Goal: Task Accomplishment & Management: Use online tool/utility

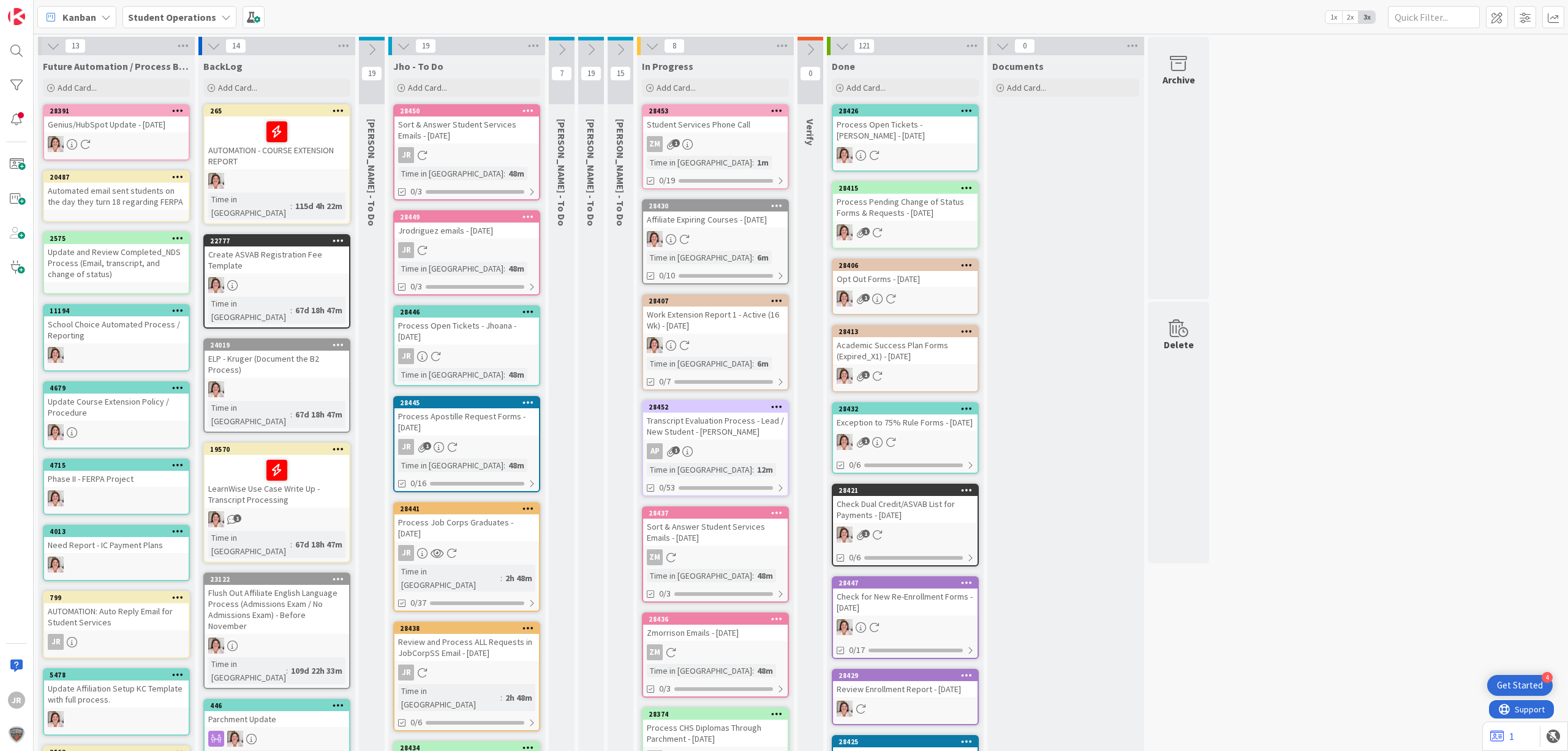
scroll to position [82, 0]
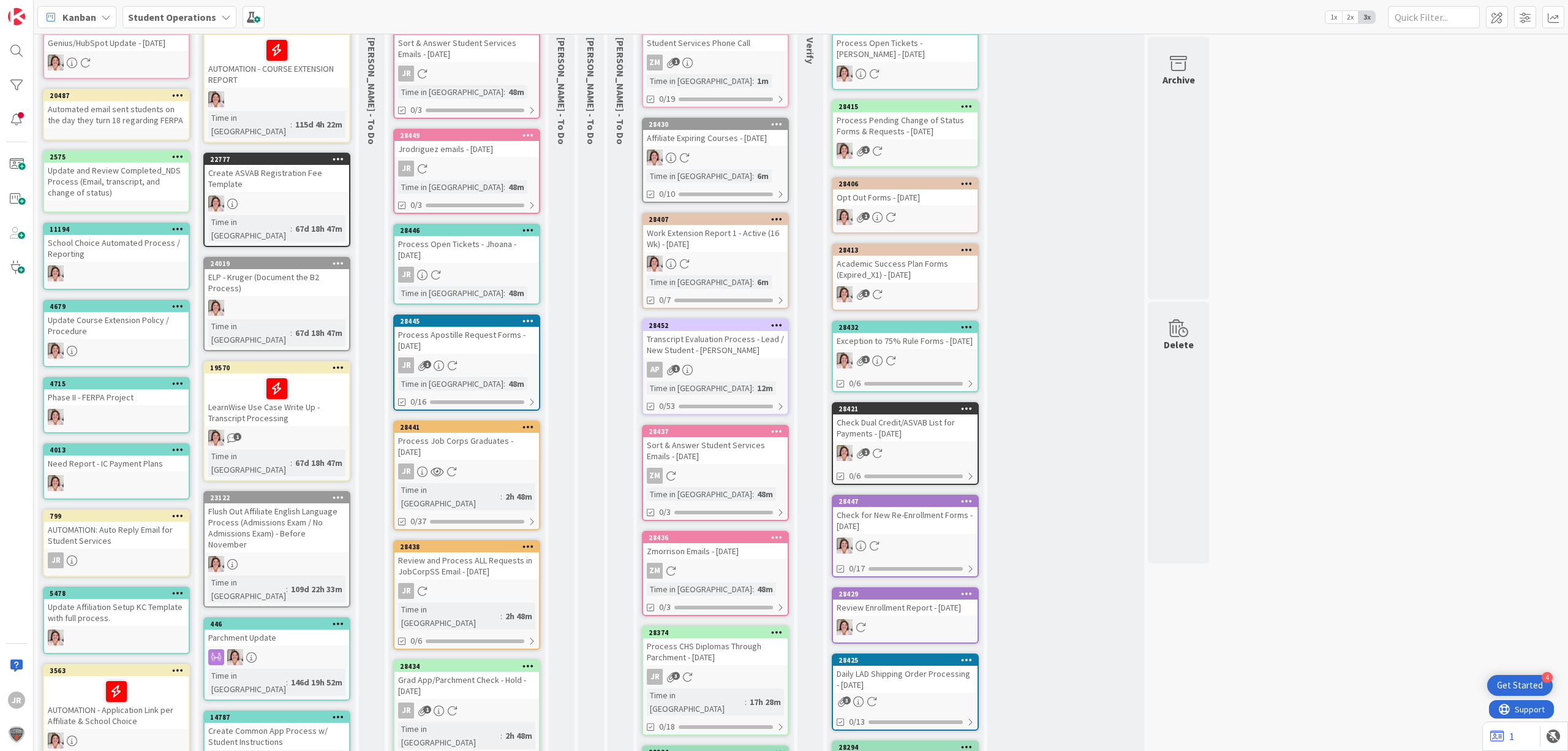
click at [731, 573] on div "Process CHS Diplomas Through Parchment - 09/16/2025" at bounding box center [715, 651] width 145 height 27
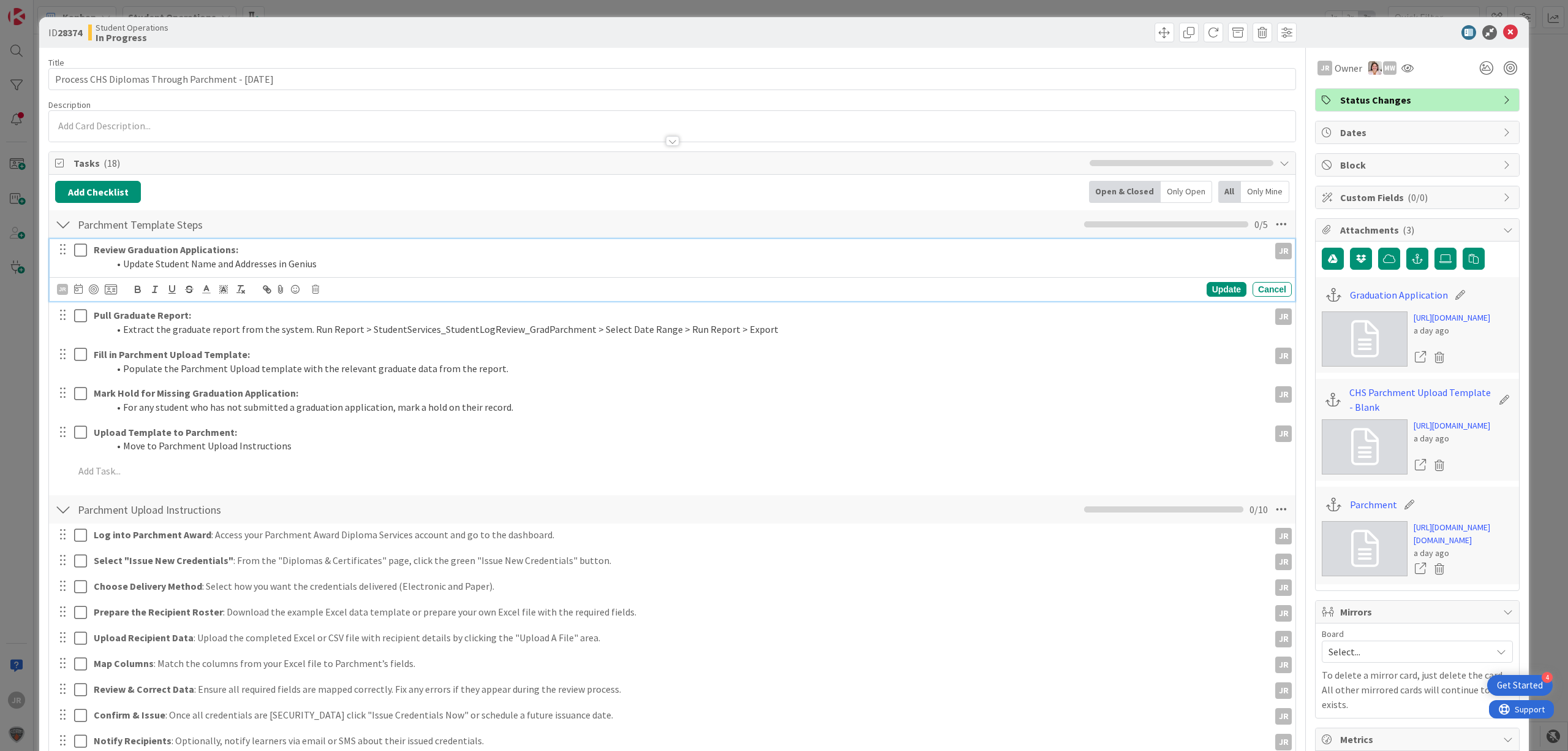
click at [76, 250] on icon at bounding box center [80, 250] width 13 height 15
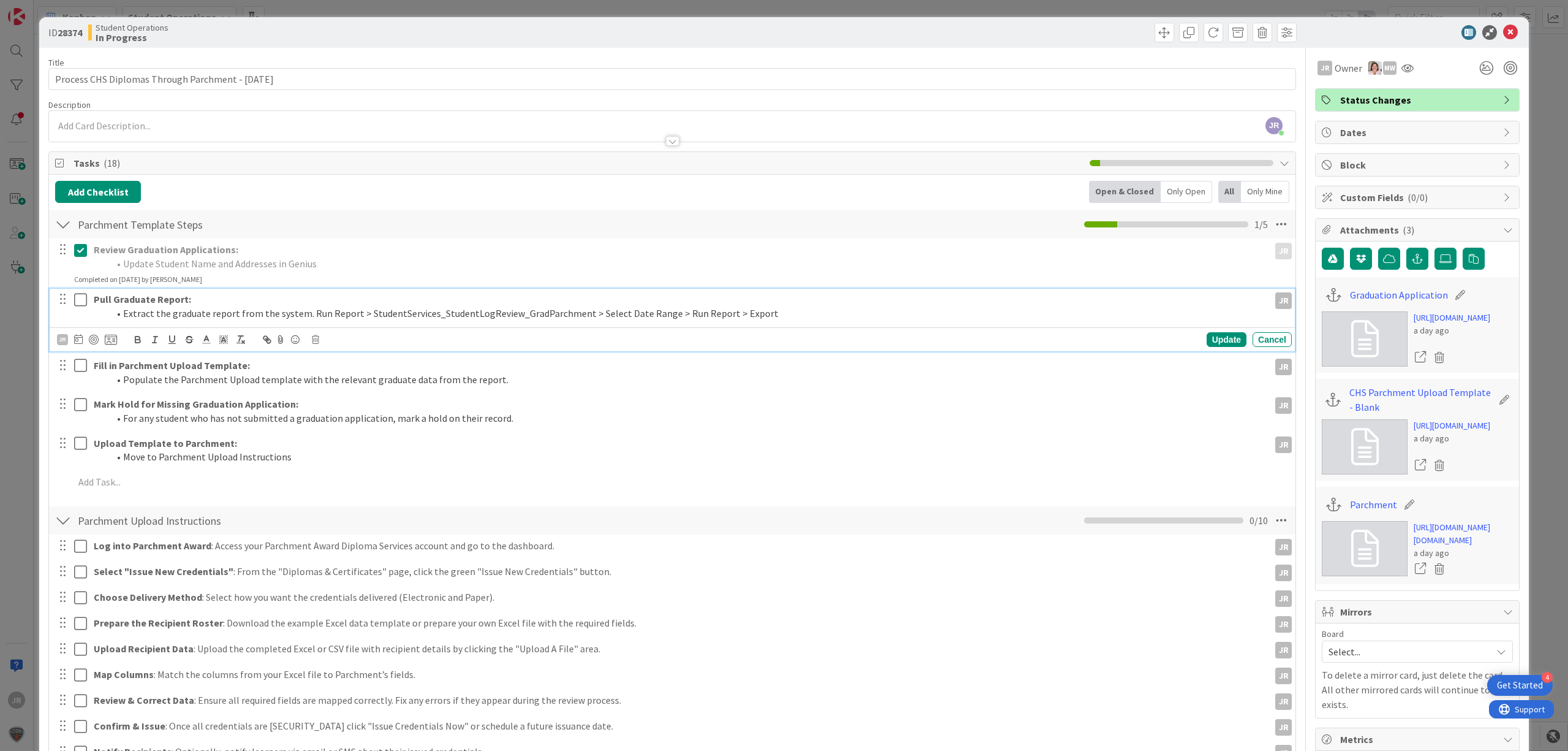
click at [81, 302] on icon at bounding box center [80, 300] width 13 height 15
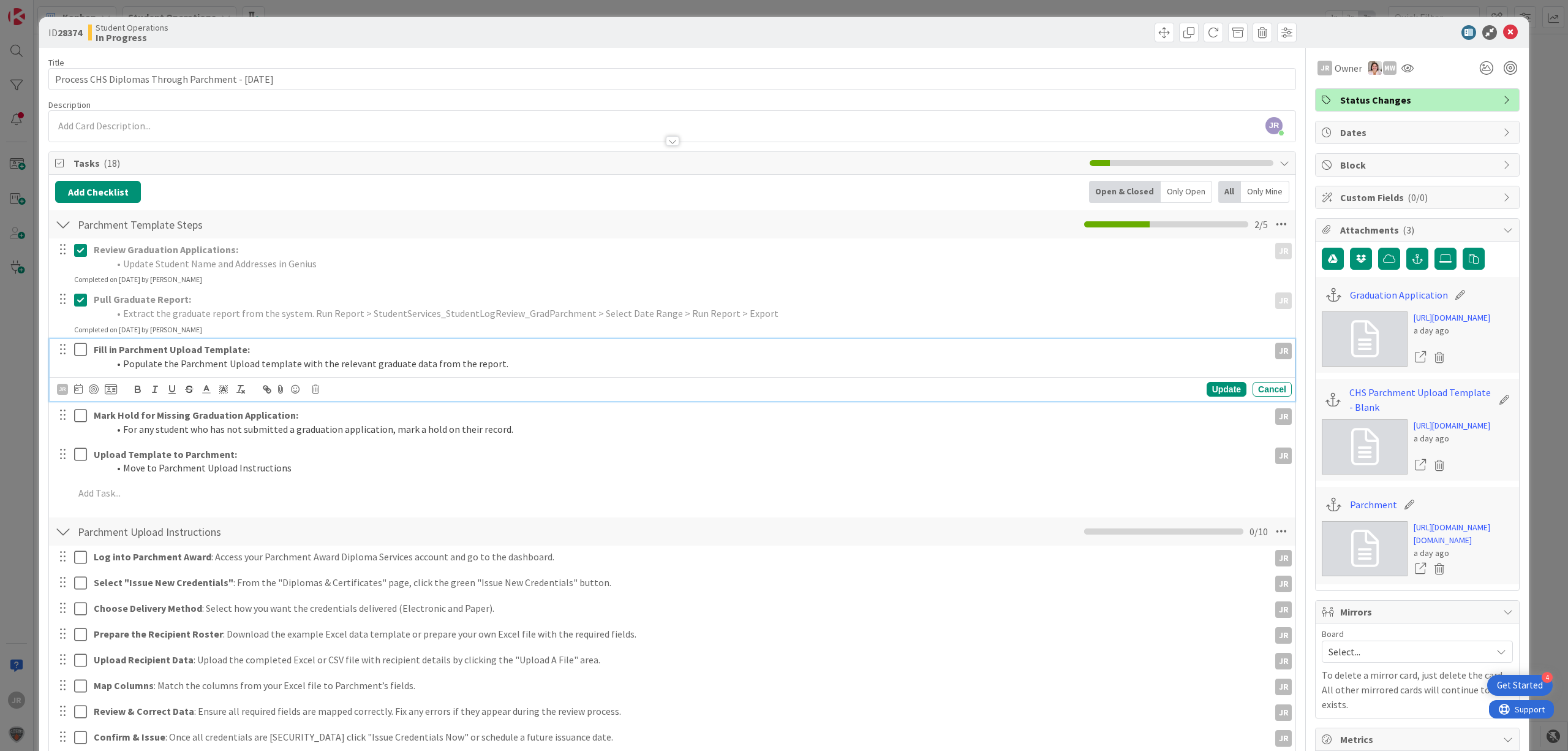
click at [79, 342] on button at bounding box center [82, 350] width 15 height 19
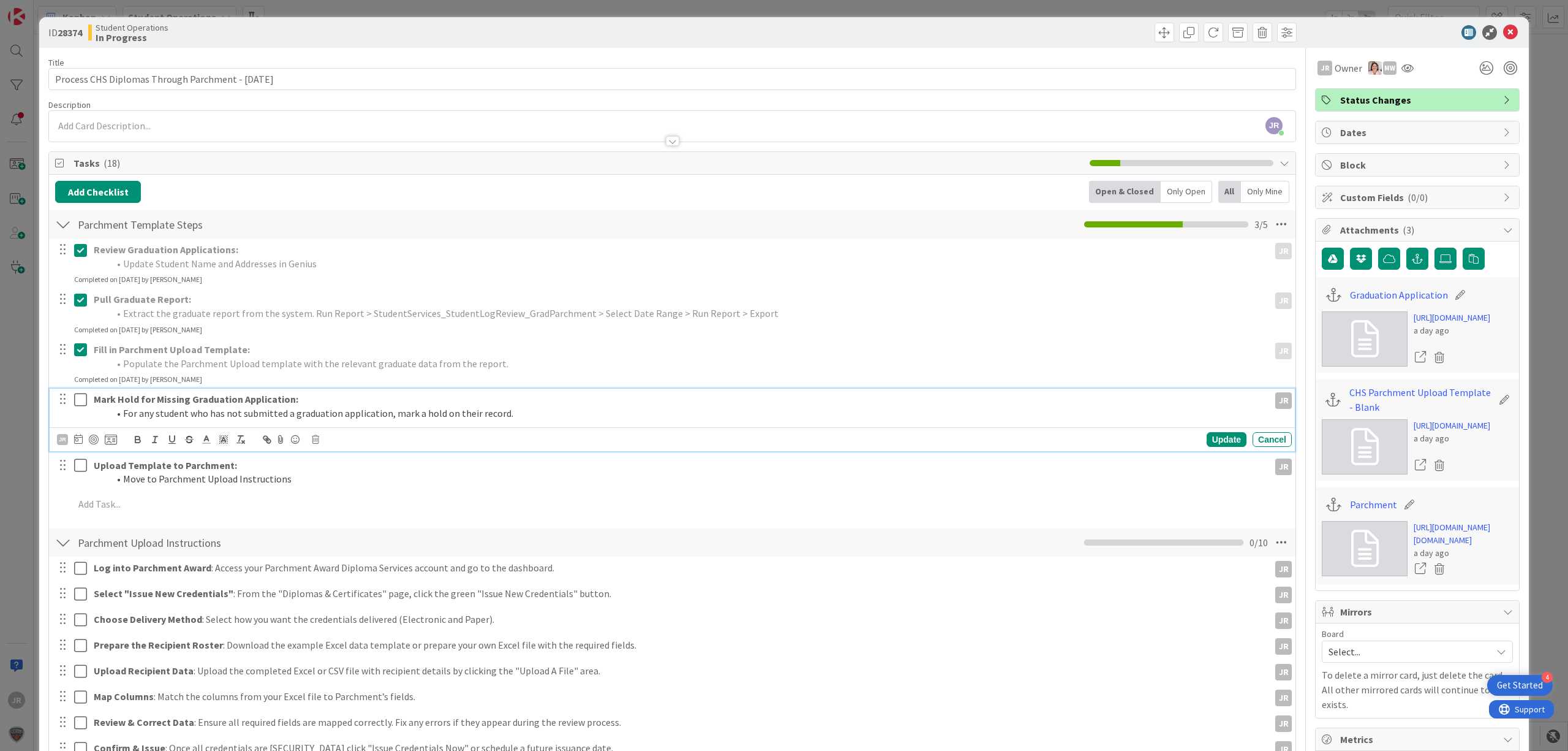
click at [84, 394] on icon at bounding box center [80, 400] width 13 height 15
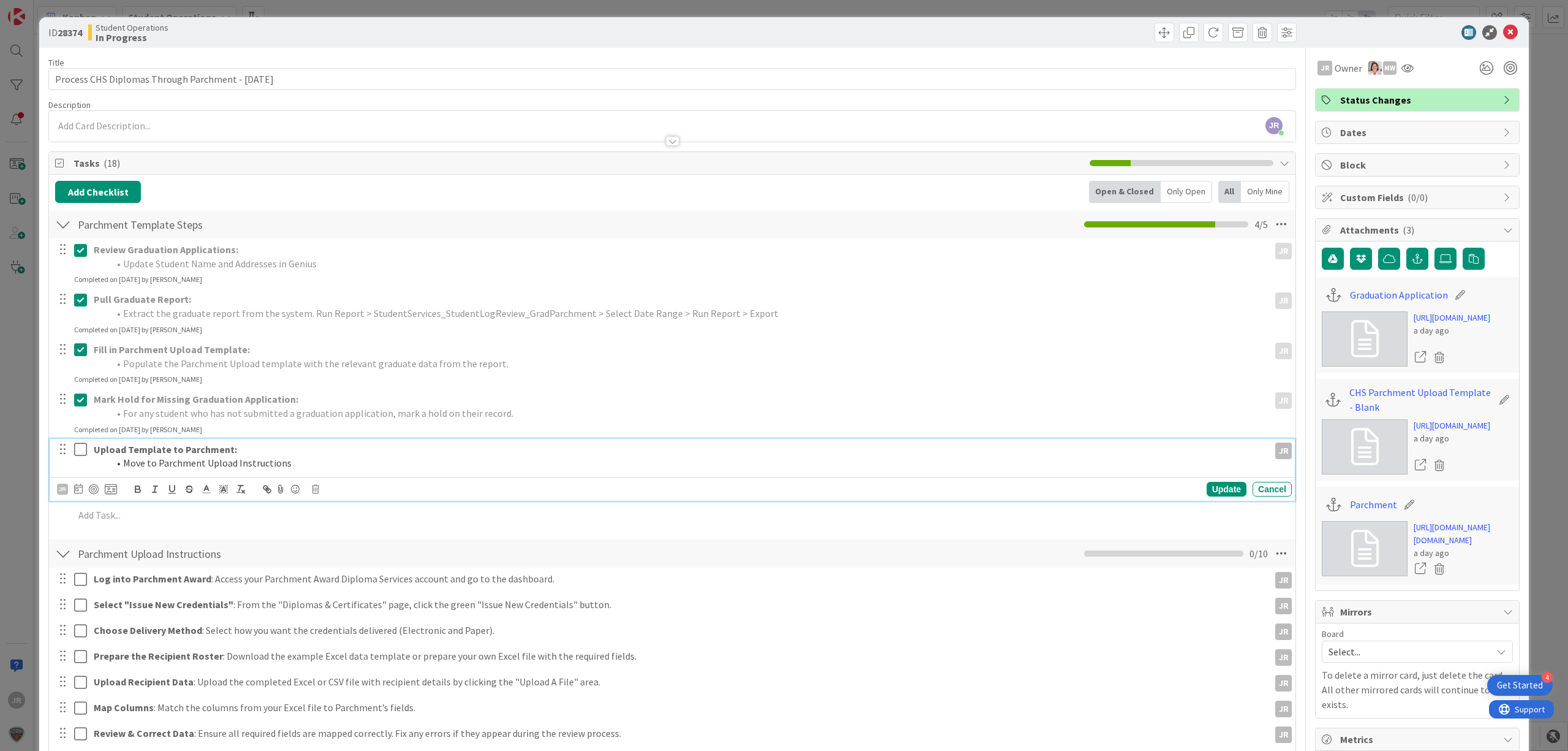
click at [84, 443] on icon at bounding box center [80, 449] width 13 height 15
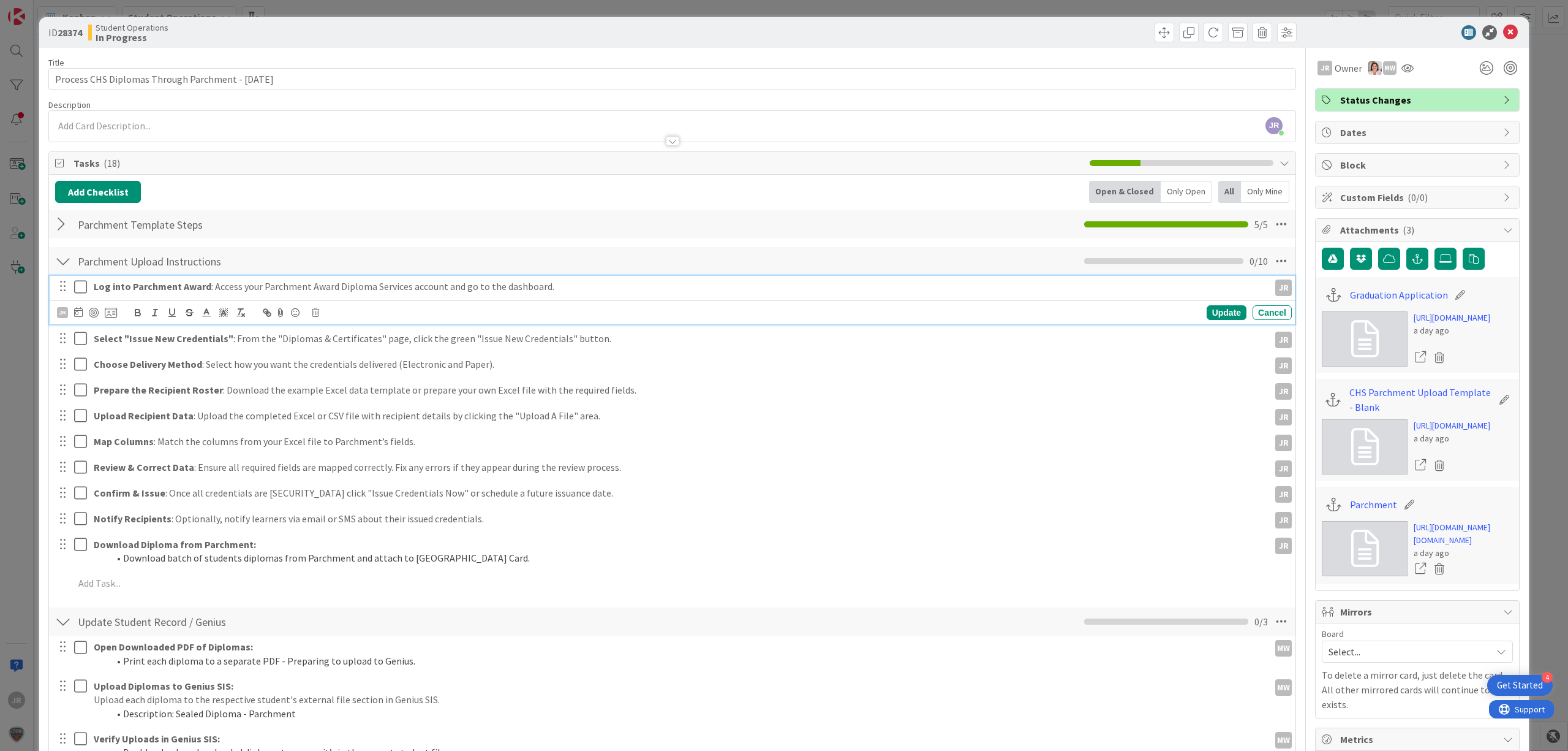
click at [86, 293] on icon at bounding box center [80, 287] width 13 height 15
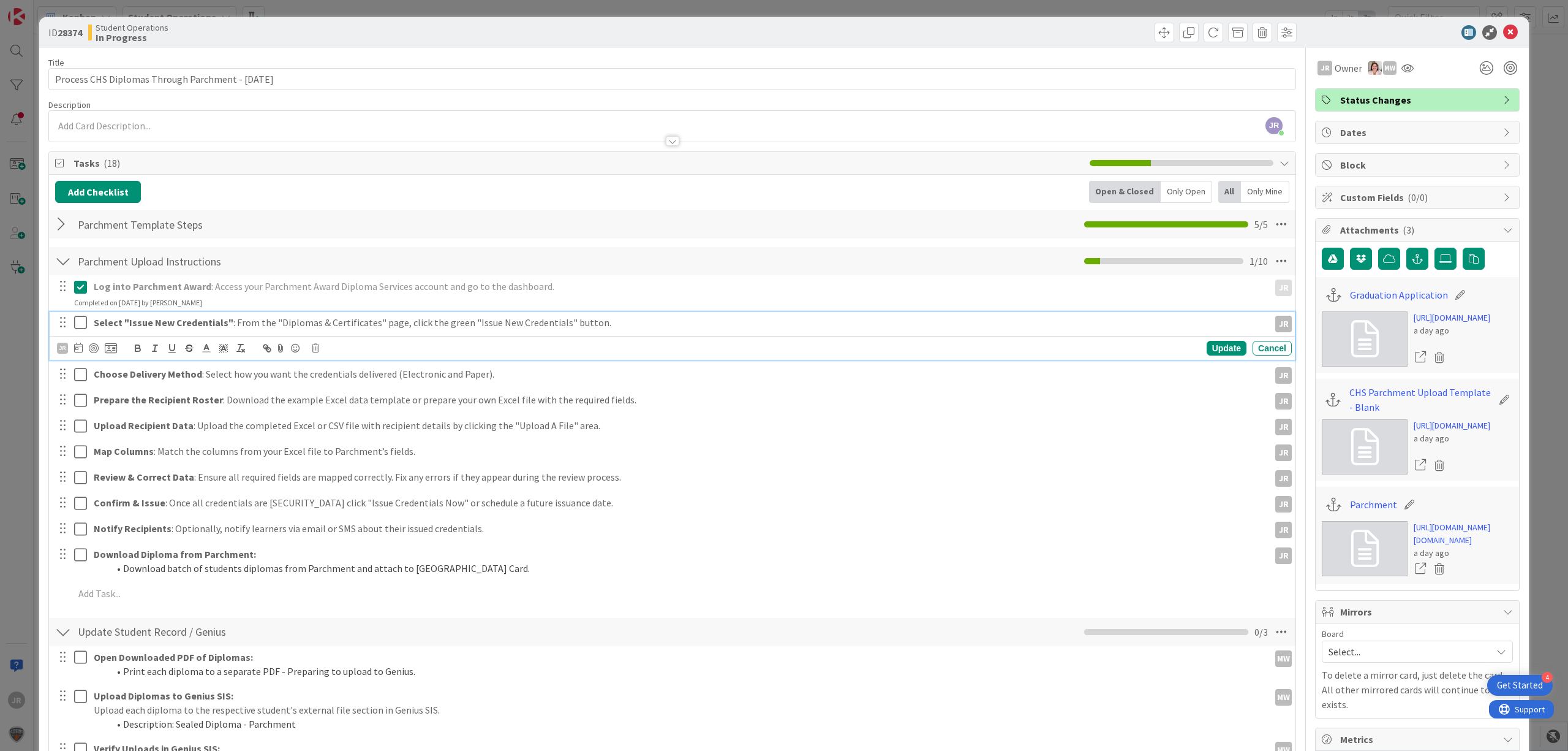
click at [84, 324] on icon at bounding box center [80, 322] width 13 height 15
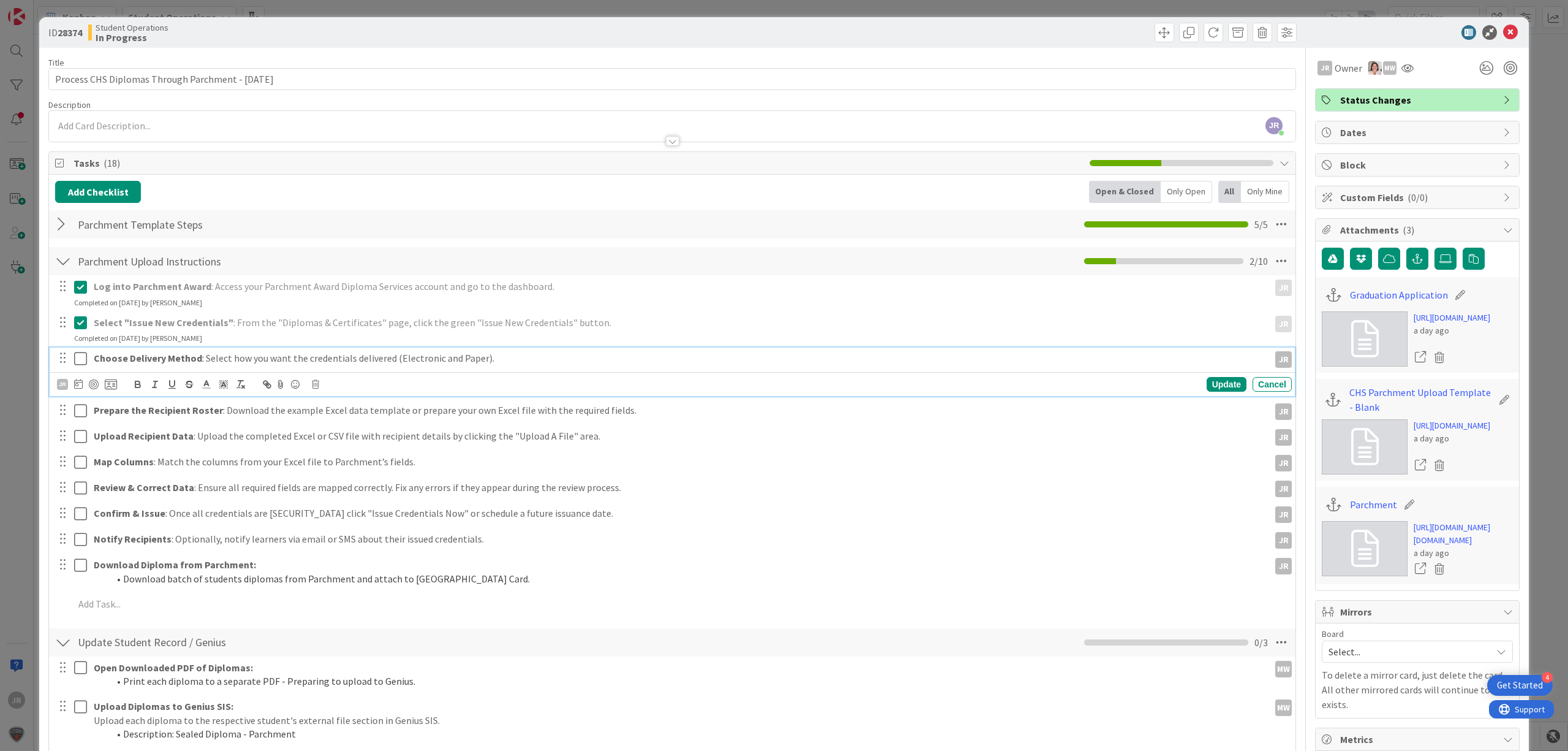
click at [79, 366] on icon at bounding box center [80, 359] width 13 height 15
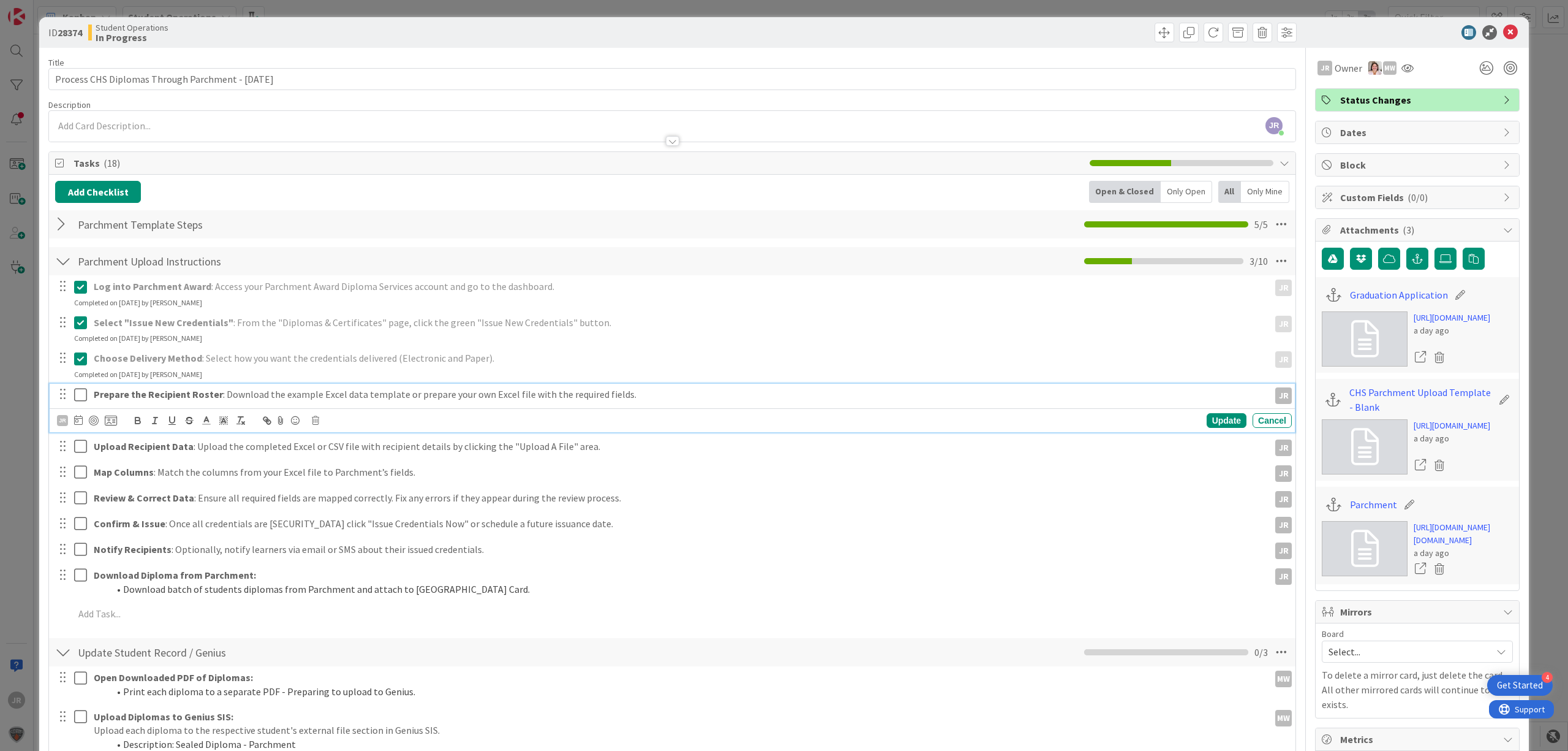
click at [81, 391] on icon at bounding box center [80, 394] width 13 height 15
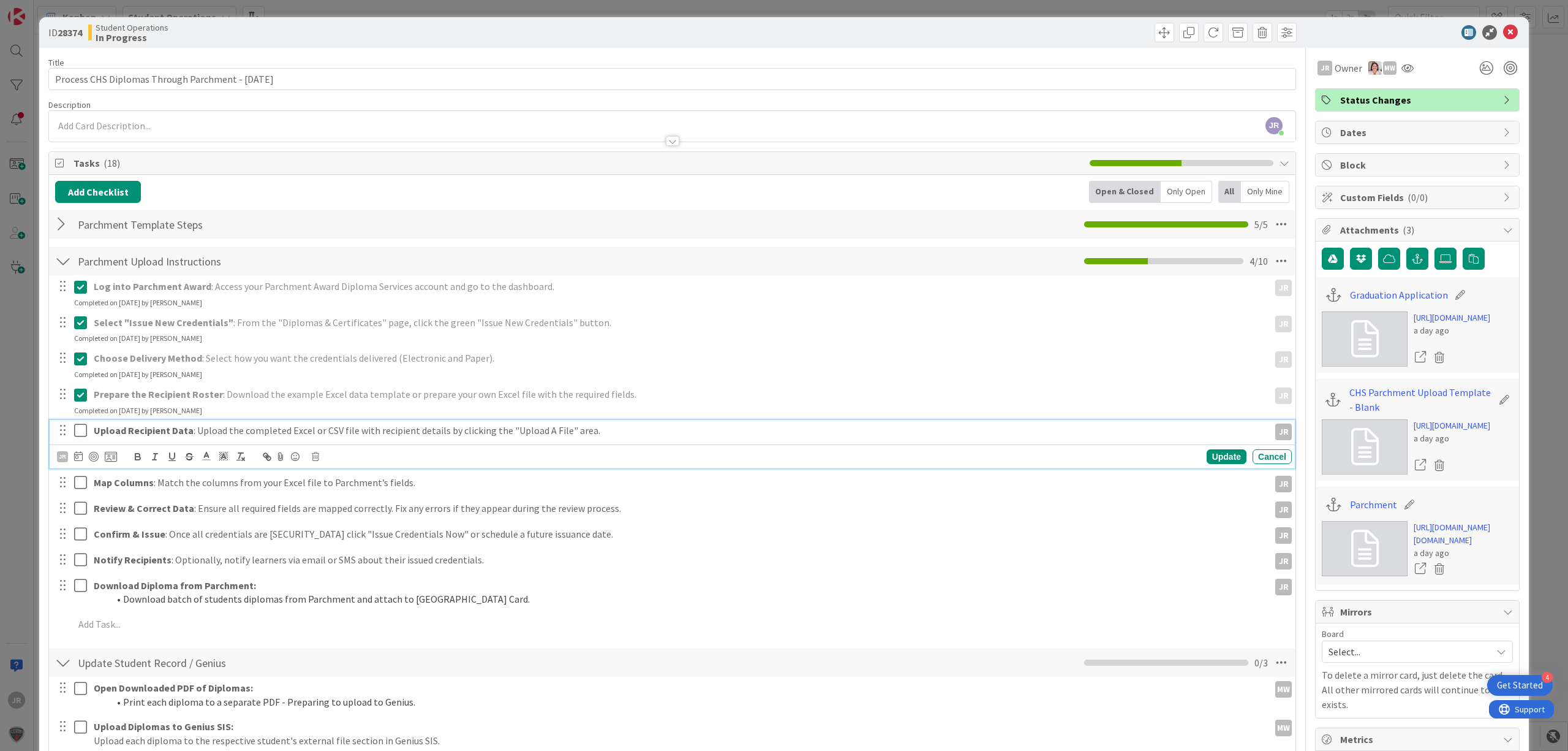
click at [81, 429] on icon at bounding box center [80, 430] width 13 height 15
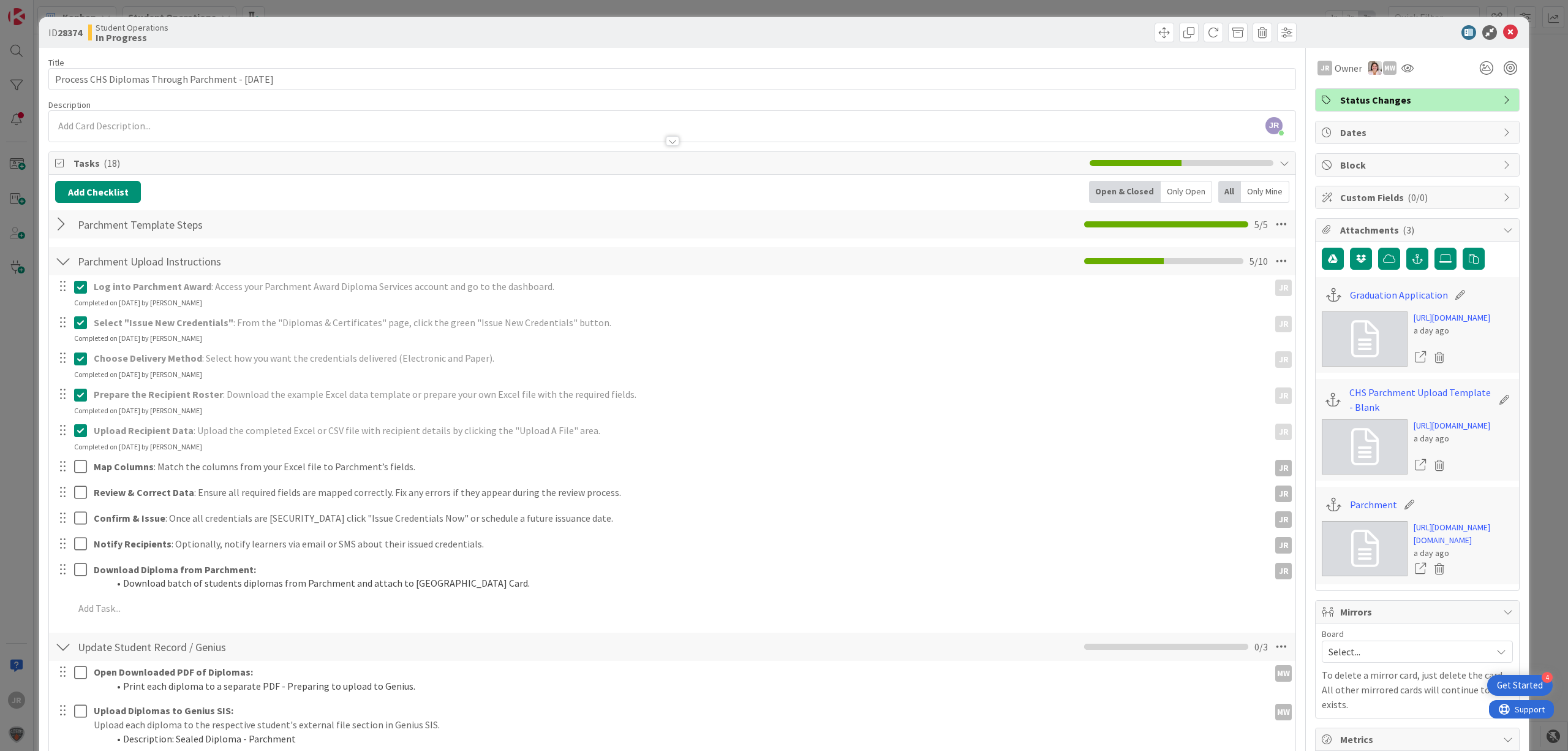
click at [86, 458] on div at bounding box center [71, 466] width 34 height 22
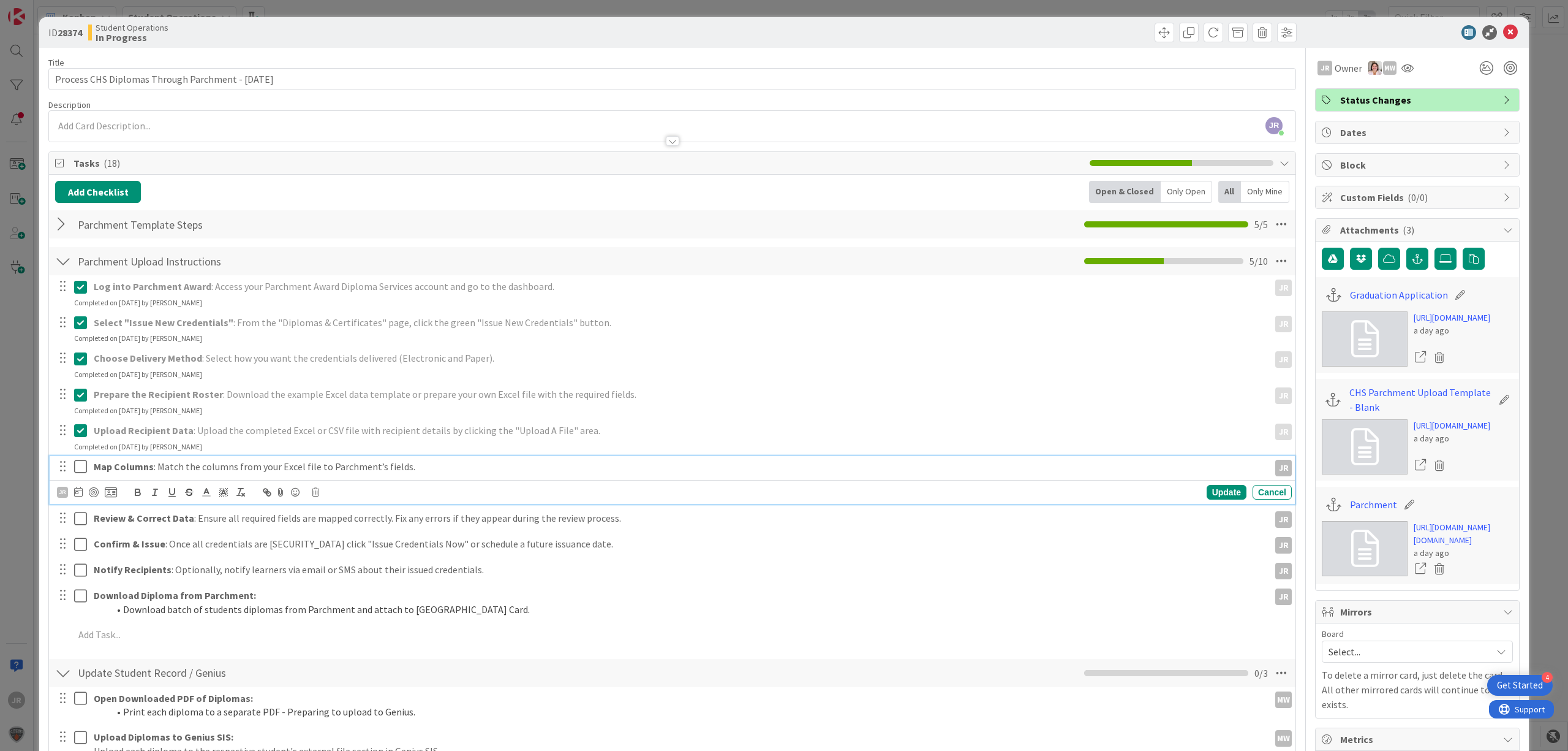
click at [83, 471] on icon at bounding box center [80, 466] width 13 height 15
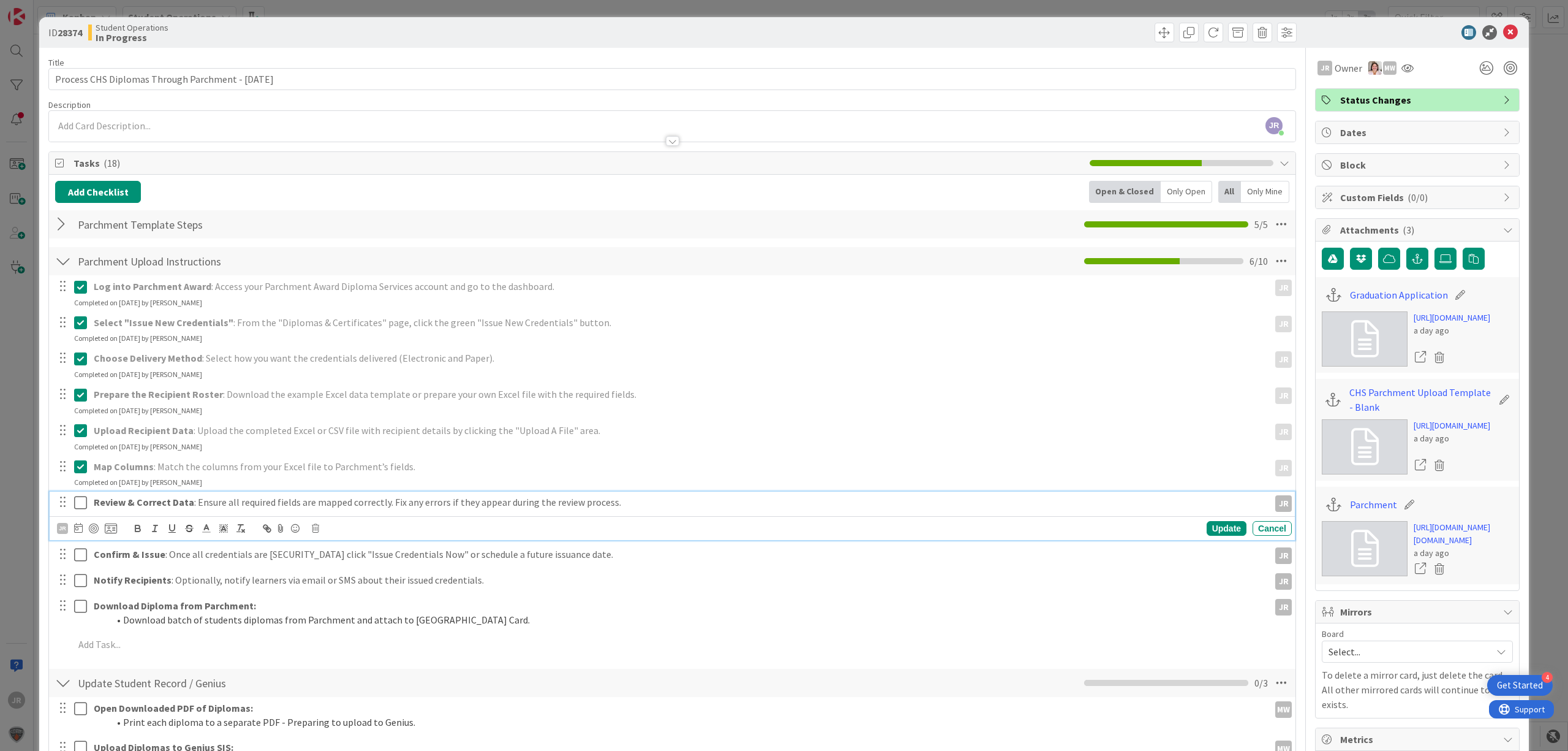
click at [82, 501] on icon at bounding box center [80, 503] width 13 height 15
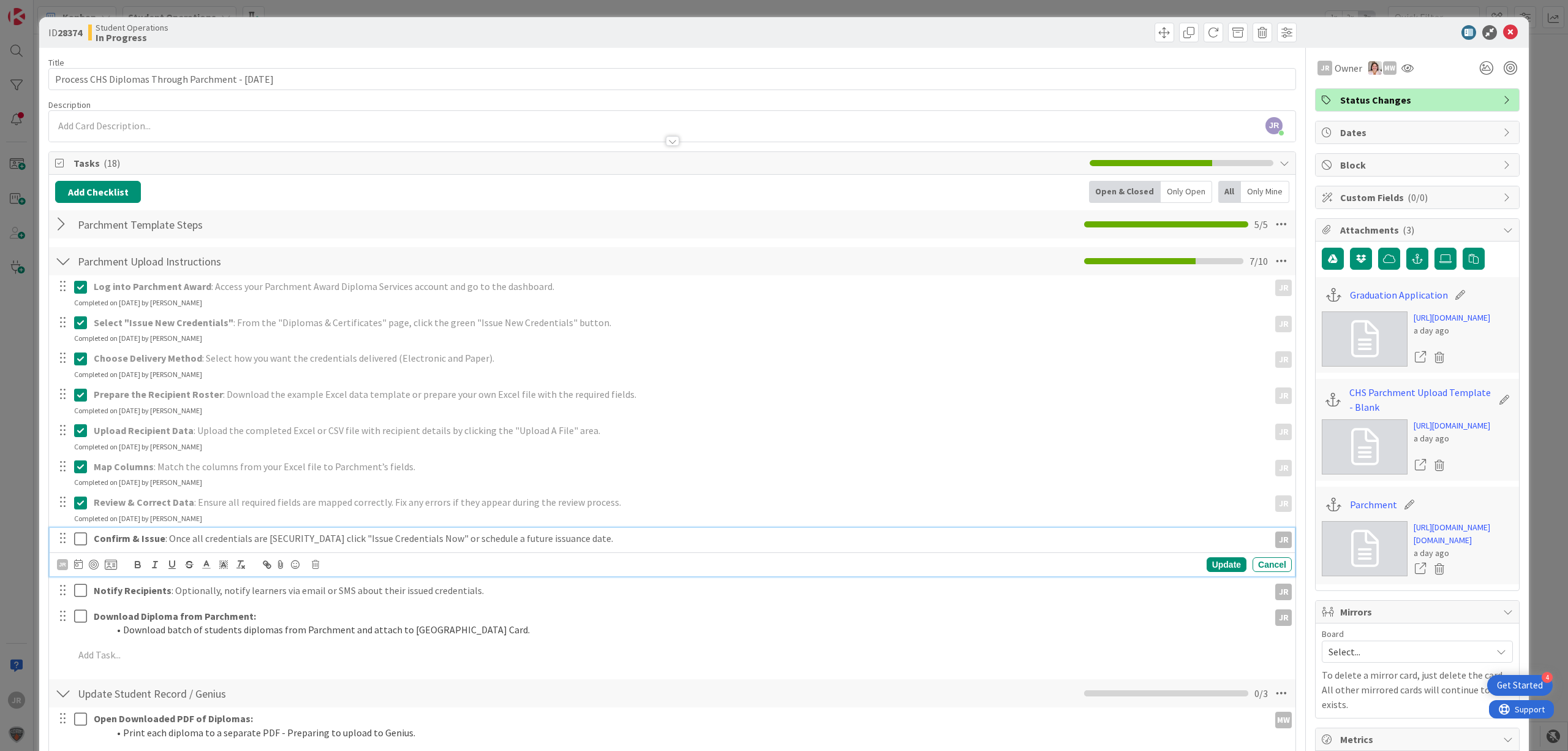
click at [83, 538] on icon at bounding box center [80, 539] width 13 height 15
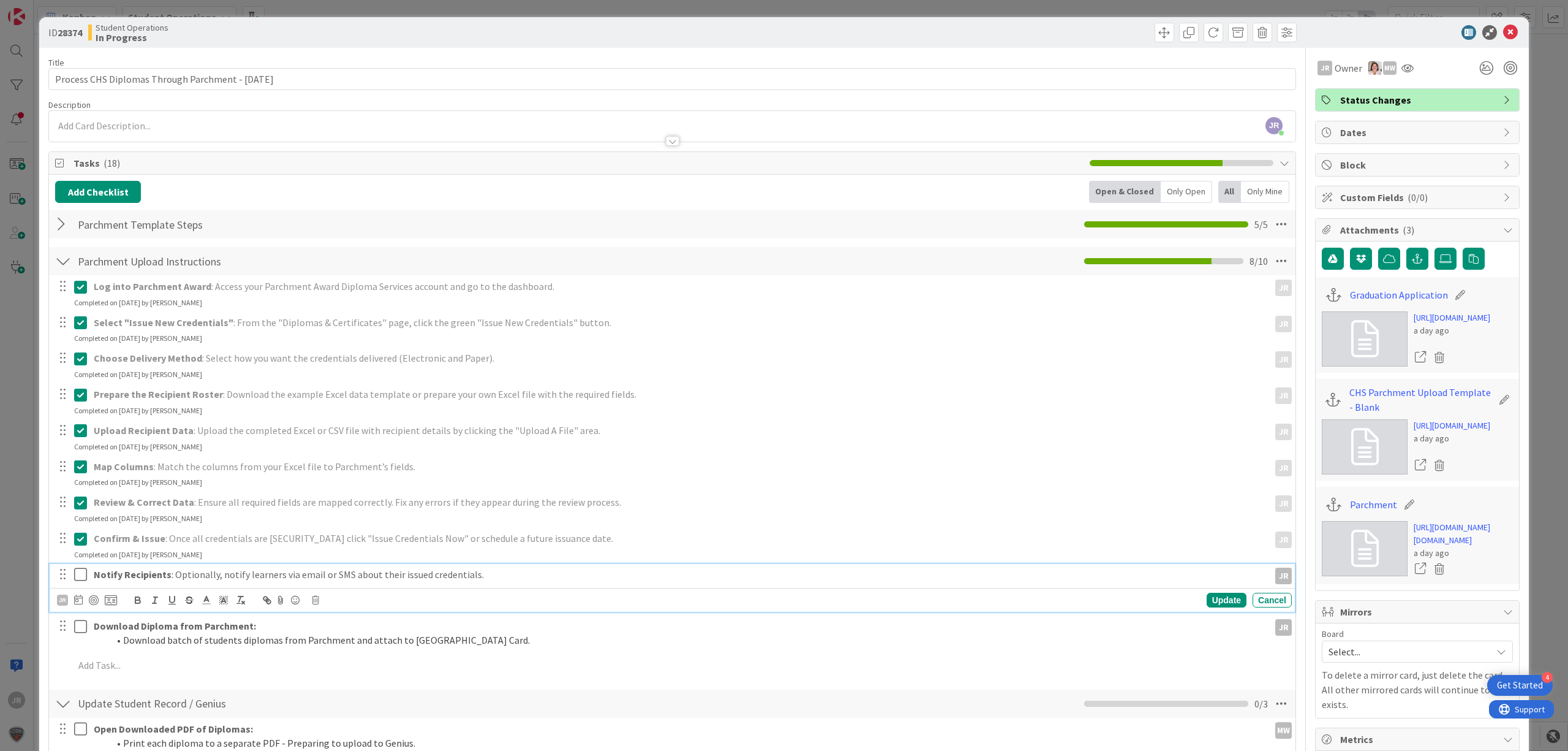
click at [79, 573] on icon at bounding box center [80, 574] width 13 height 15
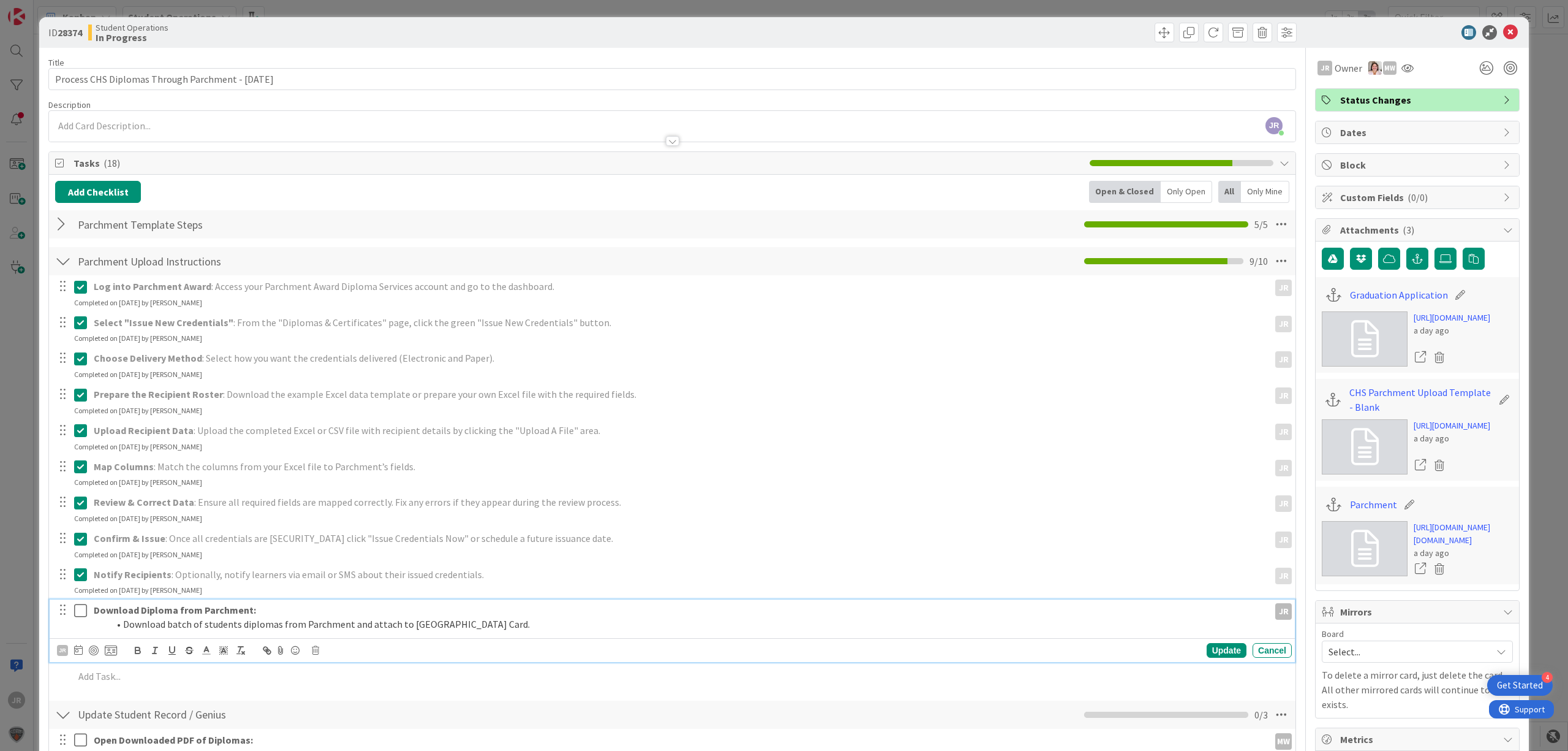
click at [79, 573] on icon at bounding box center [80, 611] width 13 height 15
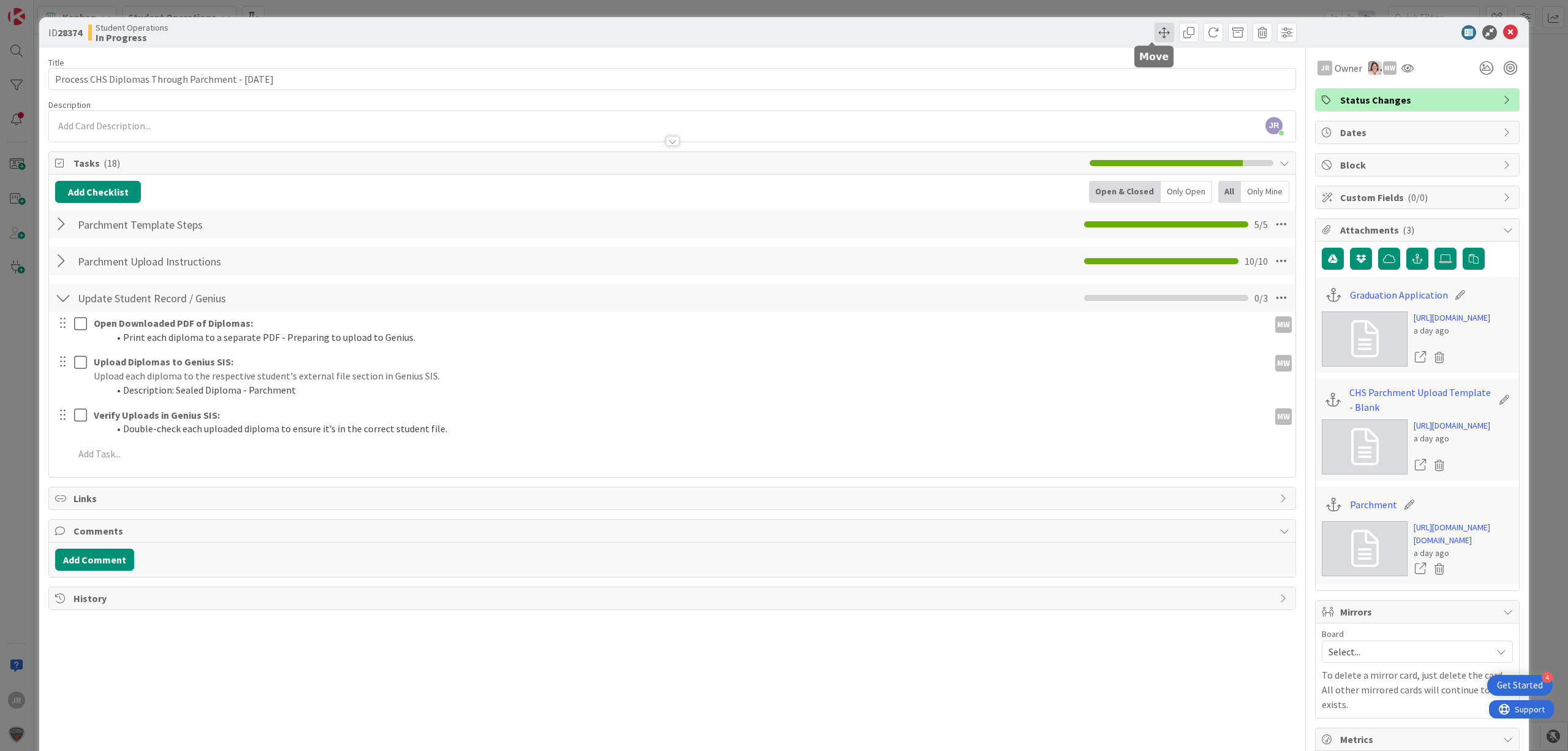
click at [1154, 28] on span at bounding box center [1164, 33] width 19 height 19
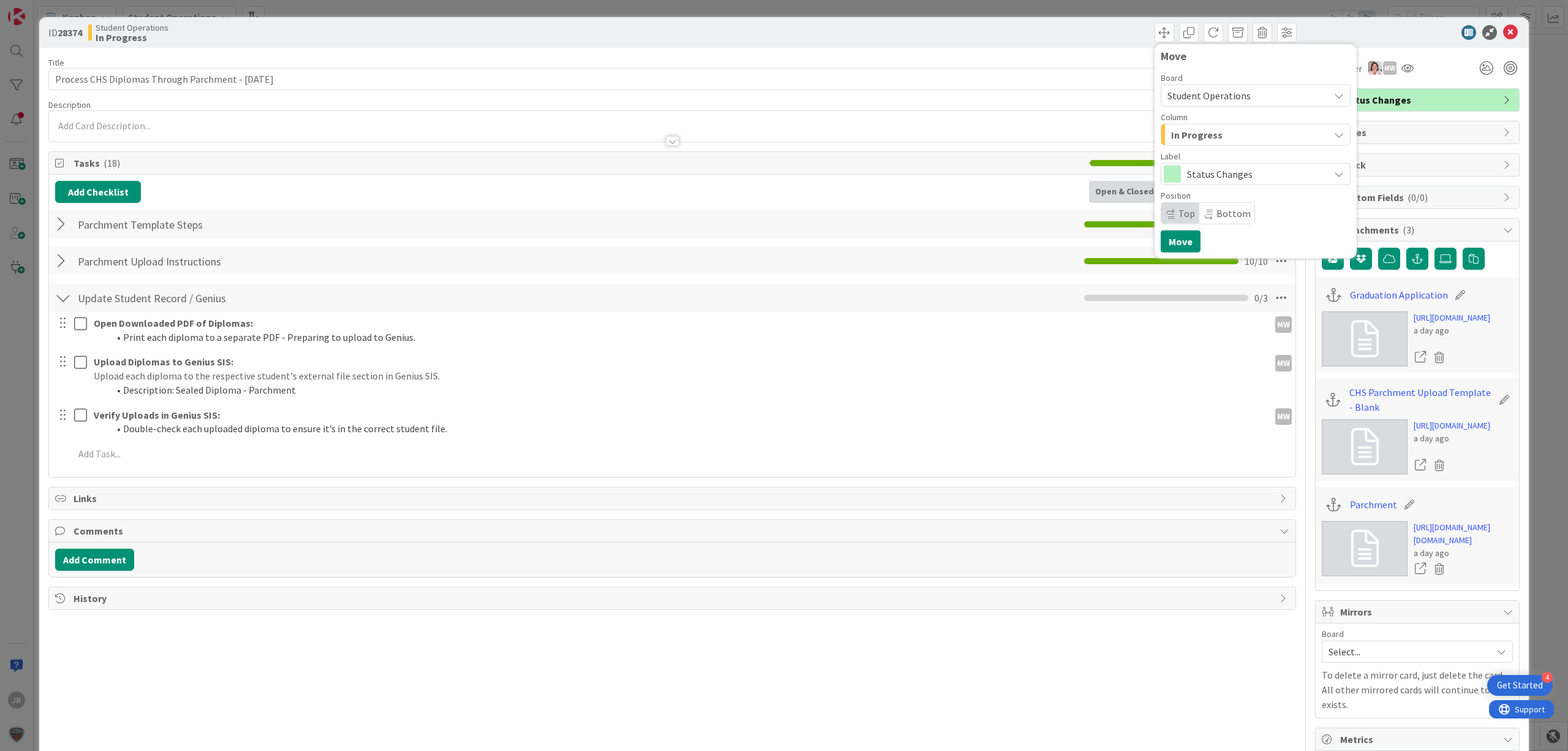
click at [1192, 135] on span "In Progress" at bounding box center [1196, 134] width 51 height 16
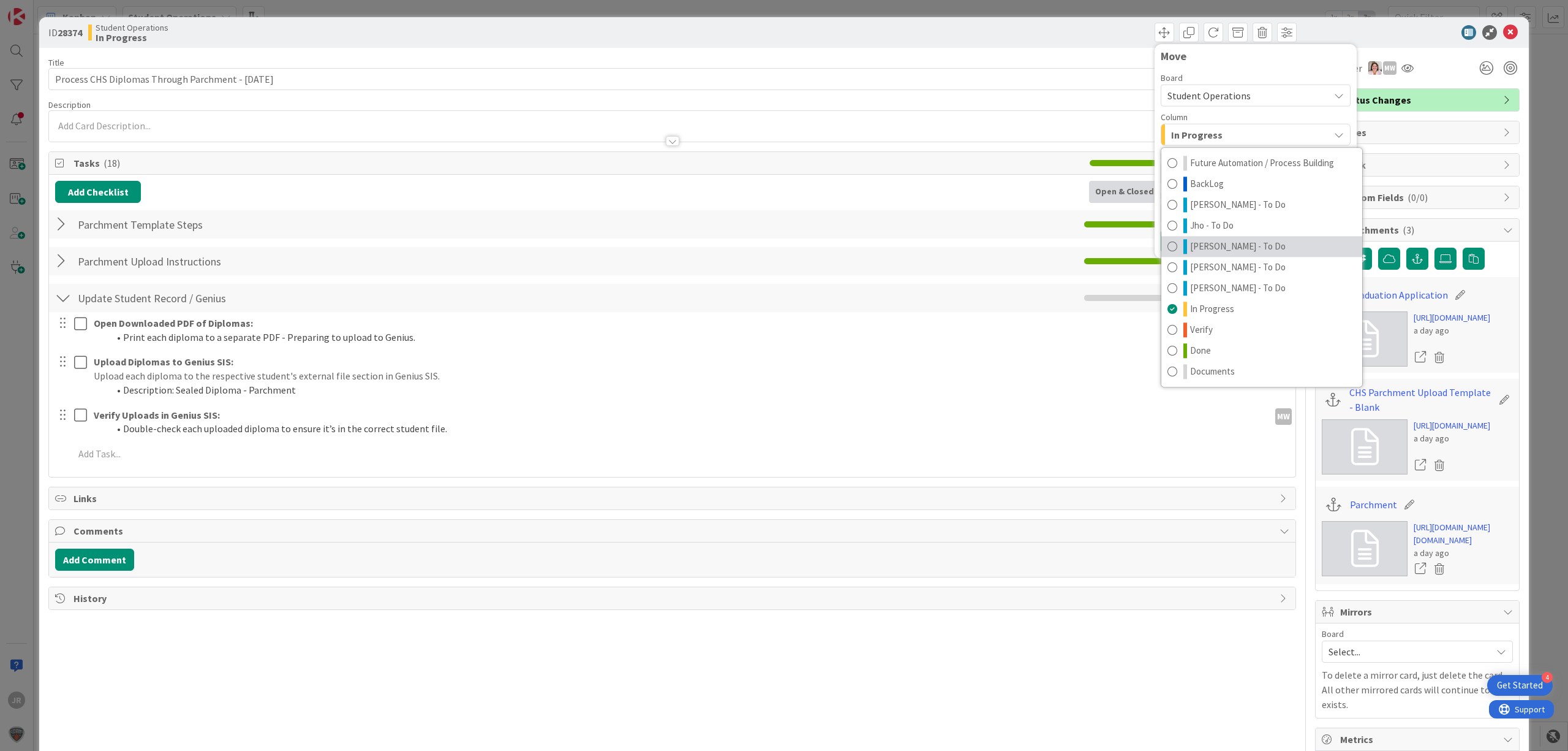
click at [1215, 241] on span "[PERSON_NAME] - To Do" at bounding box center [1238, 247] width 96 height 15
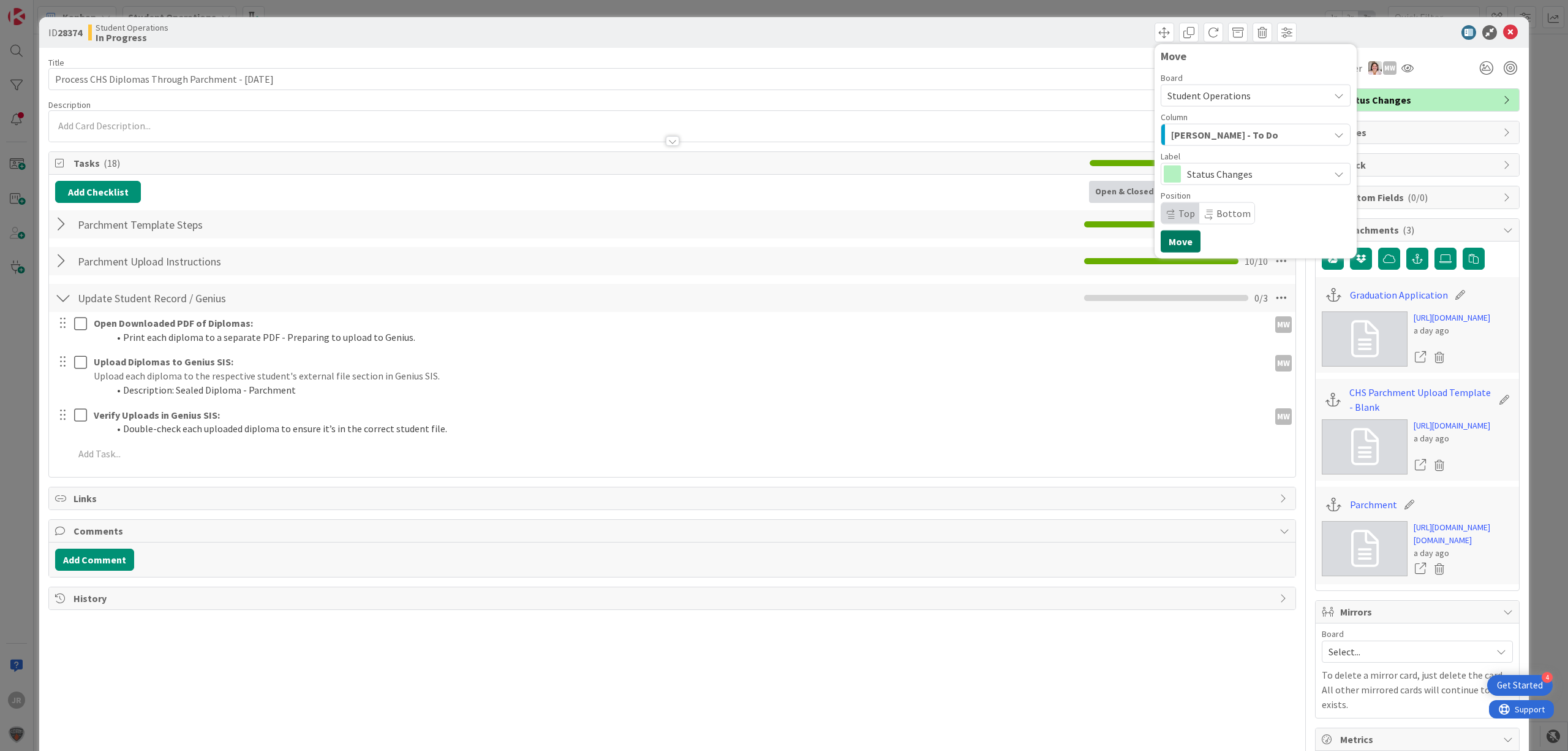
click at [1179, 241] on button "Move" at bounding box center [1180, 241] width 40 height 22
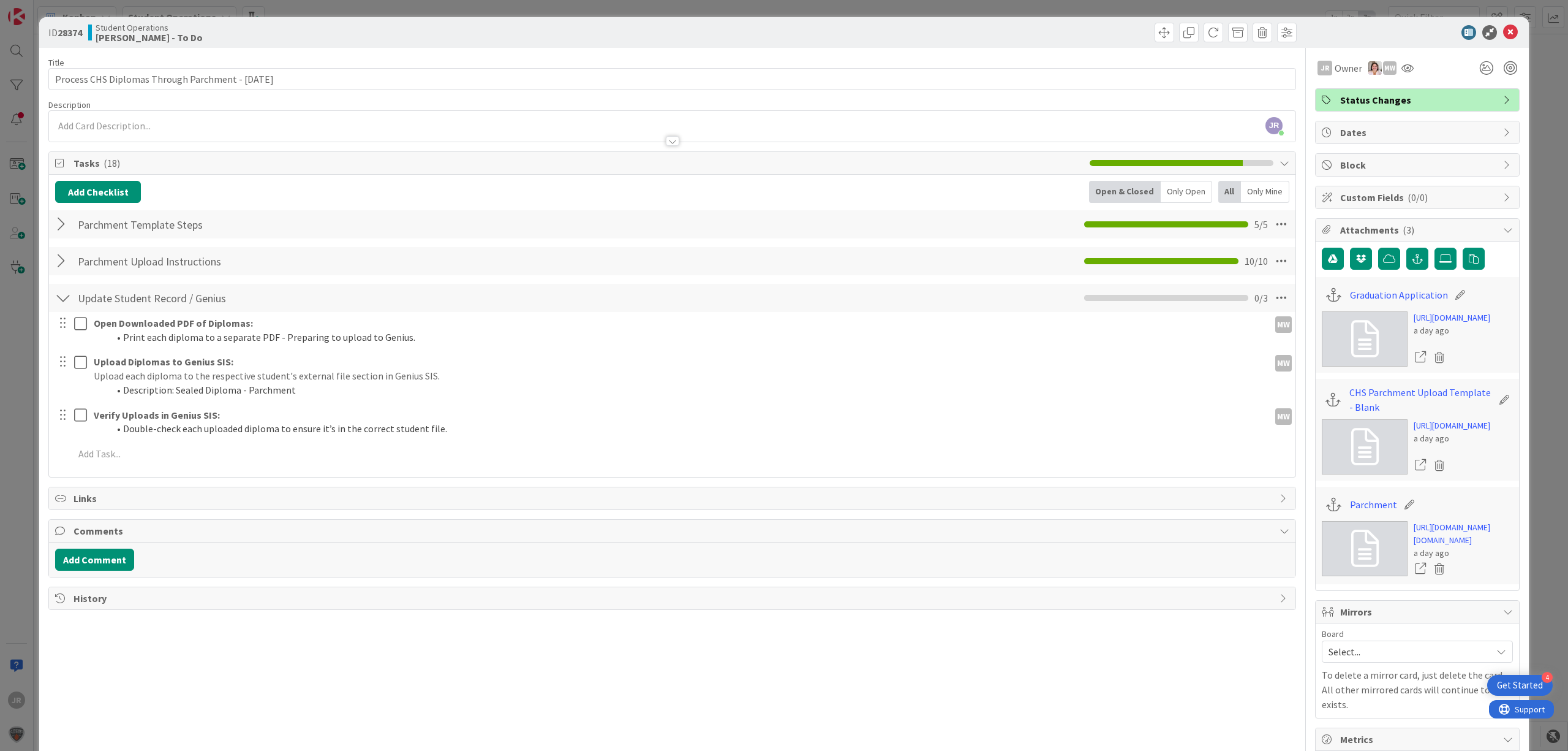
drag, startPoint x: 754, startPoint y: 8, endPoint x: 737, endPoint y: 13, distance: 17.7
click at [754, 8] on div "ID 28374 Student Operations Zaida - To Do Move Move Title 51 / 128 Process CHS …" at bounding box center [784, 375] width 1568 height 751
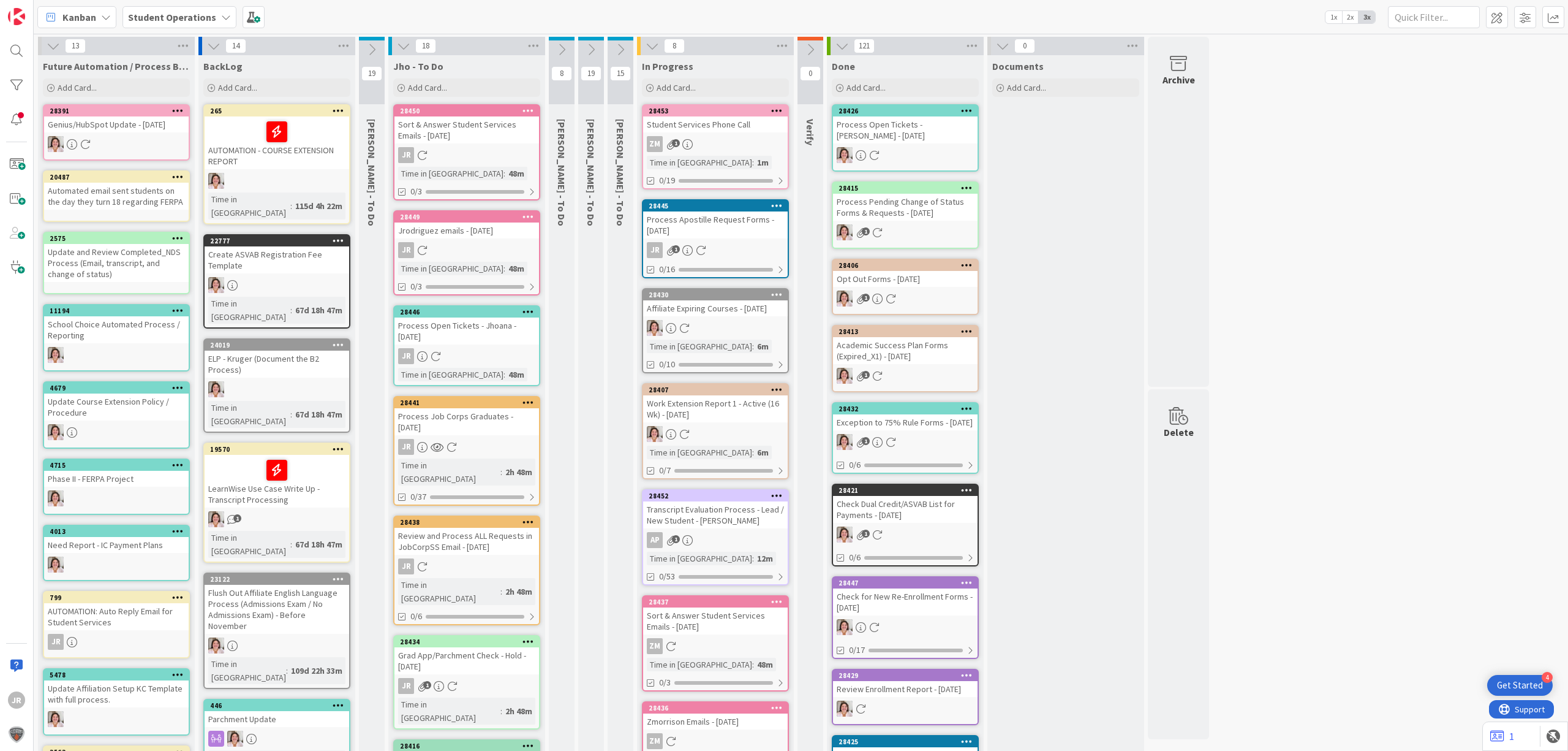
click at [716, 213] on div "Process Apostille Request Forms - [DATE]" at bounding box center [715, 225] width 145 height 27
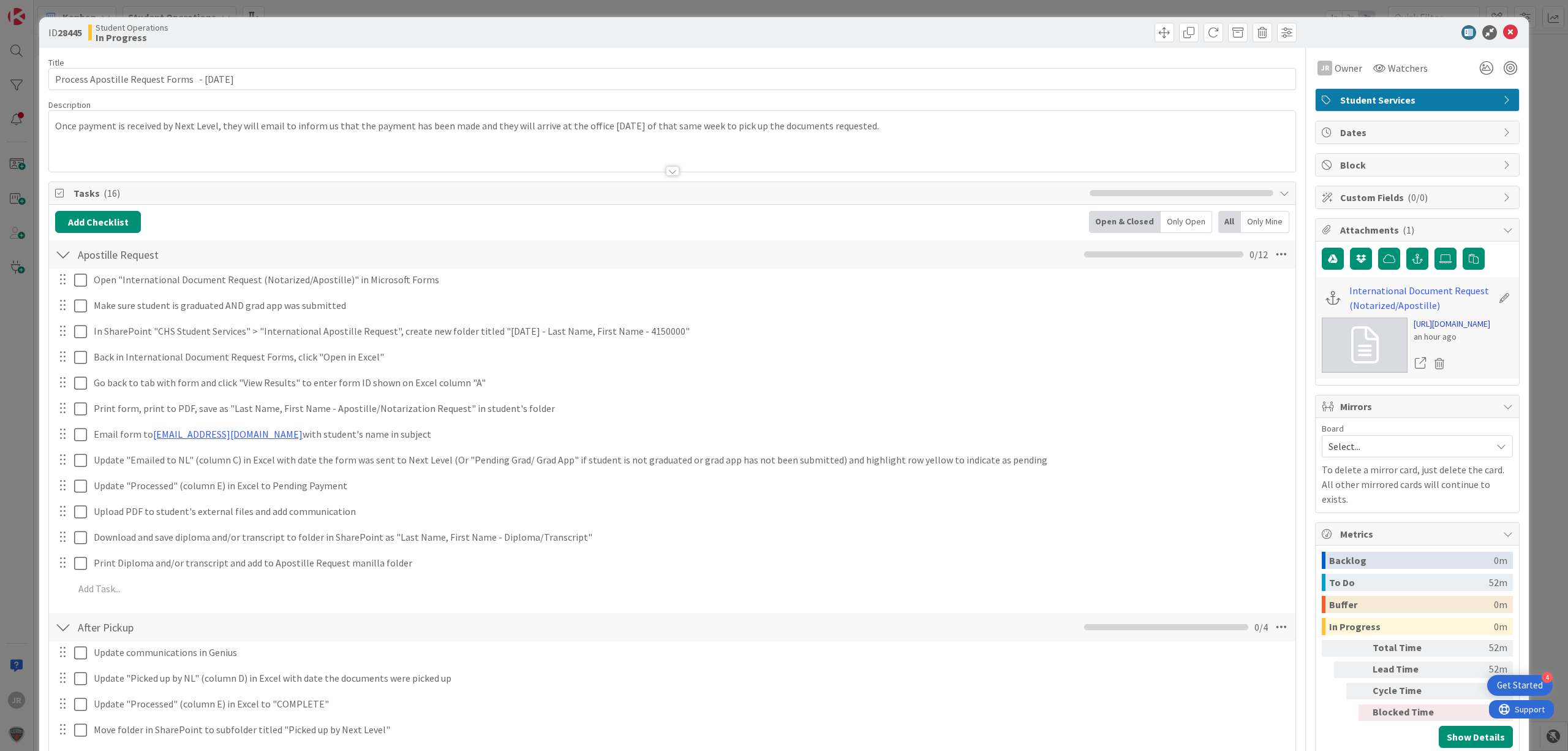
click at [1254, 322] on link "https://forms.office.com/Pages/DesignPageV2.aspx?origin=NeoPortalPage&subpage=d…" at bounding box center [1451, 323] width 76 height 13
click at [1157, 32] on span at bounding box center [1164, 33] width 19 height 19
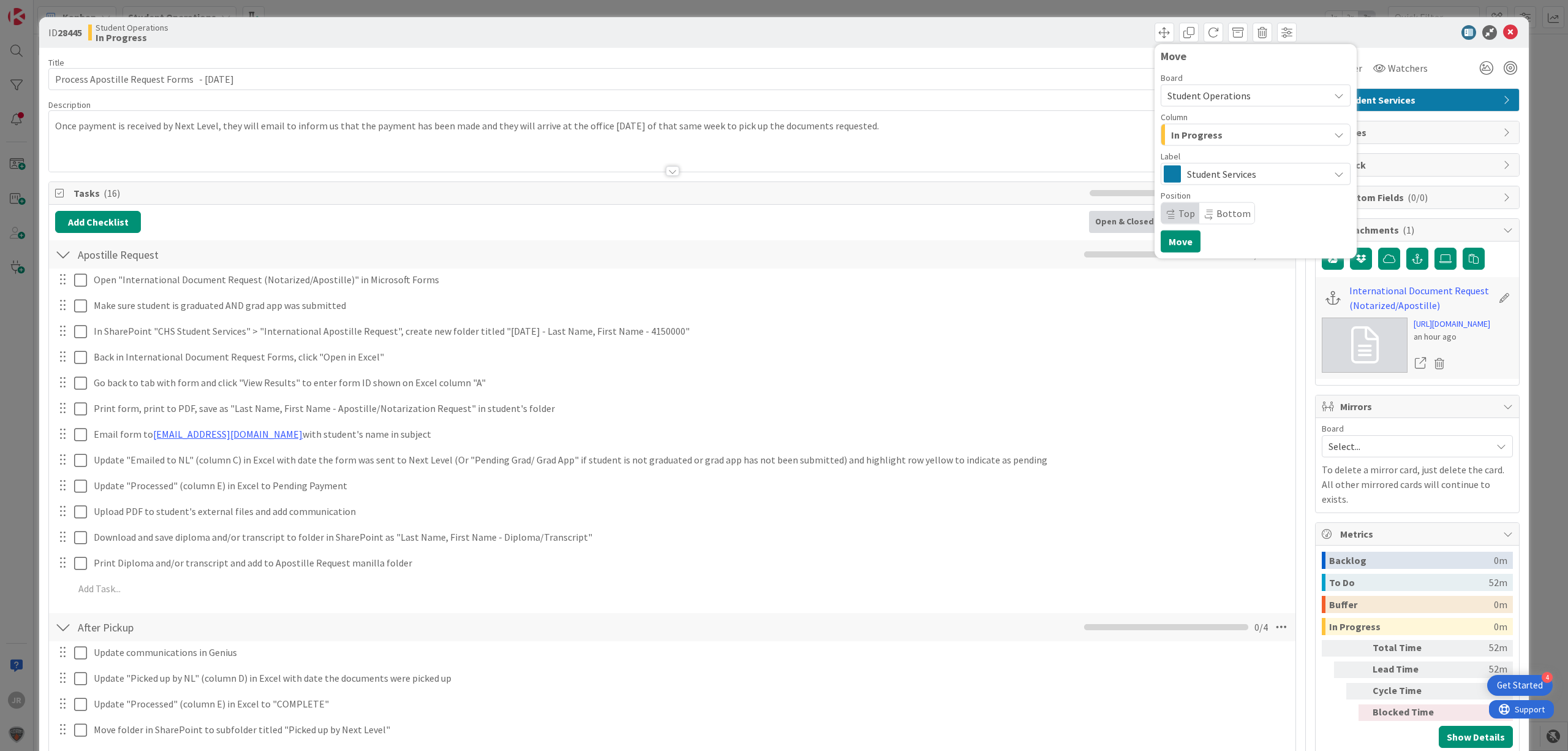
click at [1184, 133] on span "In Progress" at bounding box center [1196, 134] width 51 height 16
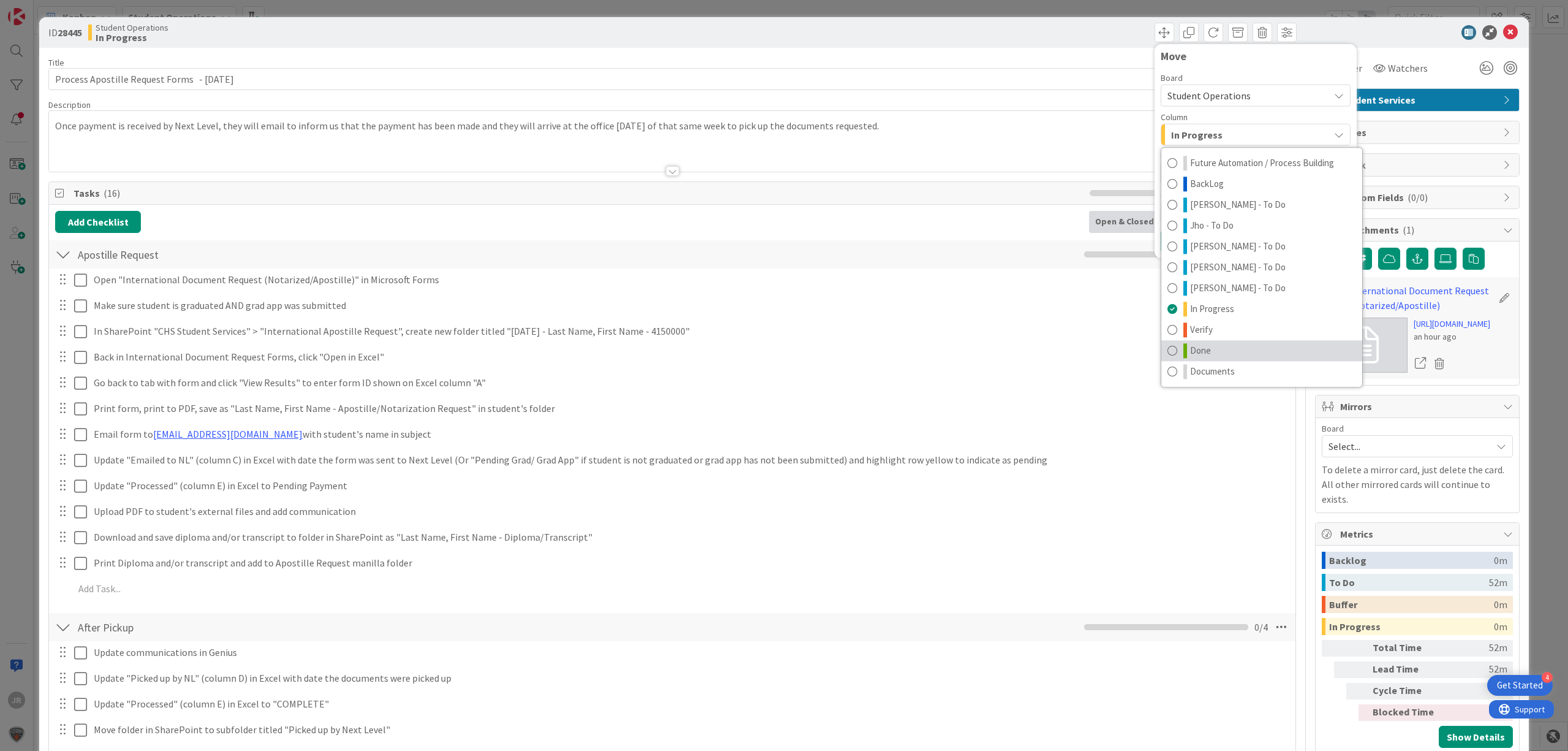
click at [1212, 348] on link "Done" at bounding box center [1261, 351] width 201 height 21
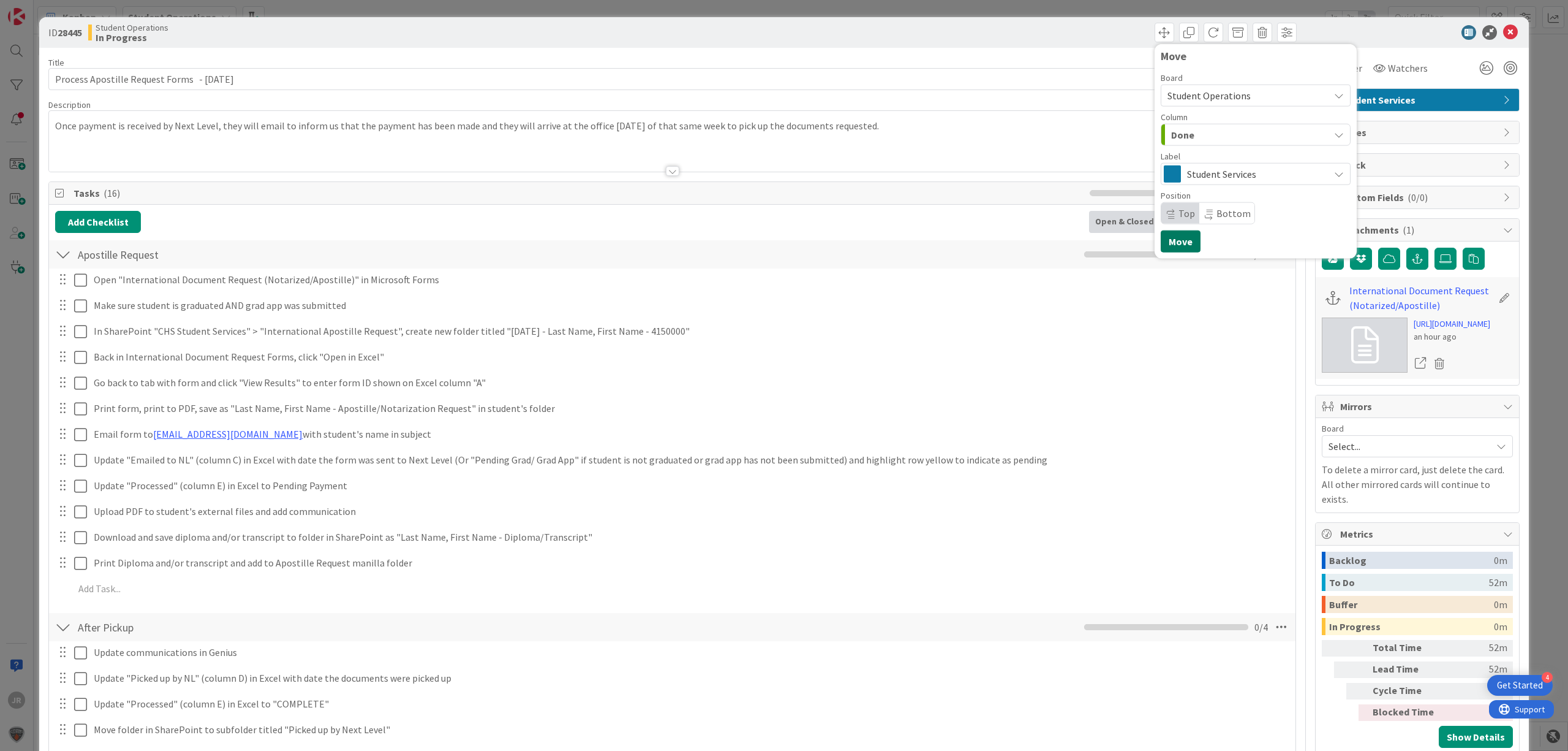
click at [1175, 243] on button "Move" at bounding box center [1180, 241] width 40 height 22
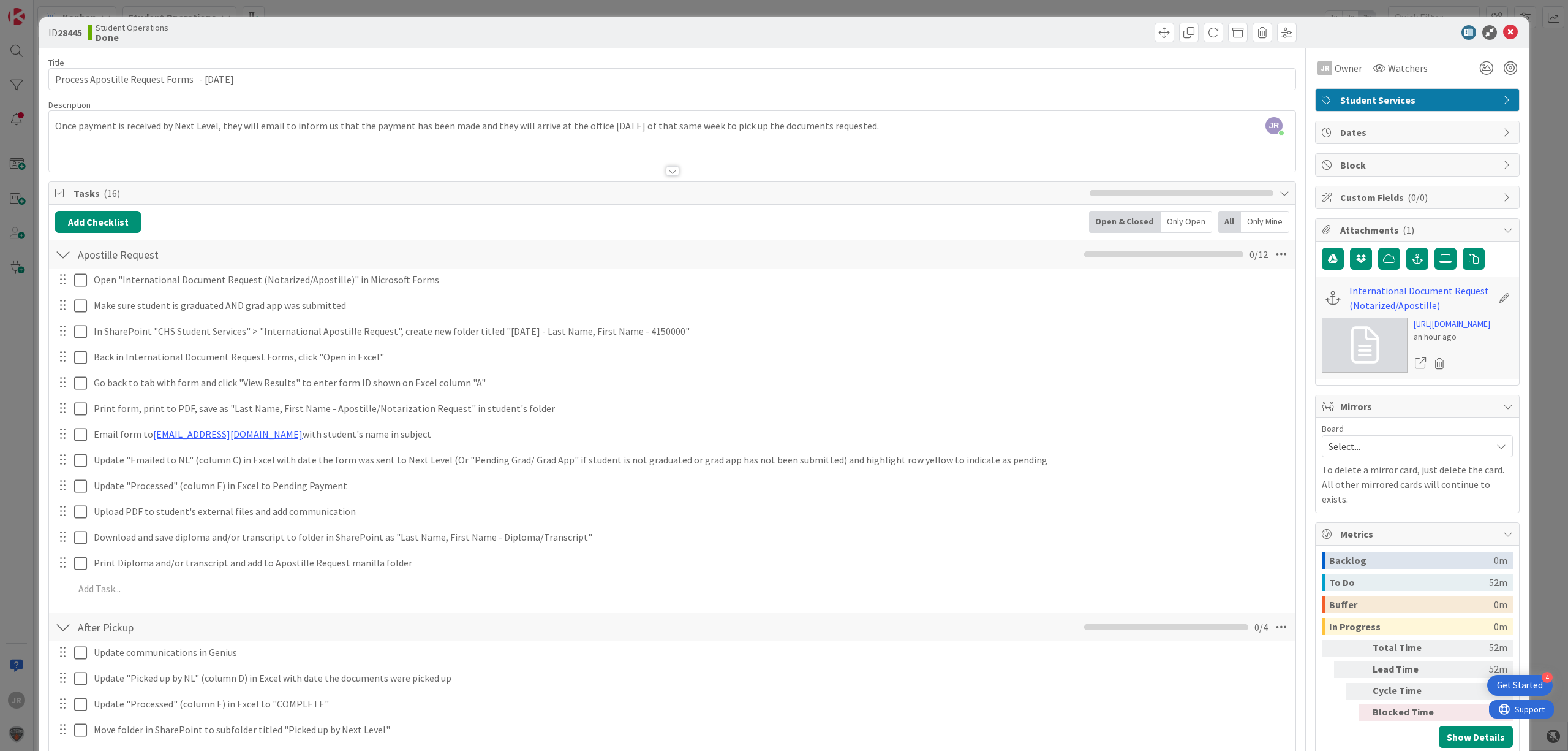
click at [1036, 7] on div "ID 28445 Student Operations Done Move Move Title 46 / 128 Process Apostille Req…" at bounding box center [784, 375] width 1568 height 751
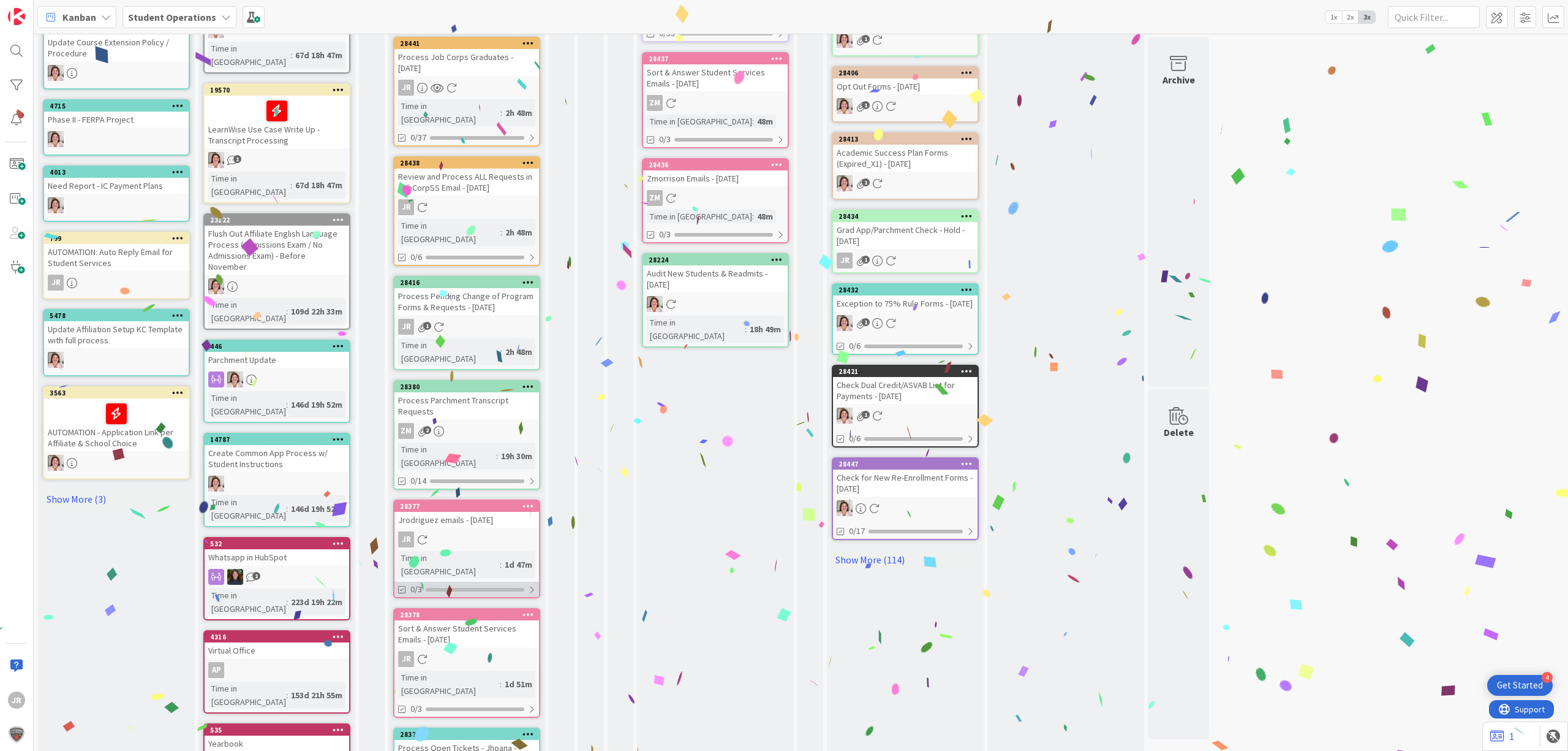
scroll to position [373, 0]
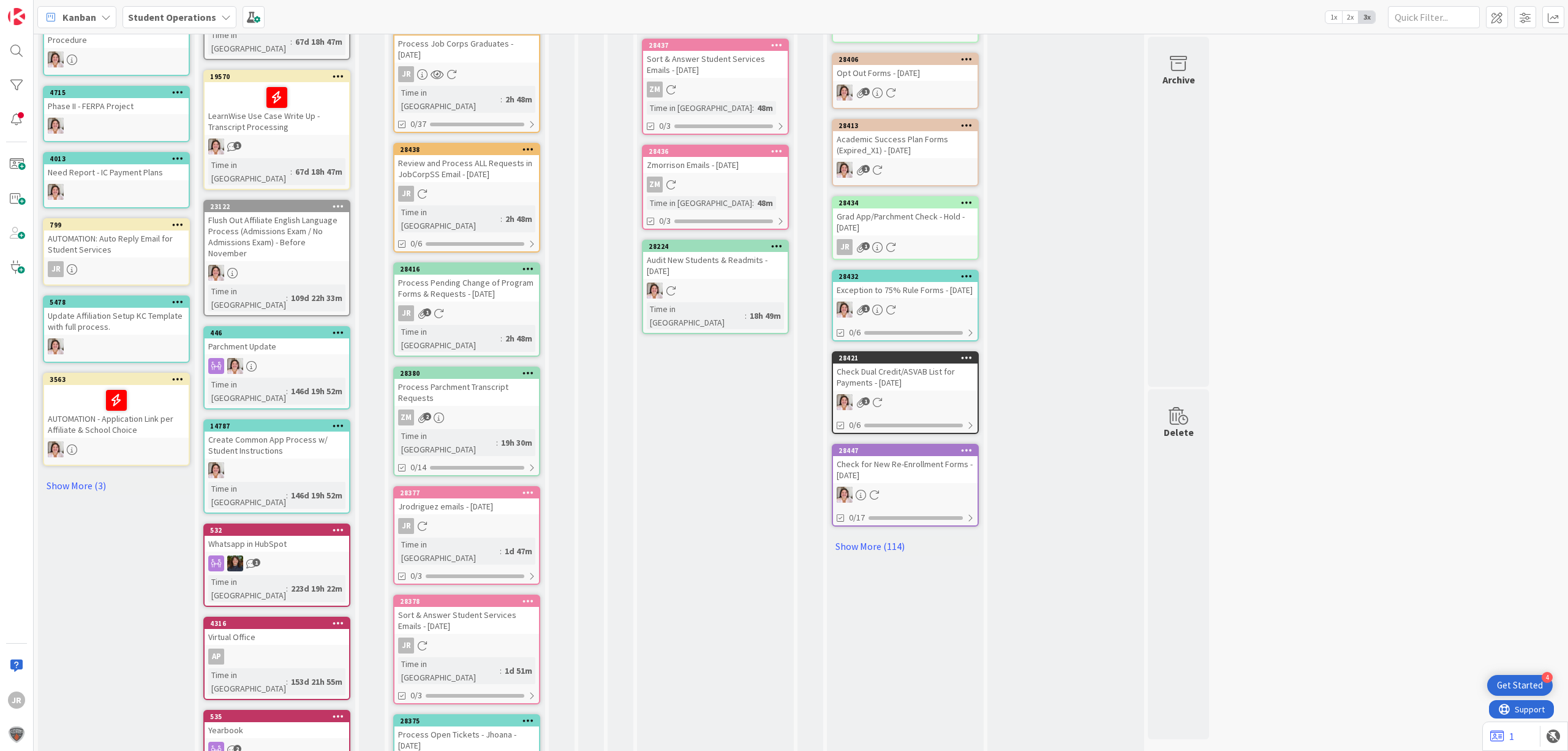
click at [523, 573] on icon at bounding box center [529, 721] width 12 height 9
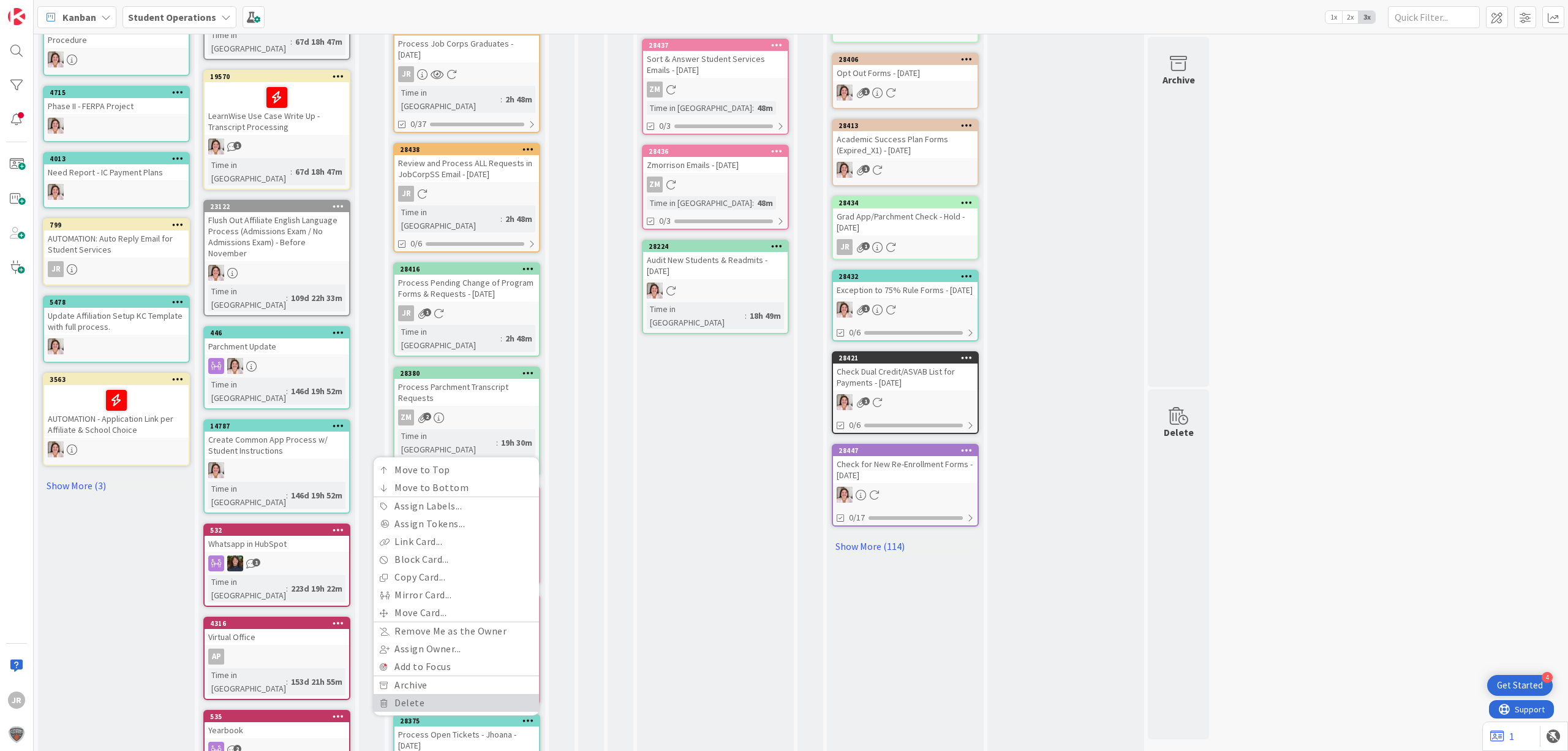
click at [494, 573] on link "Delete" at bounding box center [456, 703] width 166 height 18
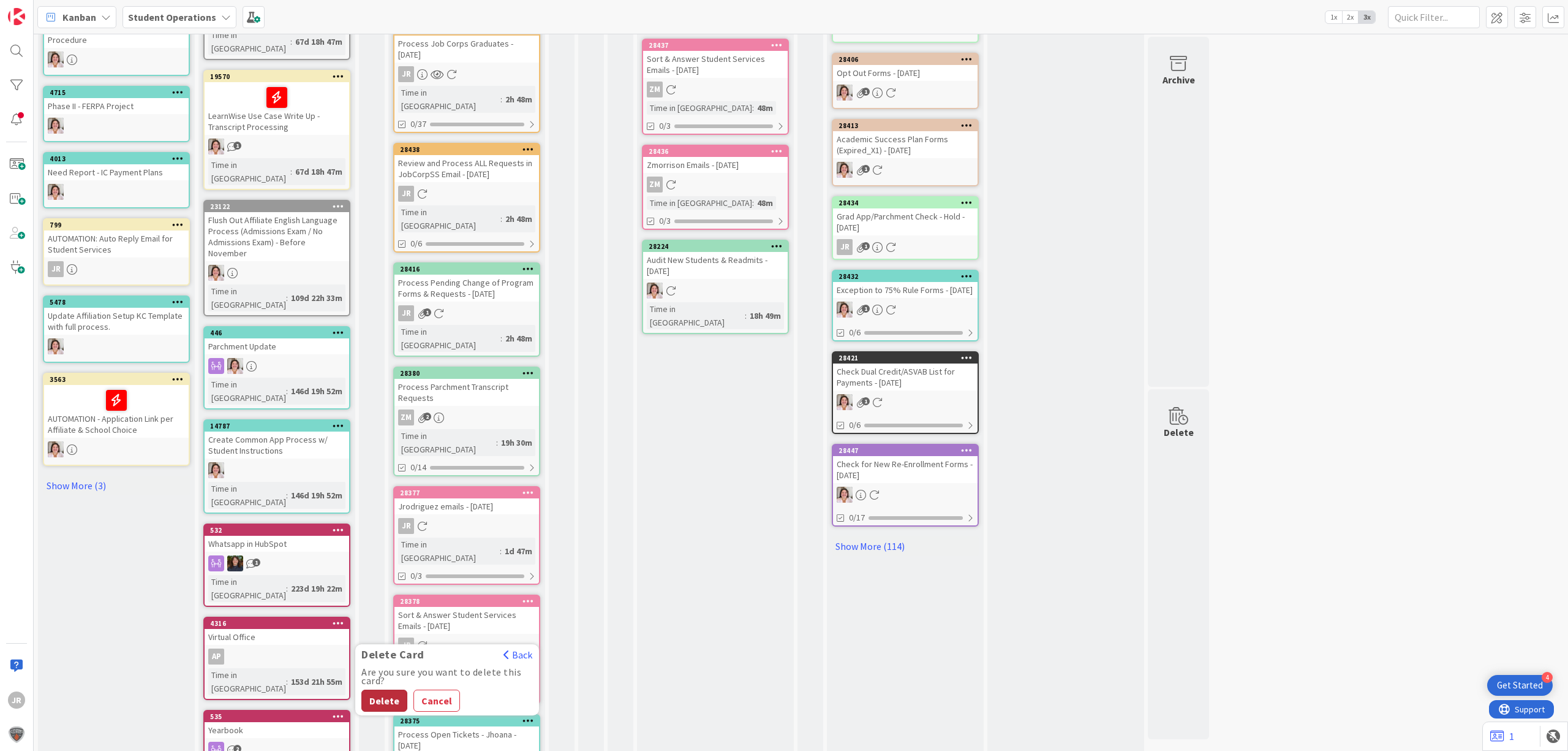
click at [391, 573] on button "Delete" at bounding box center [385, 700] width 46 height 22
click at [527, 573] on icon at bounding box center [529, 601] width 12 height 9
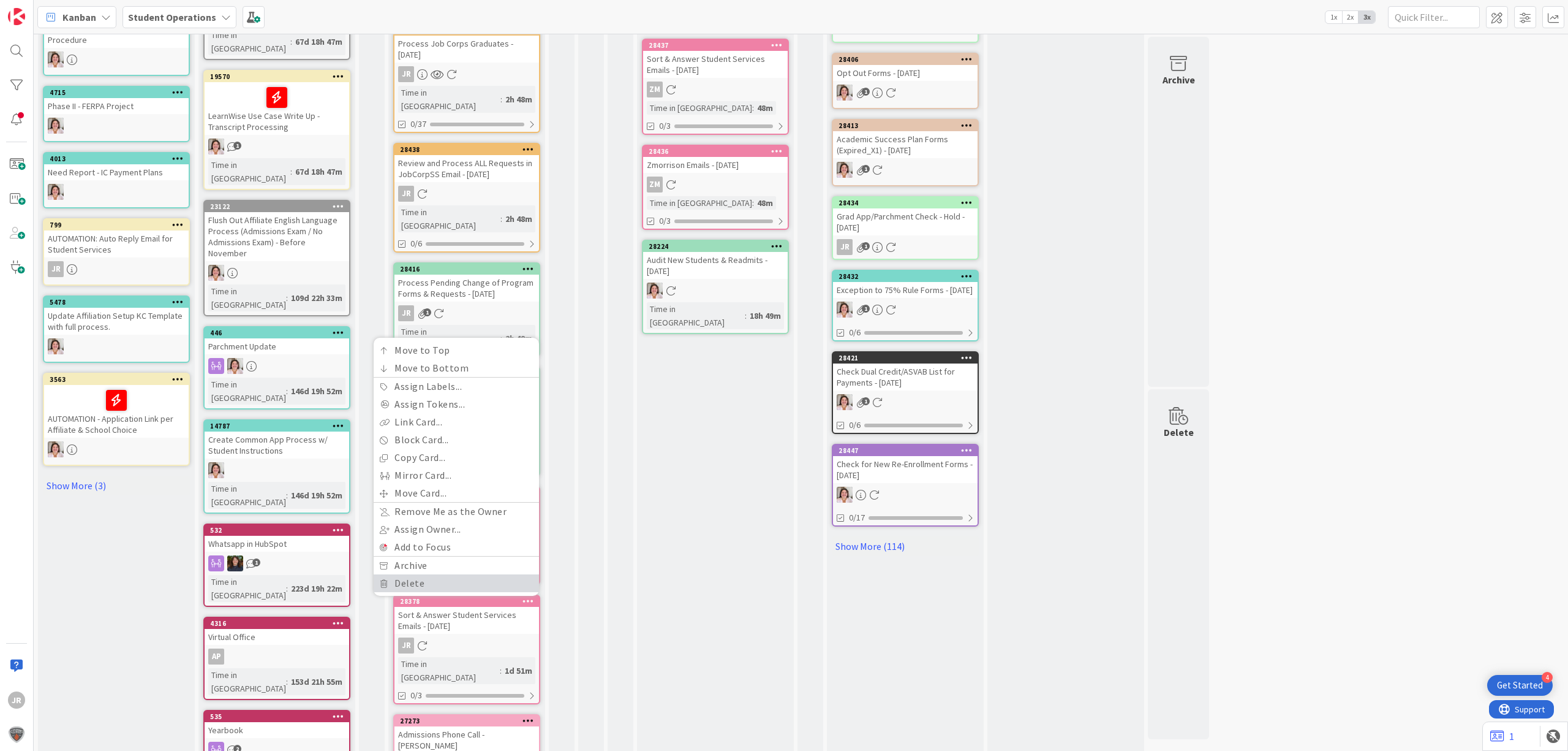
click at [432, 573] on link "Delete" at bounding box center [456, 583] width 166 height 18
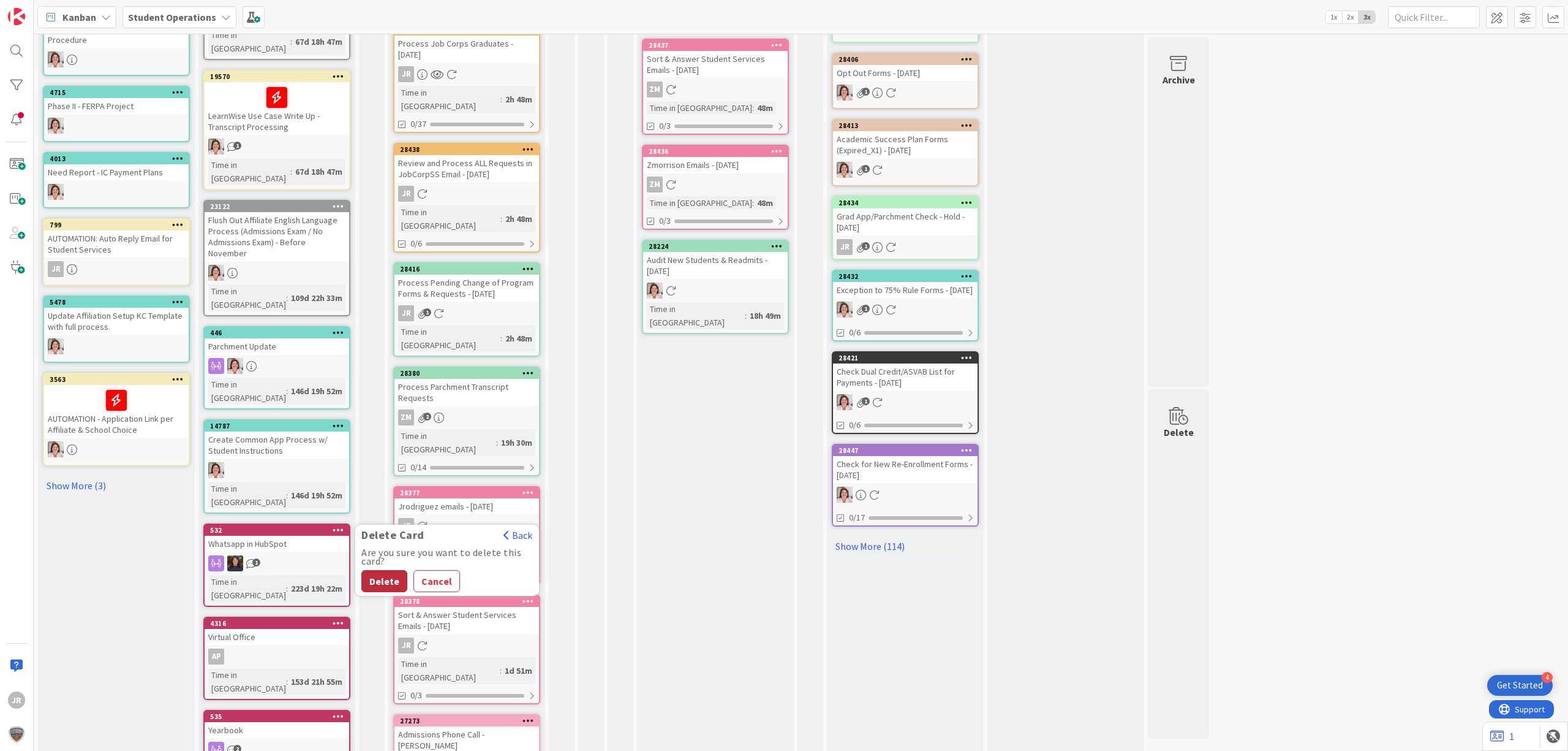
click at [396, 570] on button "Delete" at bounding box center [385, 581] width 46 height 22
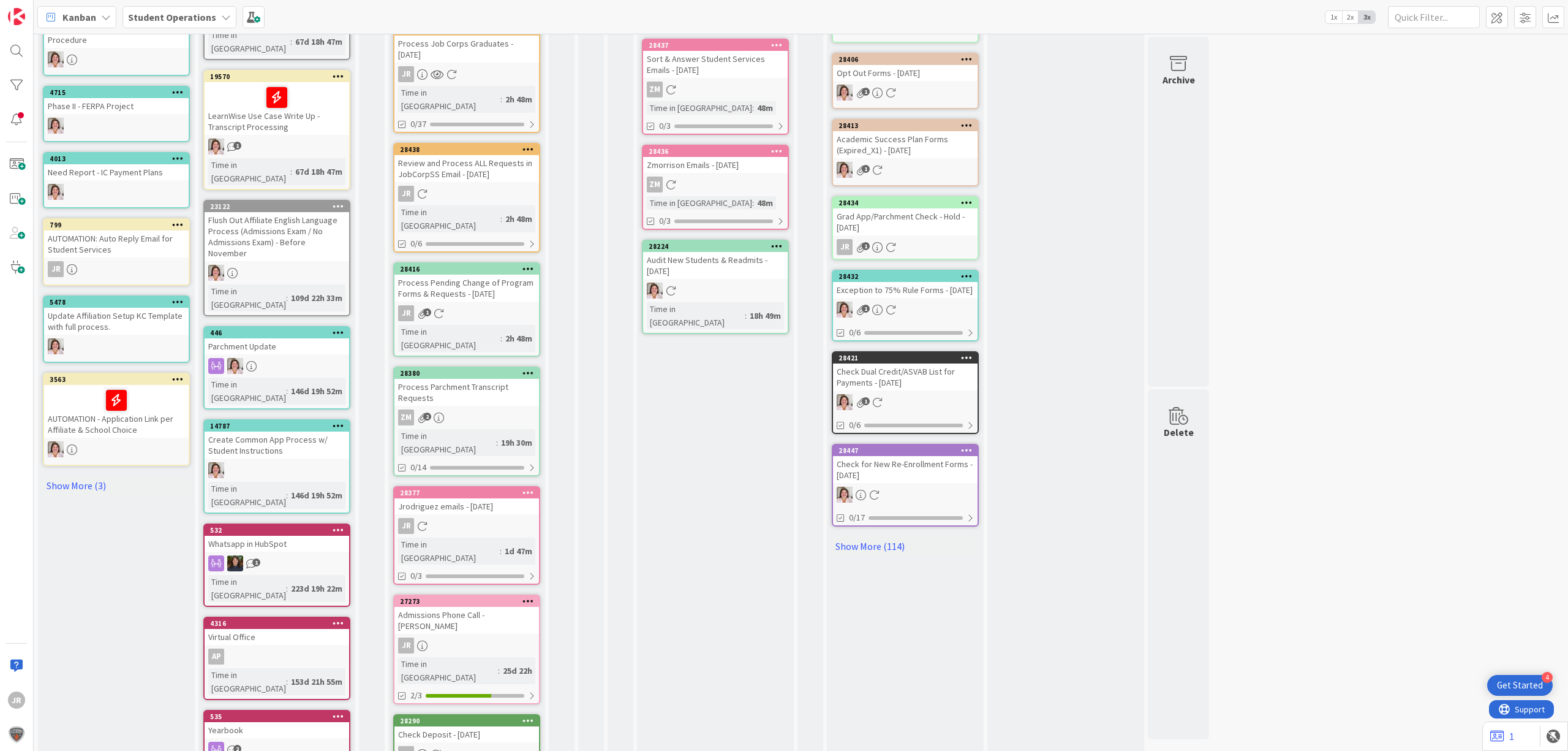
click at [530, 488] on icon at bounding box center [529, 492] width 12 height 9
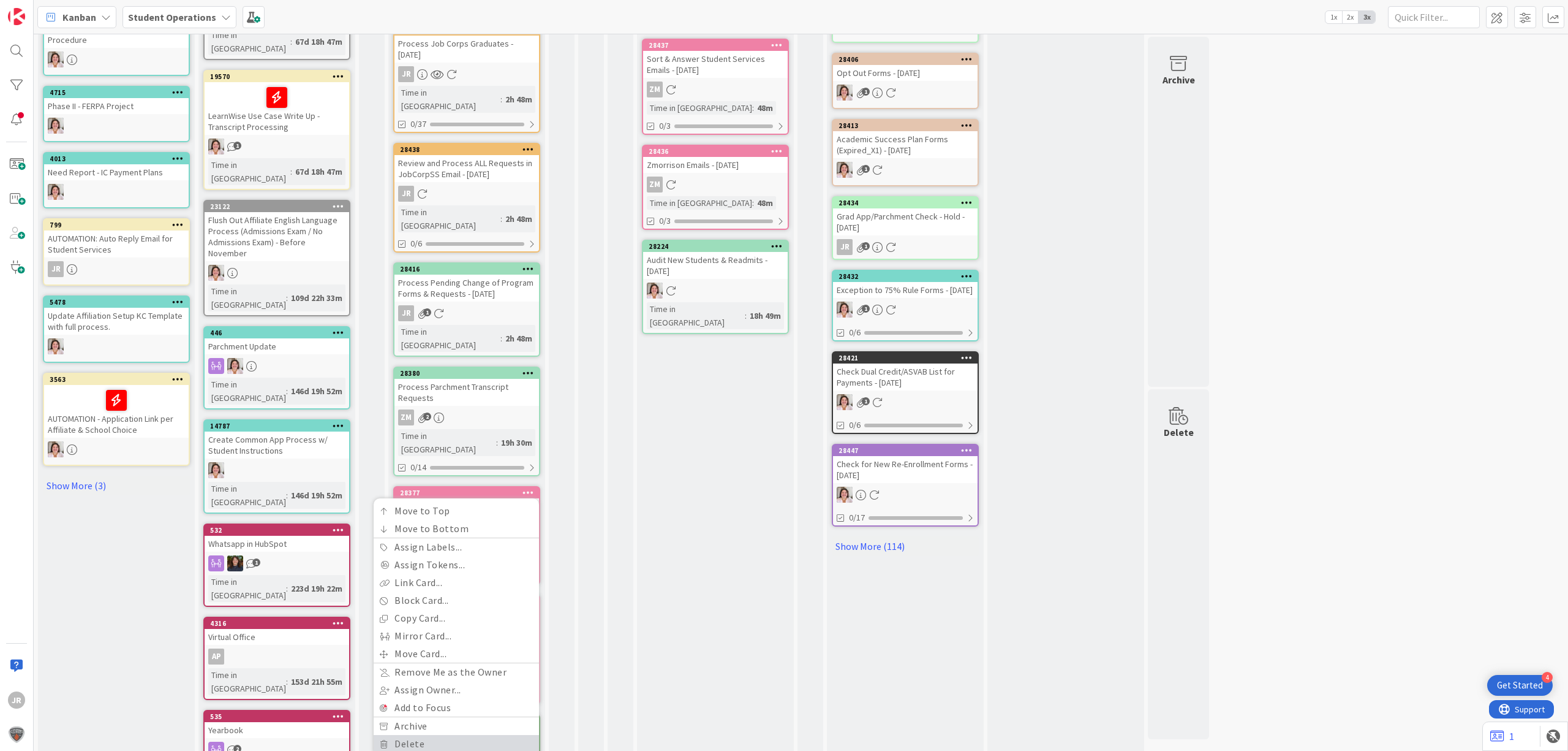
click at [429, 573] on link "Delete" at bounding box center [456, 744] width 166 height 18
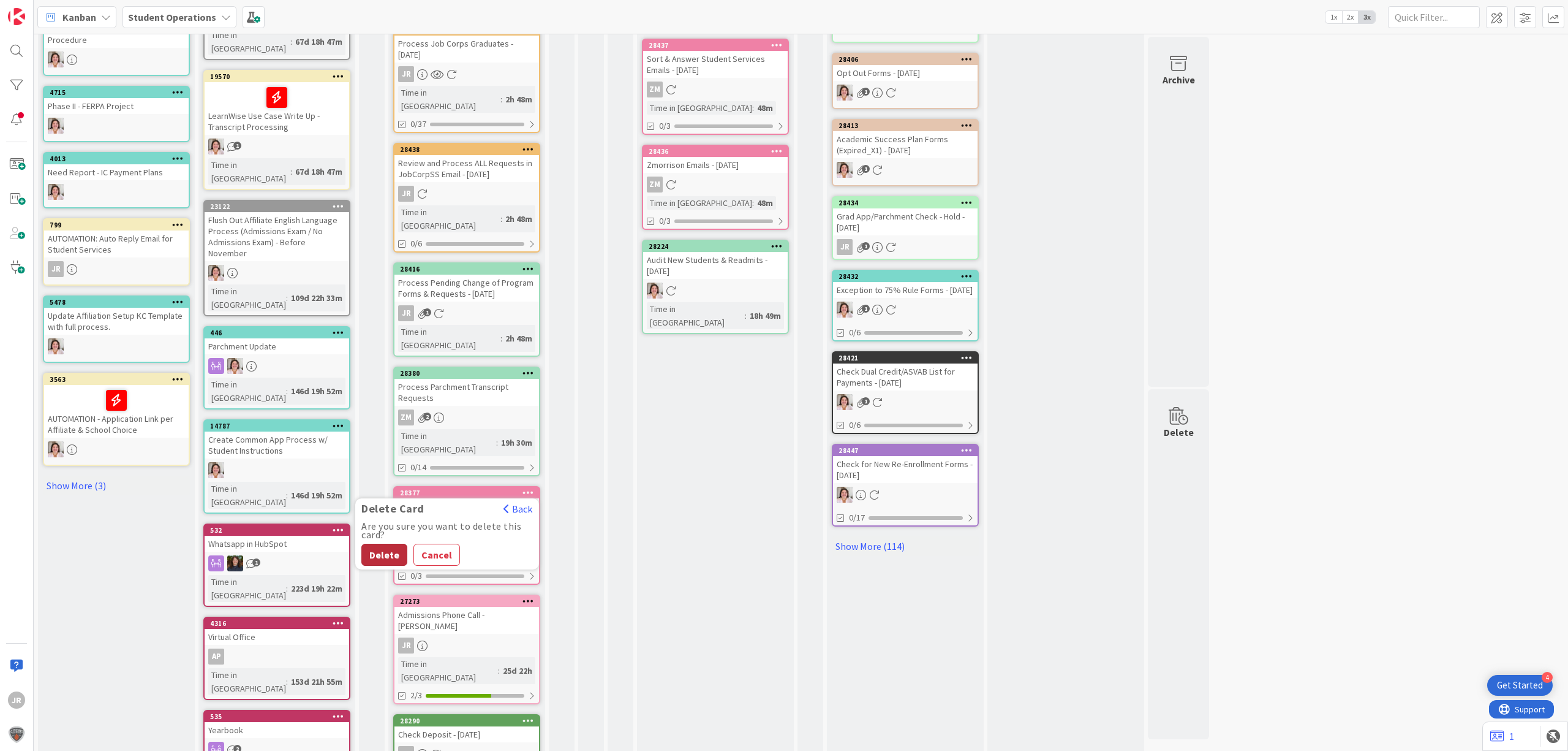
click at [380, 544] on button "Delete" at bounding box center [385, 555] width 46 height 22
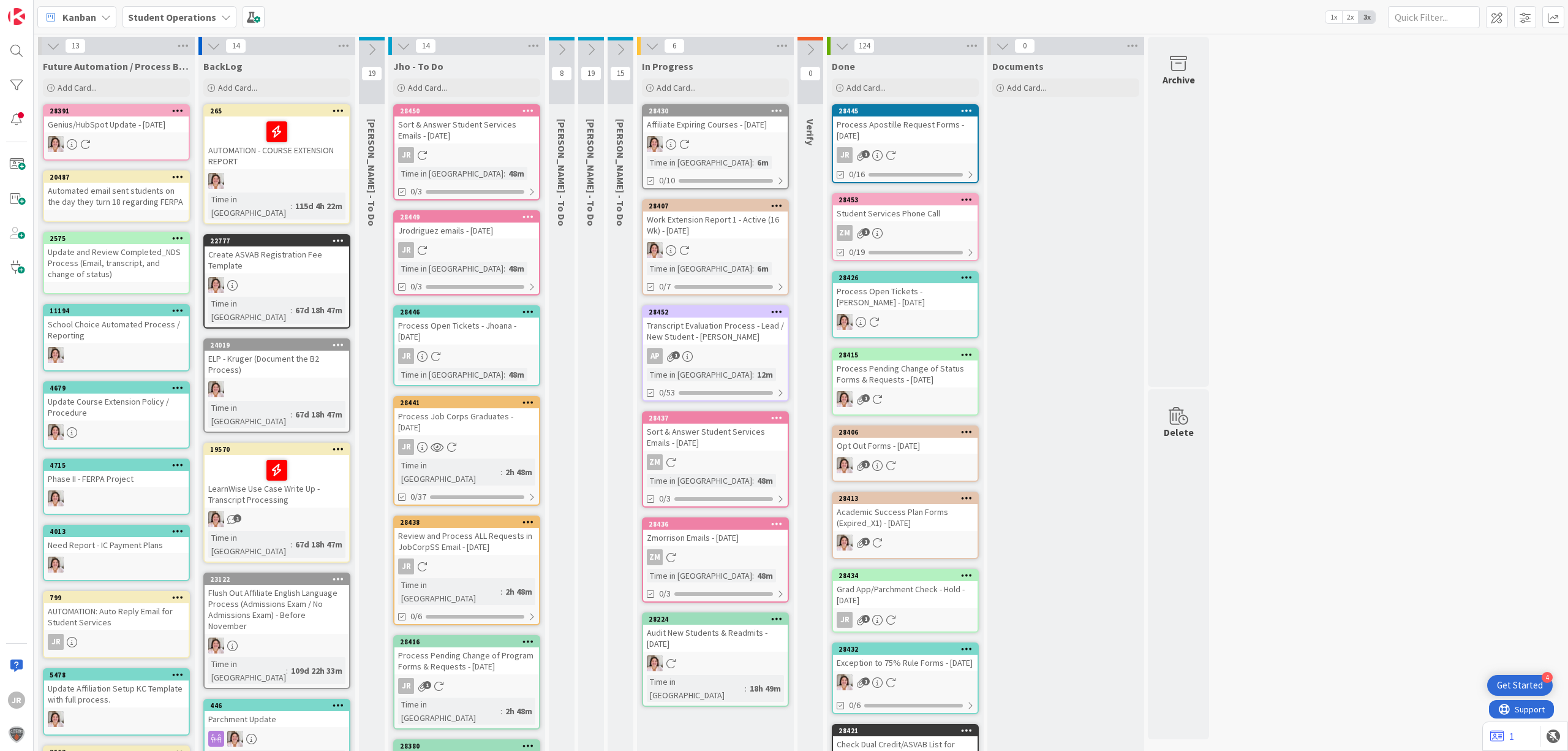
scroll to position [6, 0]
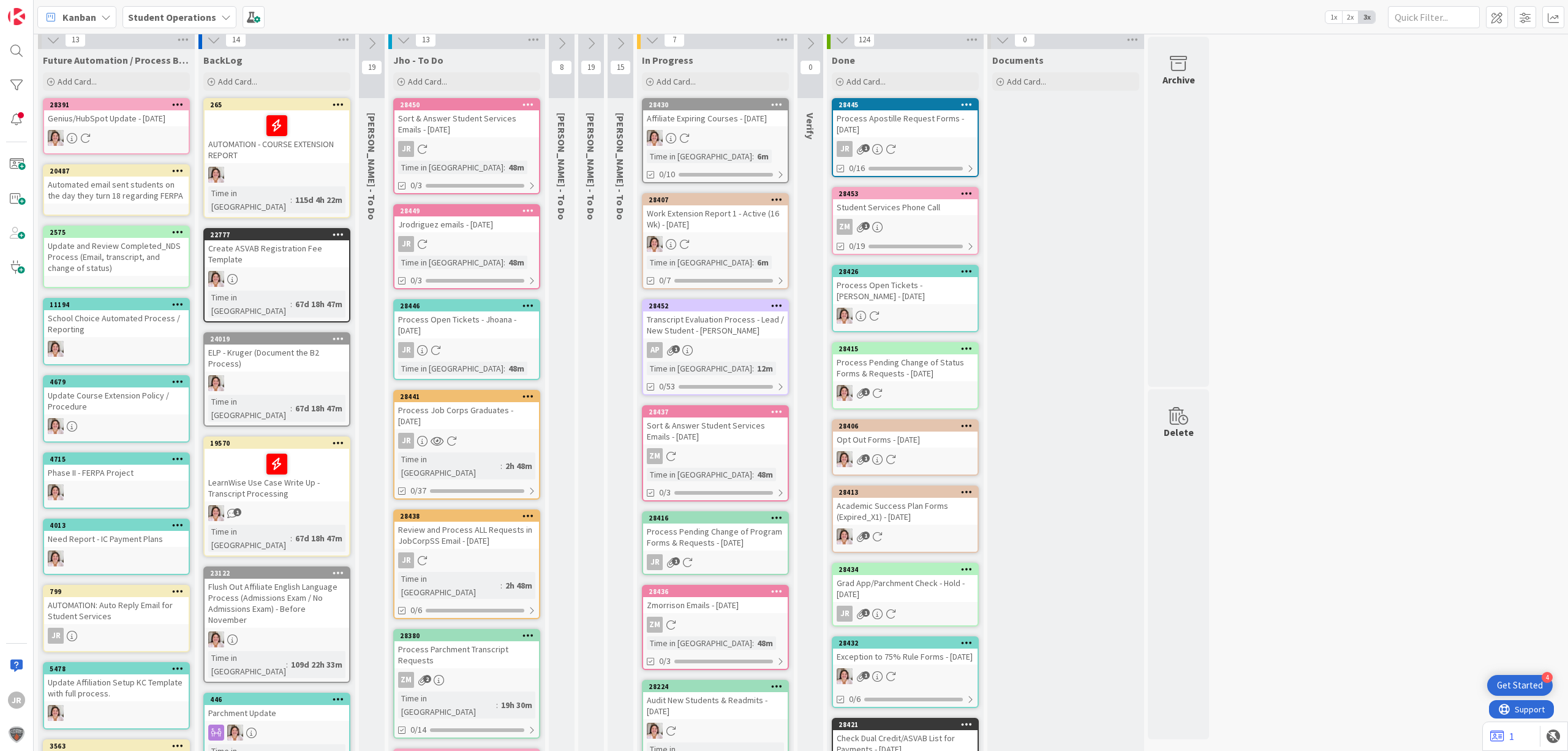
click at [705, 527] on div "Process Pending Change of Program Forms & Requests - [DATE]" at bounding box center [715, 537] width 145 height 27
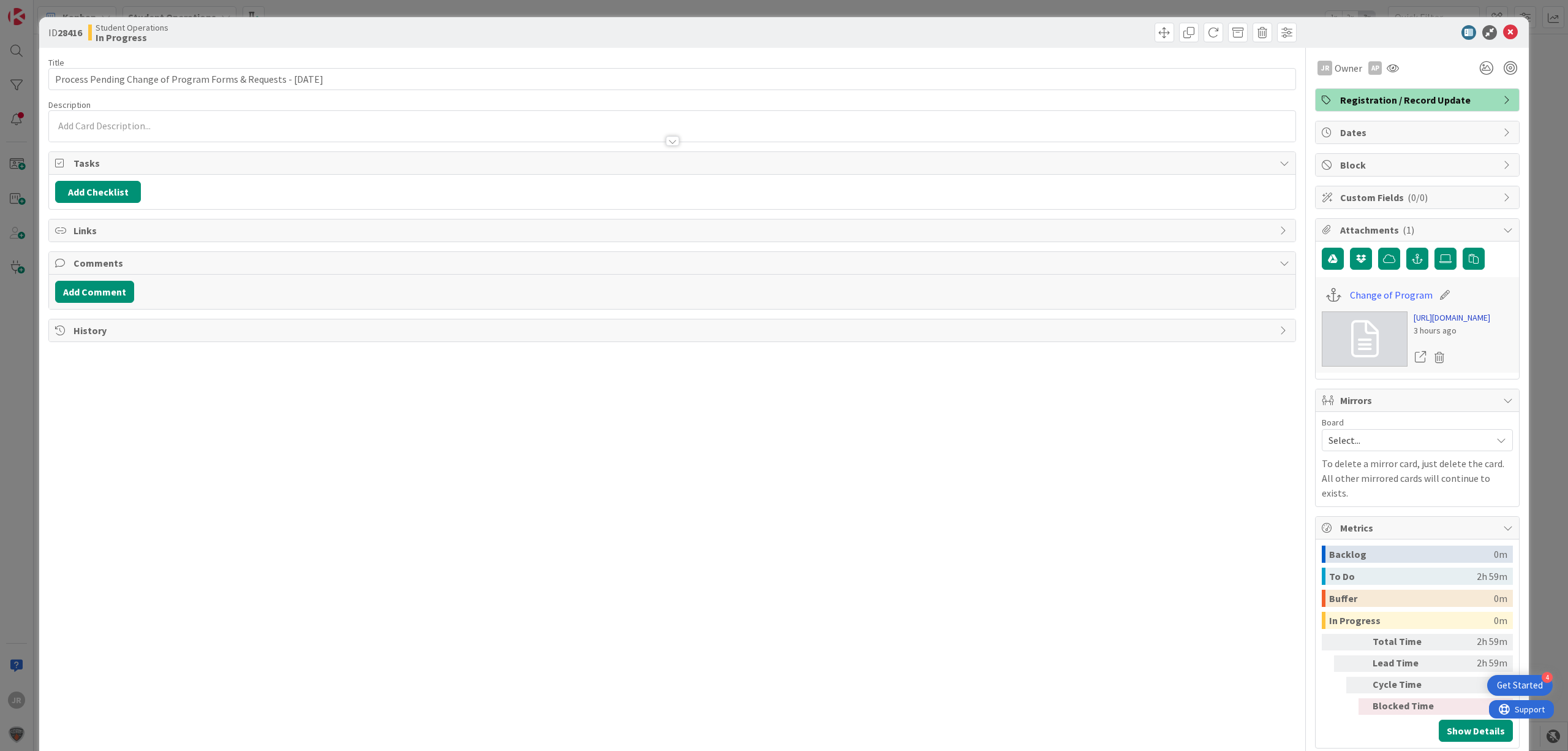
click at [1254, 324] on link "https://forms.office.com/Pages/DesignPageV2.aspx?prevorigin=shell&origin=NeoPor…" at bounding box center [1451, 317] width 76 height 13
click at [1157, 38] on span at bounding box center [1164, 33] width 19 height 19
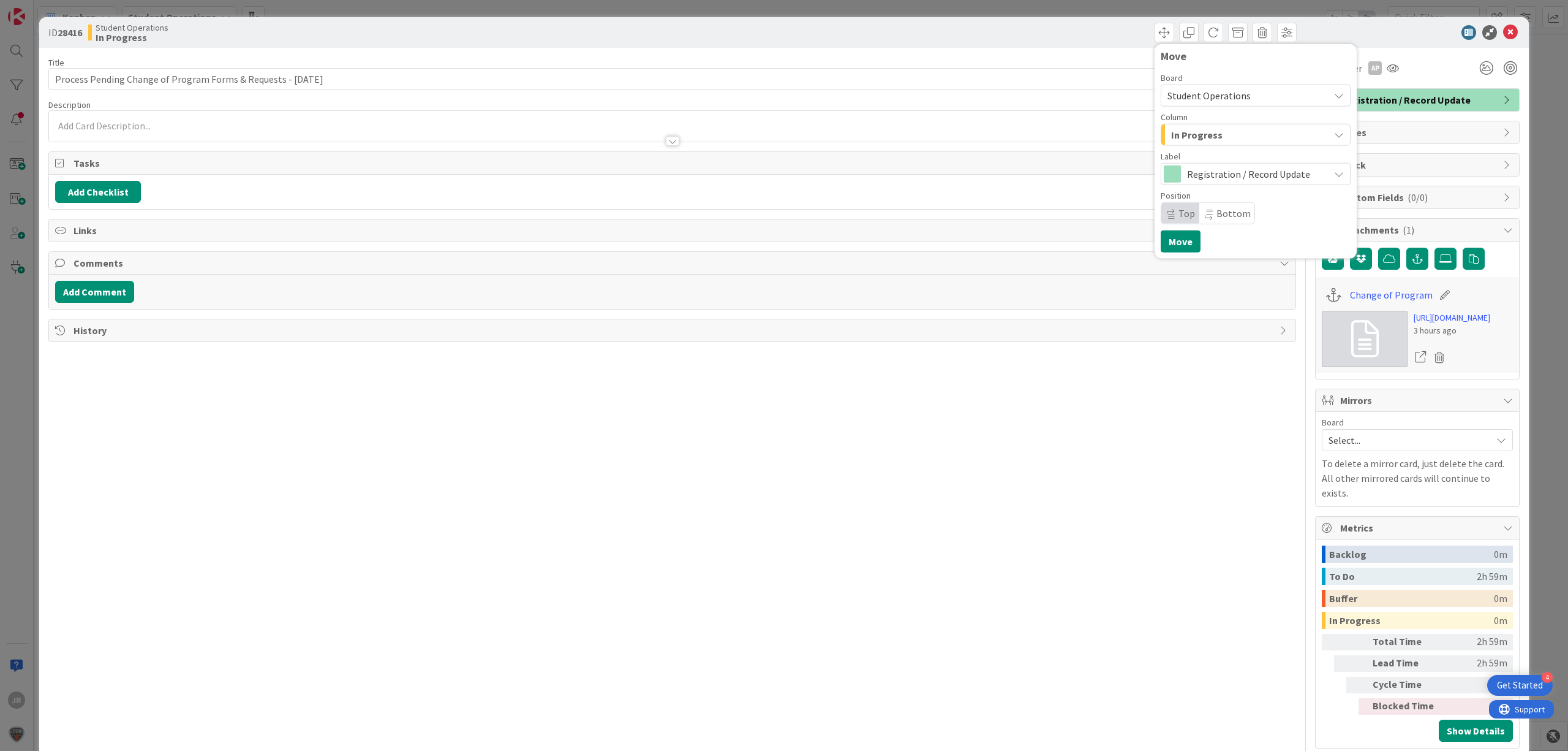
click at [1172, 135] on span "In Progress" at bounding box center [1196, 134] width 51 height 16
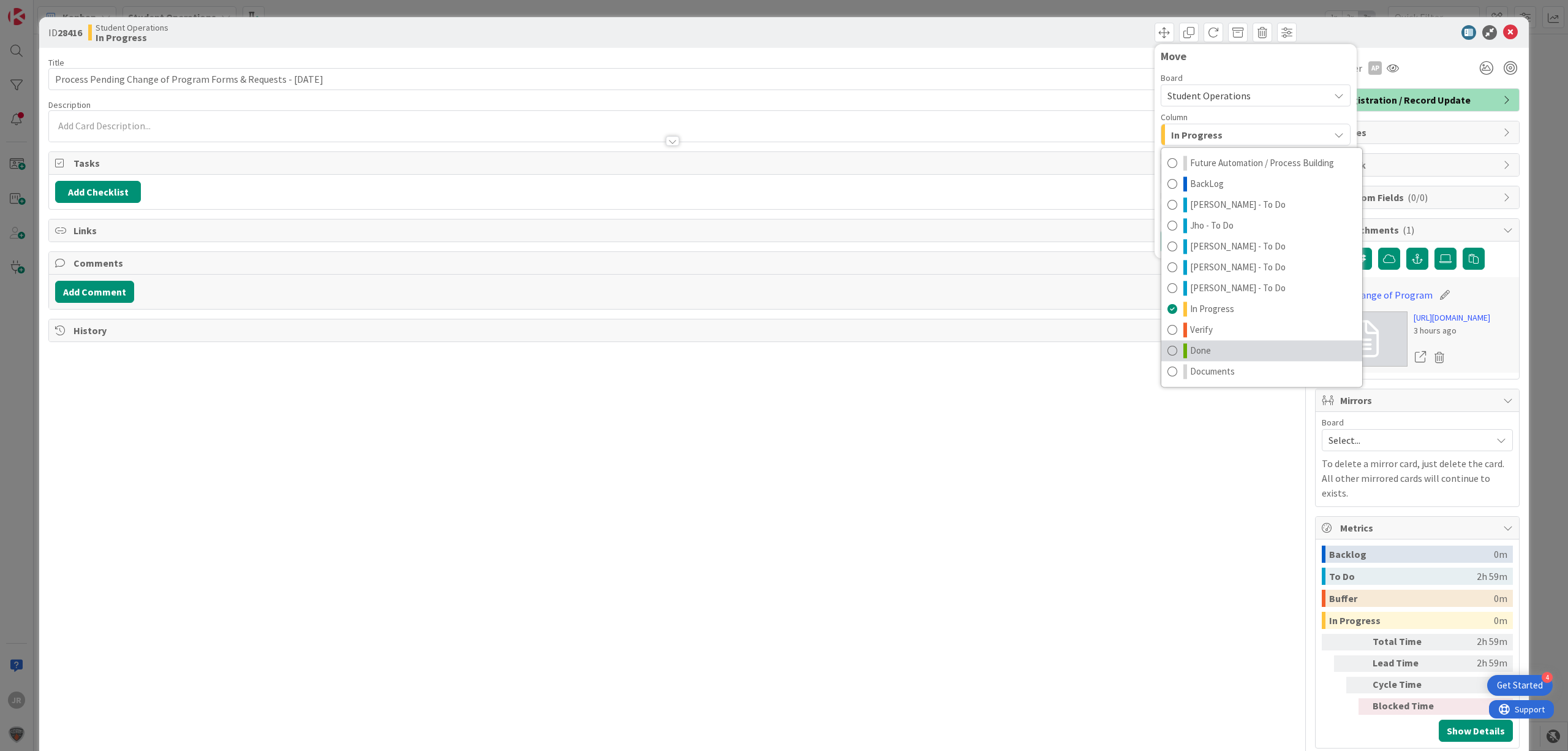
drag, startPoint x: 1175, startPoint y: 347, endPoint x: 1172, endPoint y: 324, distance: 23.2
click at [1183, 348] on icon at bounding box center [1185, 351] width 4 height 15
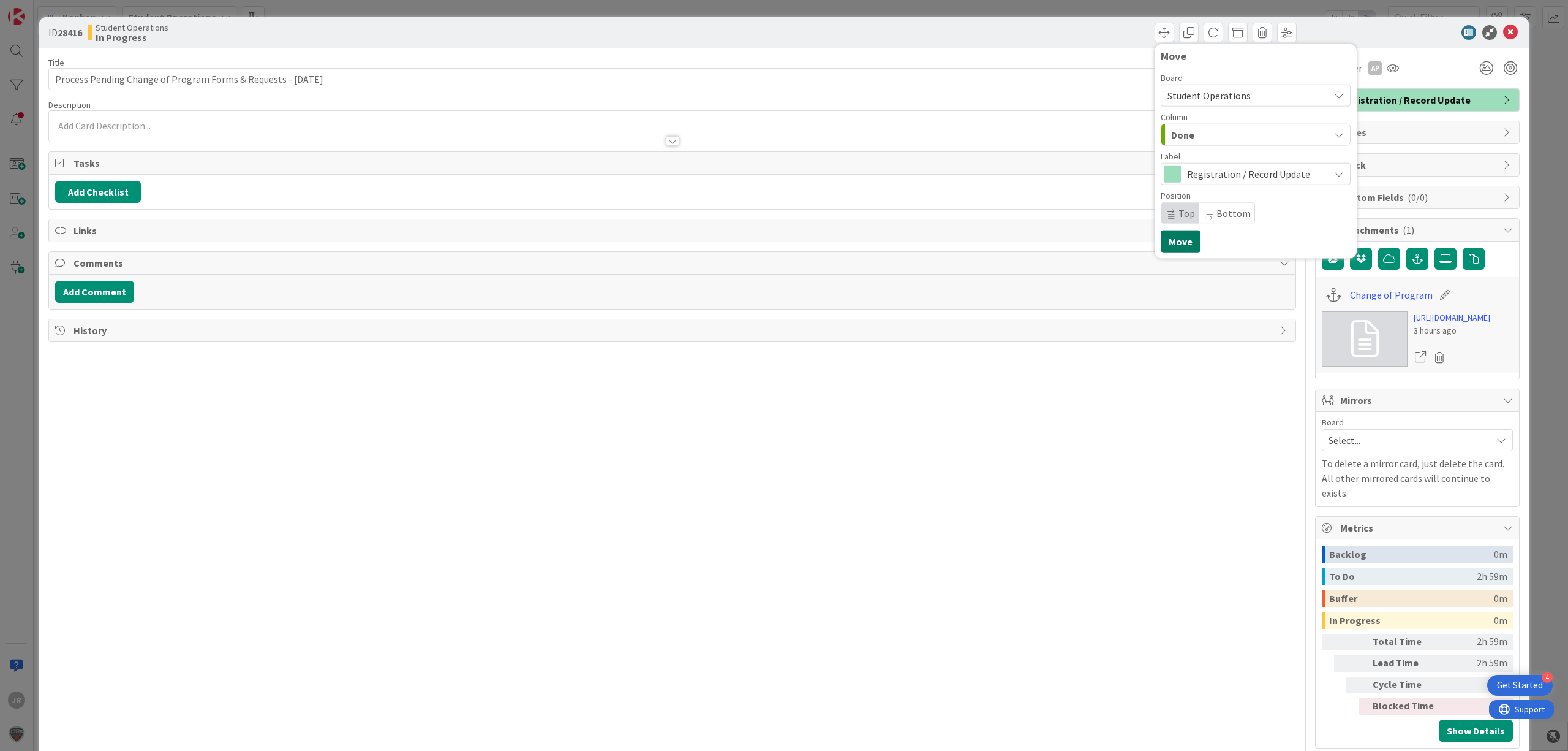
click at [1170, 236] on button "Move" at bounding box center [1180, 241] width 40 height 22
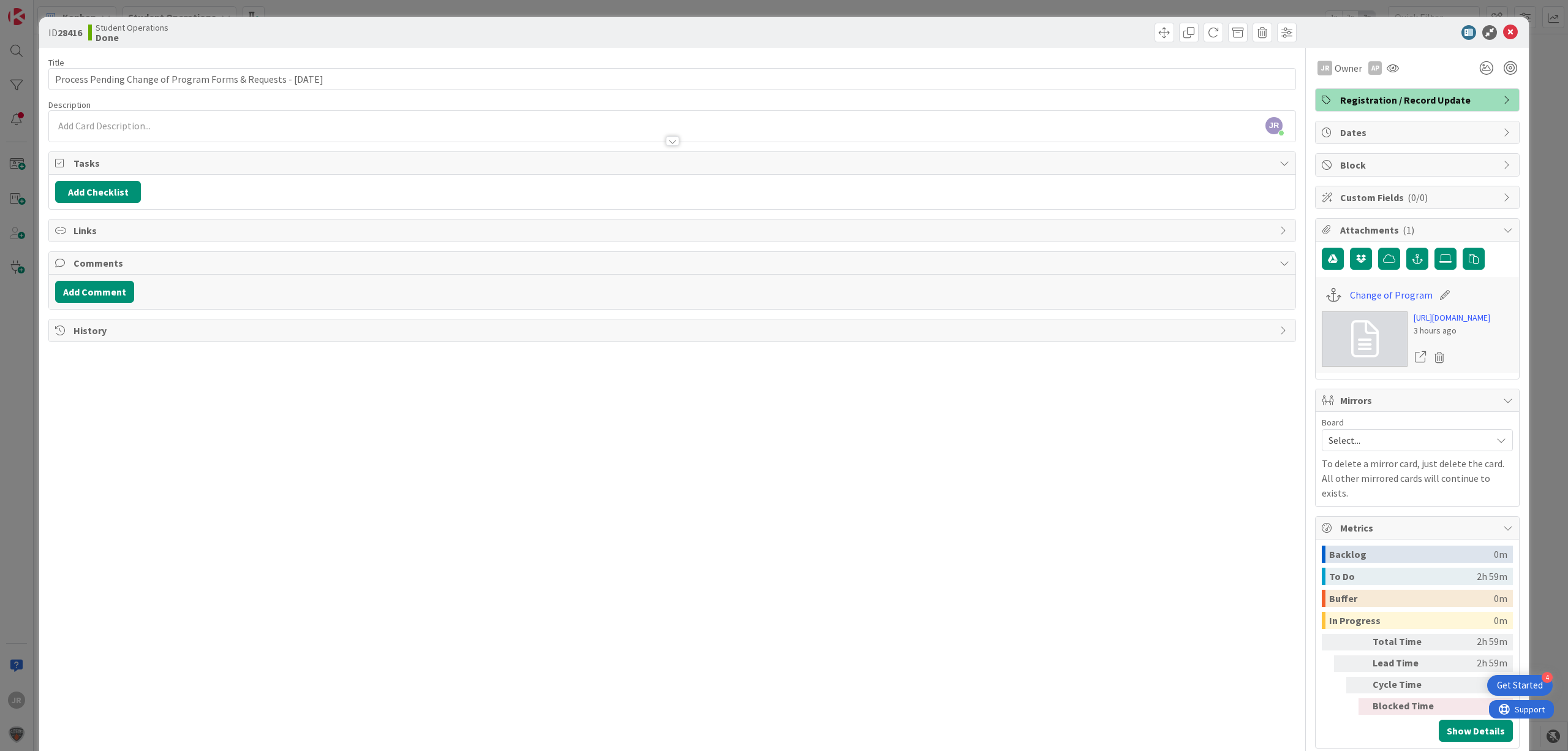
click at [1030, 4] on div "ID 28416 Student Operations Done Move Move Title 63 / 128 Process Pending Chang…" at bounding box center [784, 375] width 1568 height 751
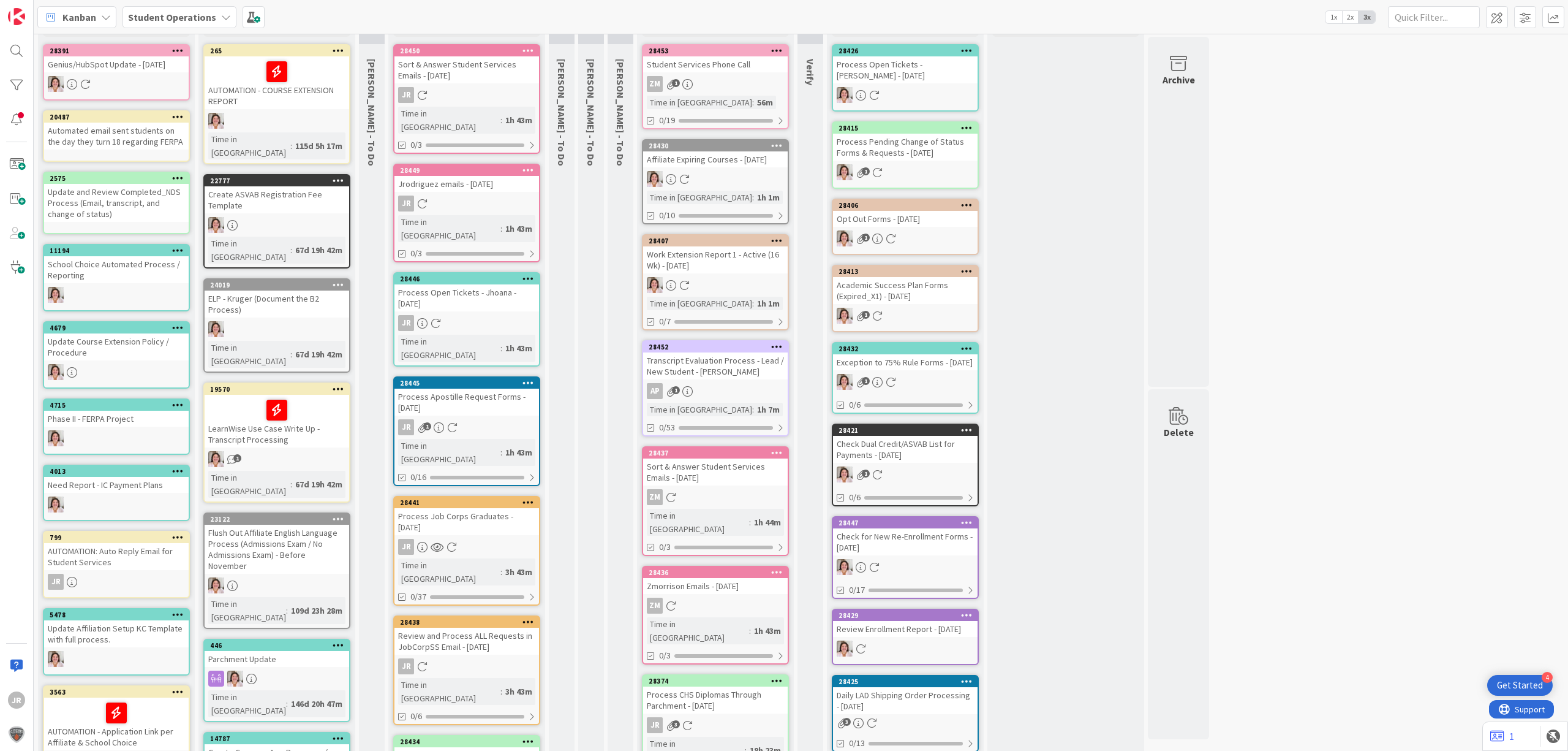
scroll to position [245, 0]
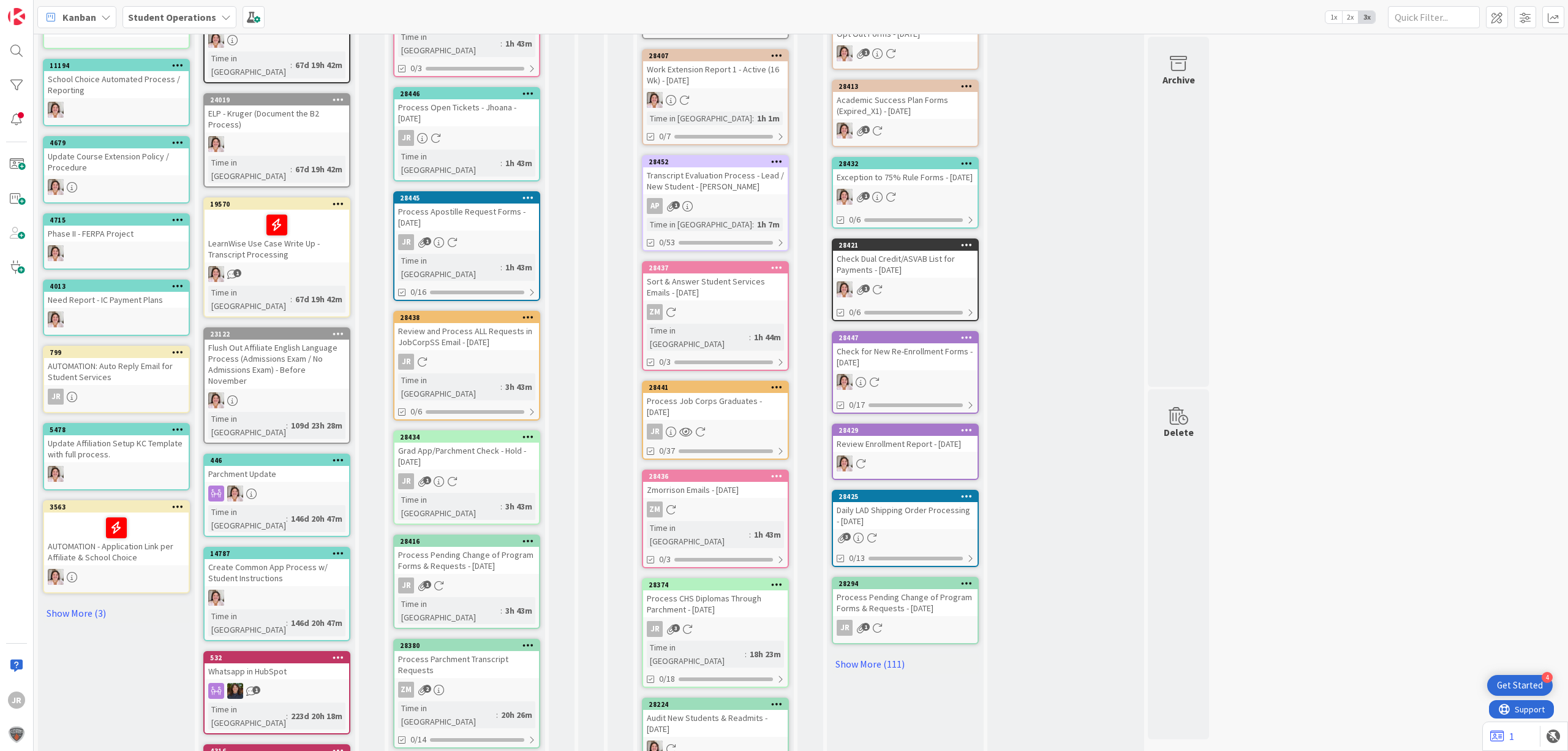
click at [753, 591] on div "Process CHS Diplomas Through Parchment - 09/16/2025" at bounding box center [715, 604] width 145 height 27
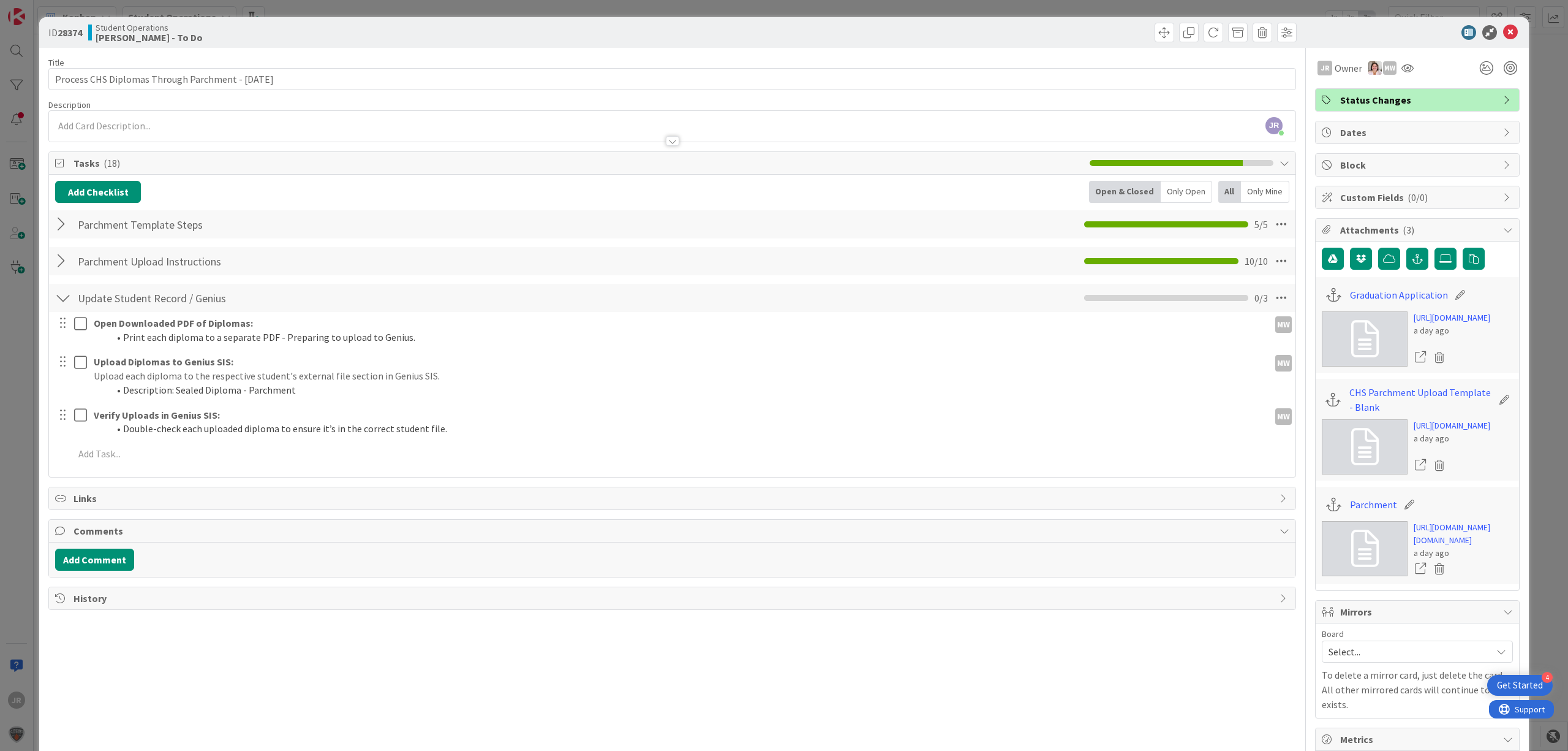
click at [765, 5] on div "ID 28374 Student Operations Zaida - To Do Title 51 / 128 Process CHS Diplomas T…" at bounding box center [784, 375] width 1568 height 751
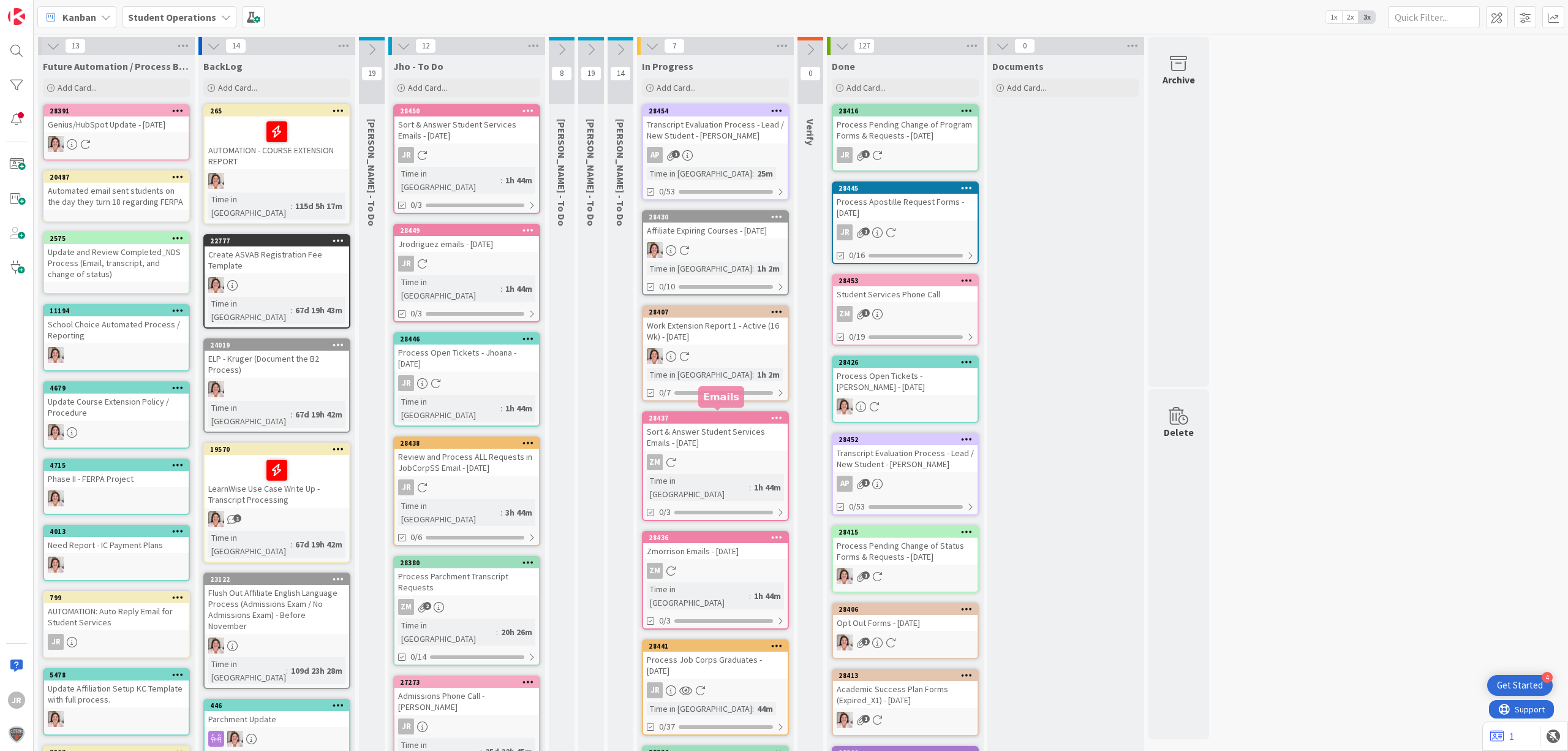
scroll to position [82, 0]
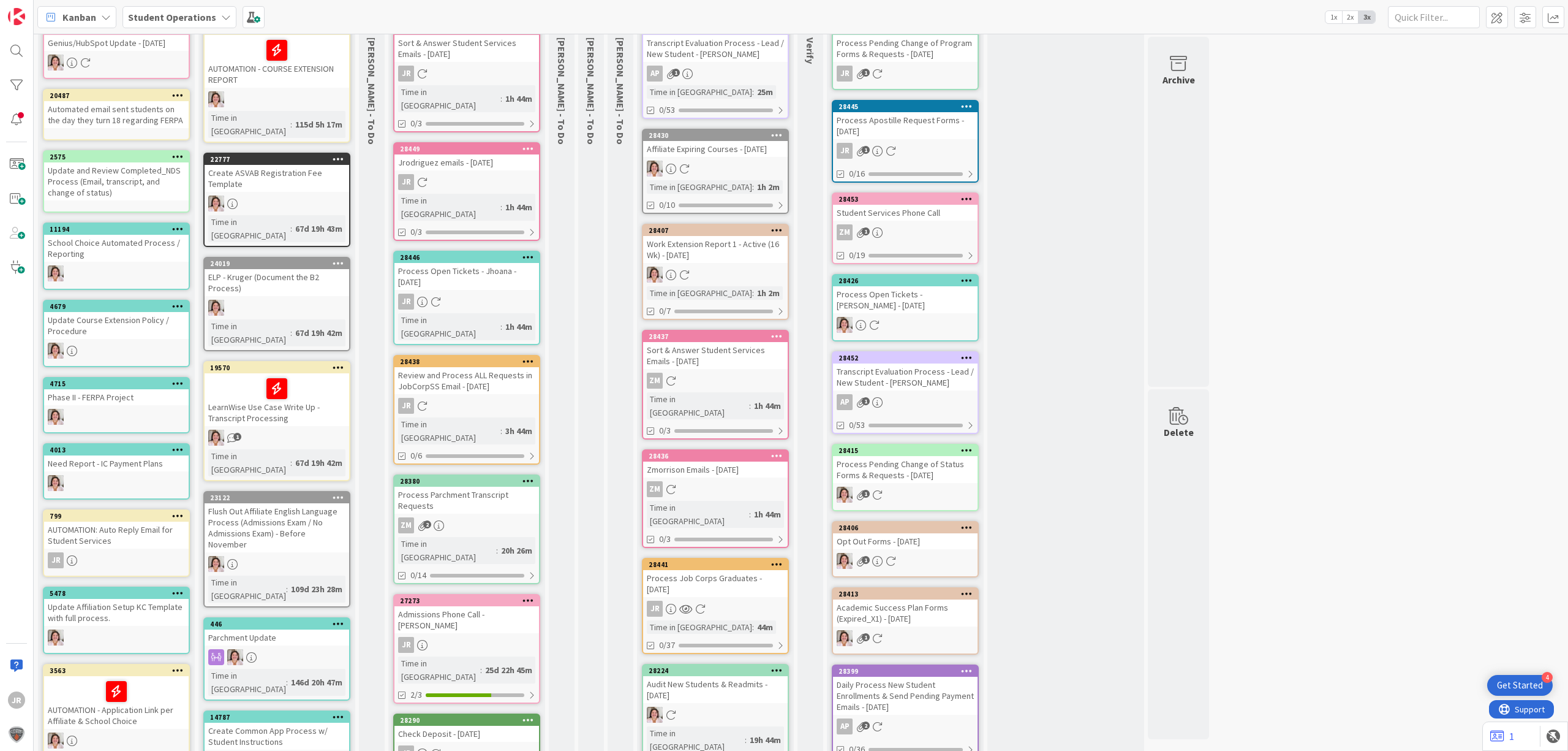
click at [722, 570] on div "Process Job Corps Graduates - [DATE]" at bounding box center [715, 583] width 145 height 27
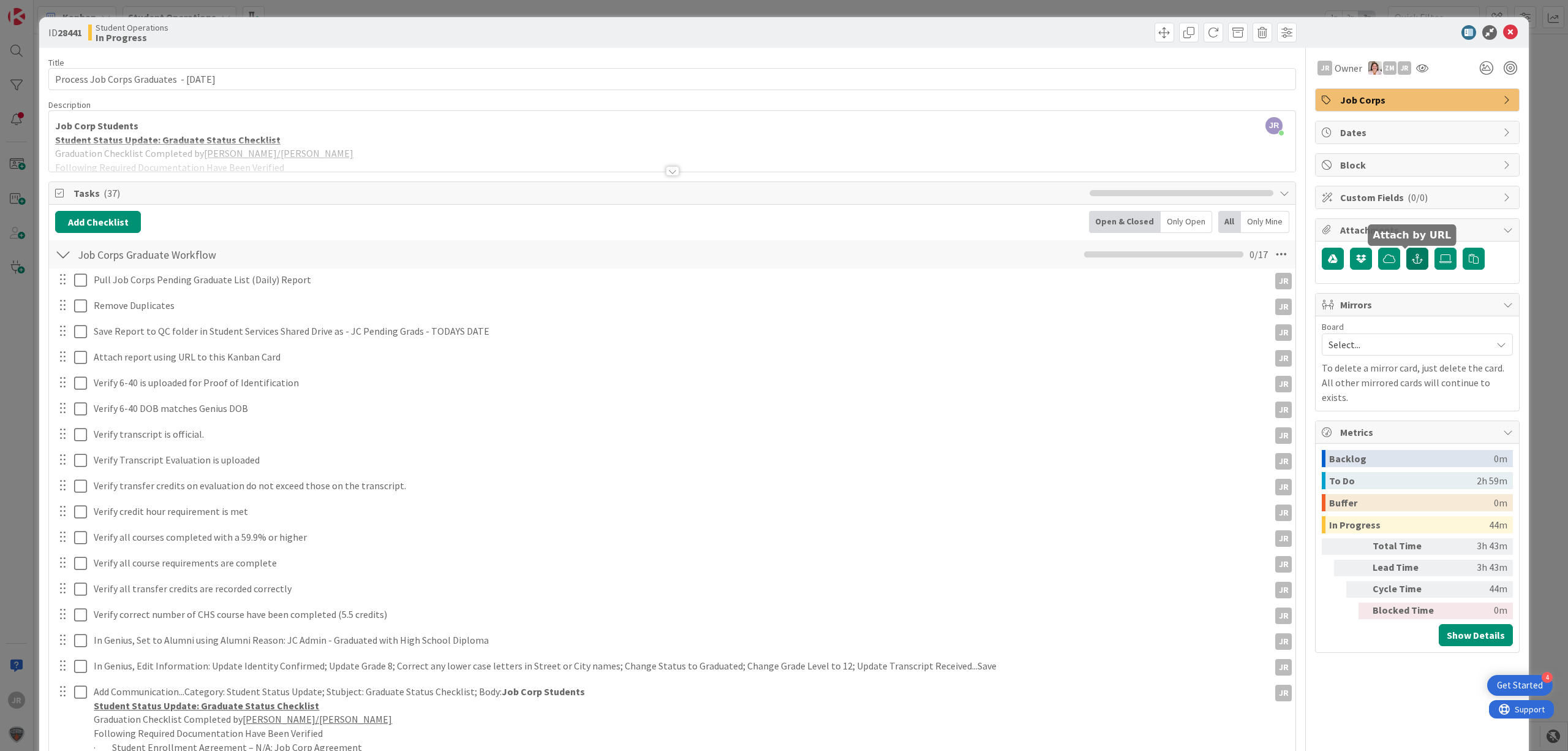
click at [1412, 264] on icon "button" at bounding box center [1417, 259] width 11 height 10
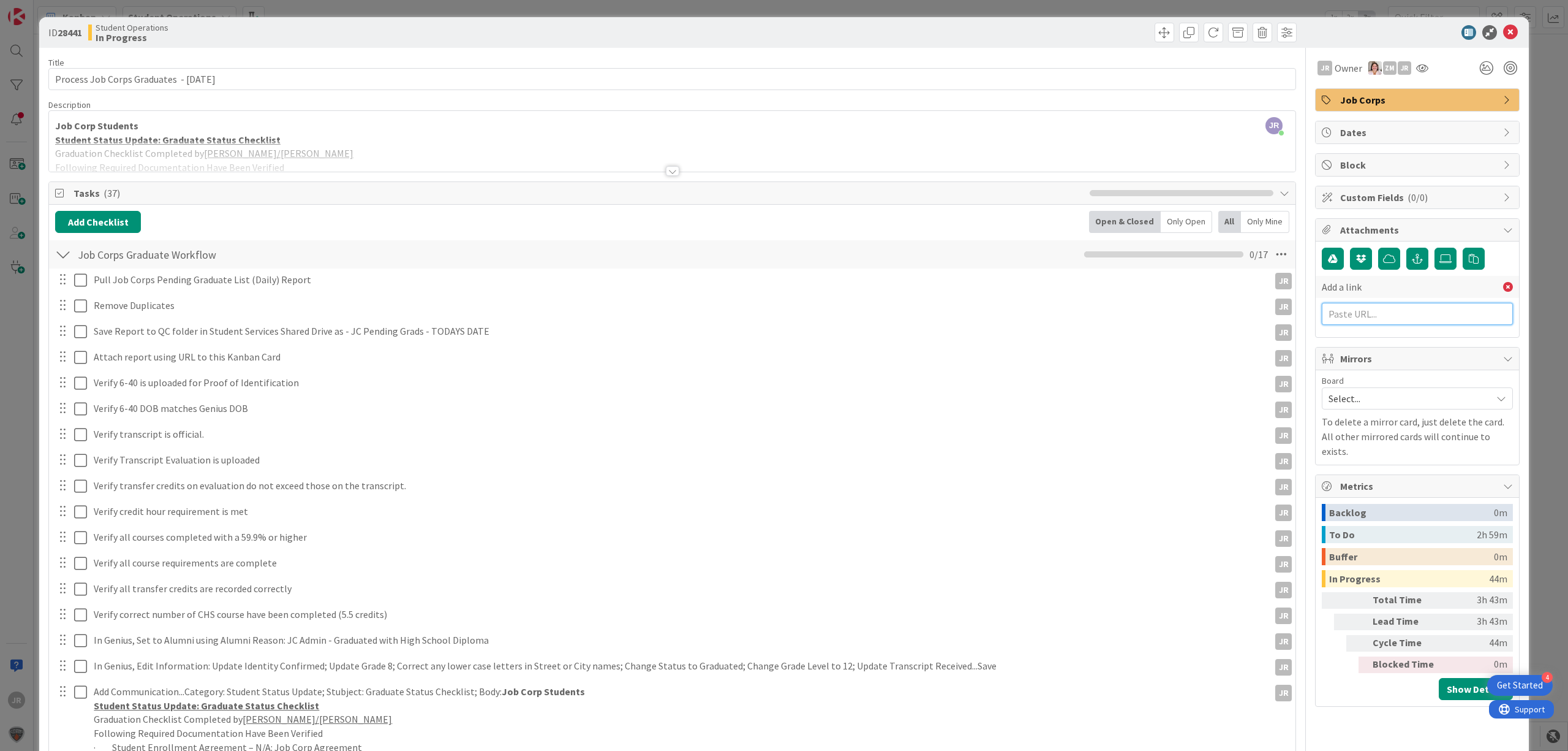
click at [1391, 319] on input "text" at bounding box center [1417, 314] width 191 height 22
paste input "[URL][DOMAIN_NAME]"
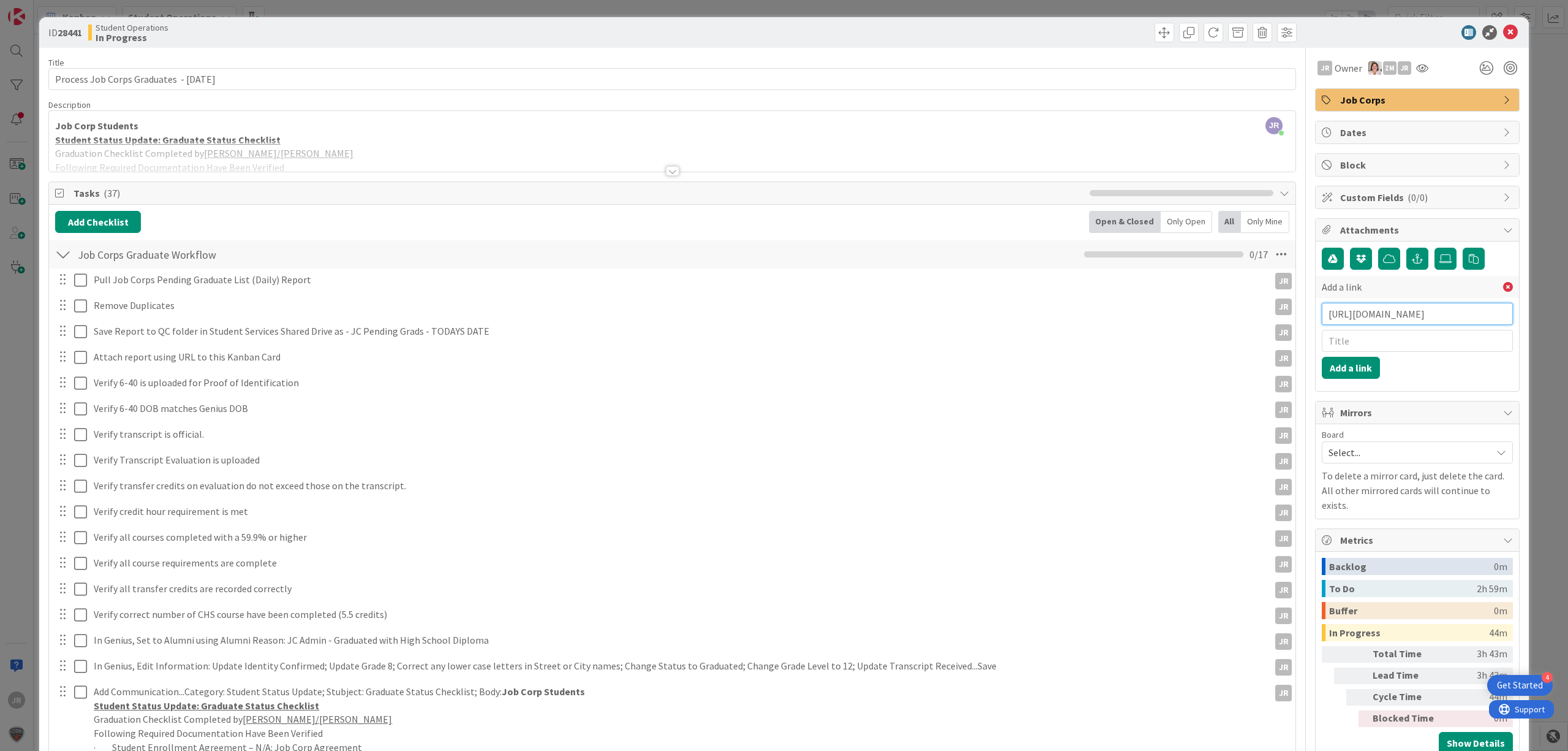
scroll to position [0, 369]
type input "[URL][DOMAIN_NAME]"
click at [1391, 342] on input "text" at bounding box center [1417, 341] width 191 height 22
type input "JC Pending Grads [DATE]"
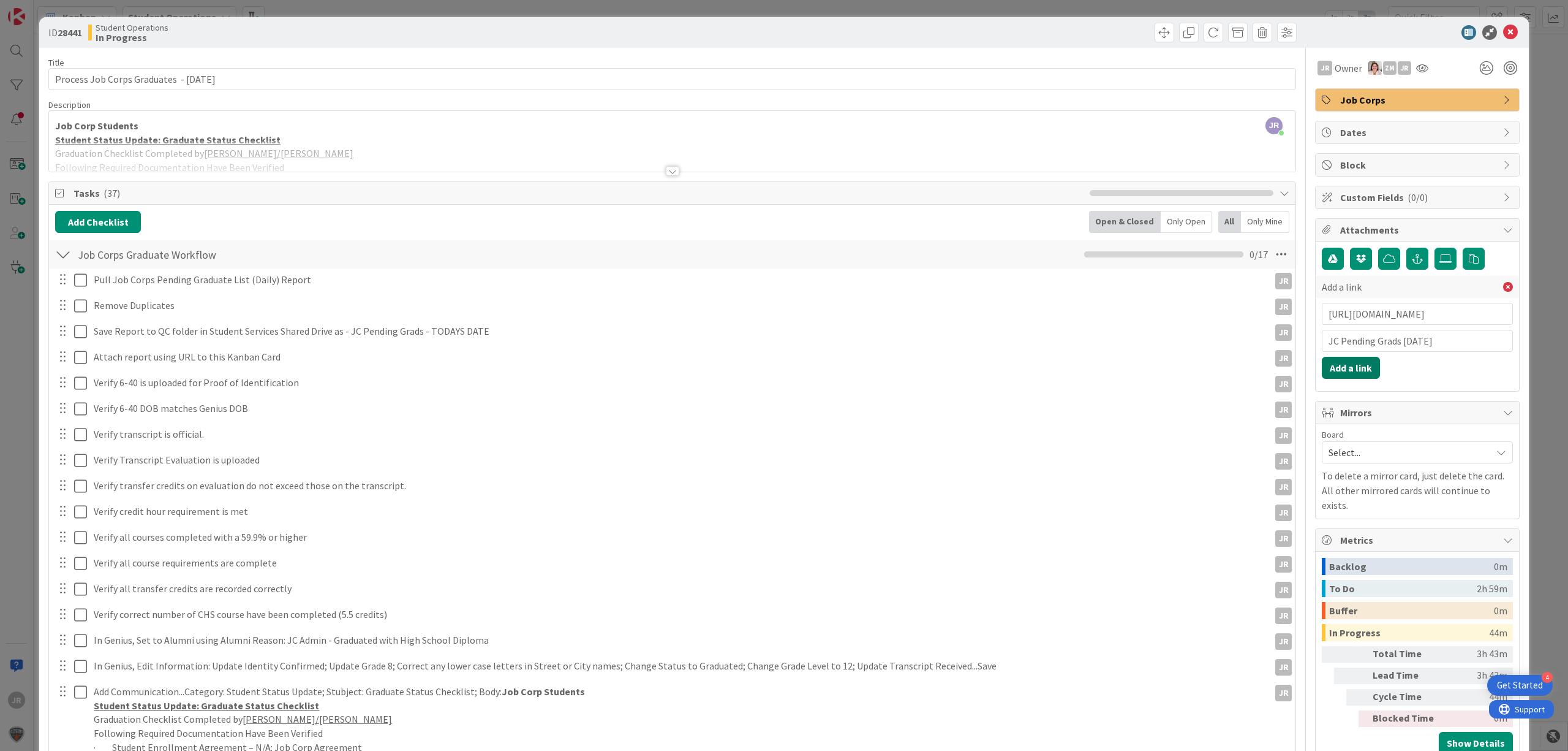
click button "Add a link" at bounding box center [1350, 368] width 58 height 22
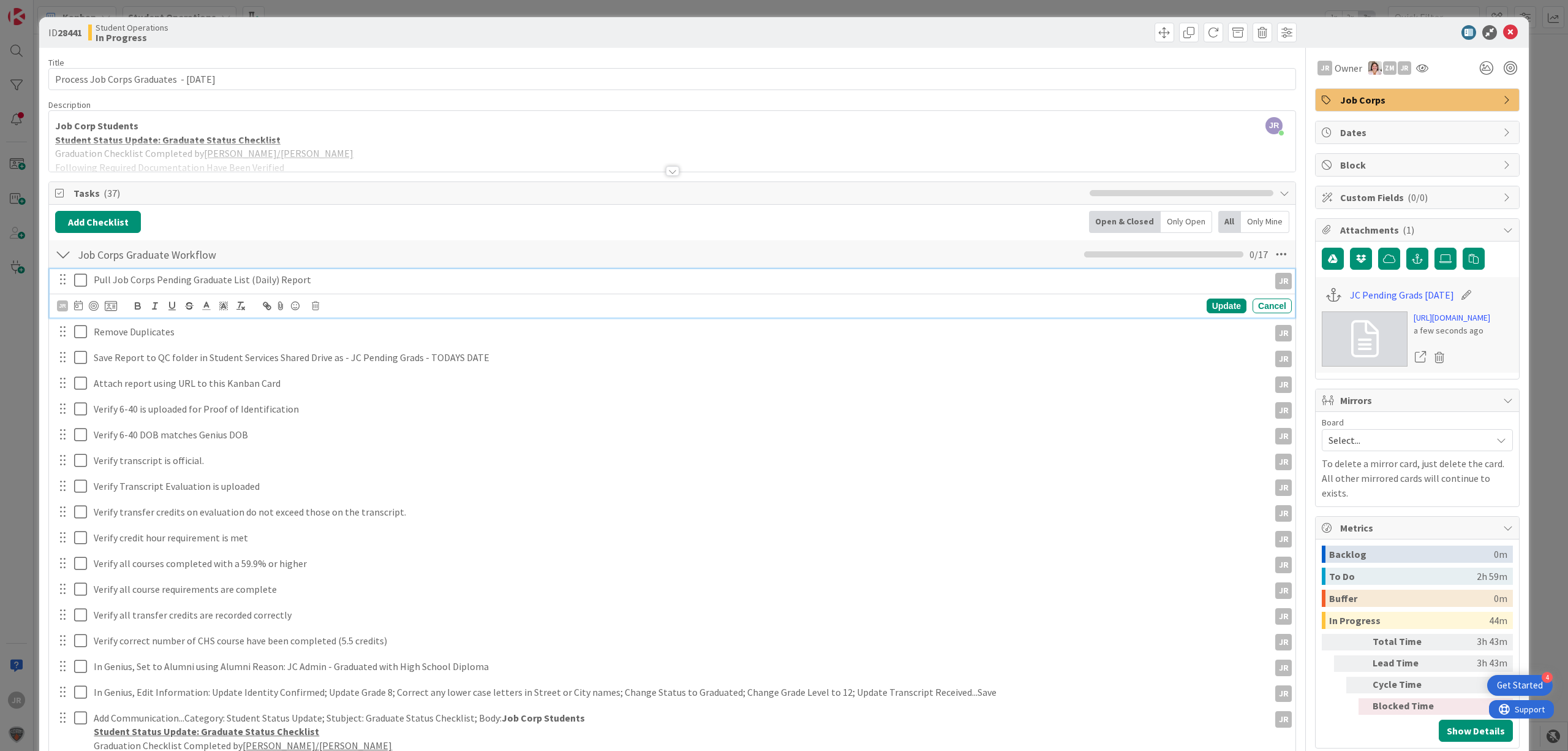
click at [82, 287] on icon at bounding box center [80, 280] width 13 height 15
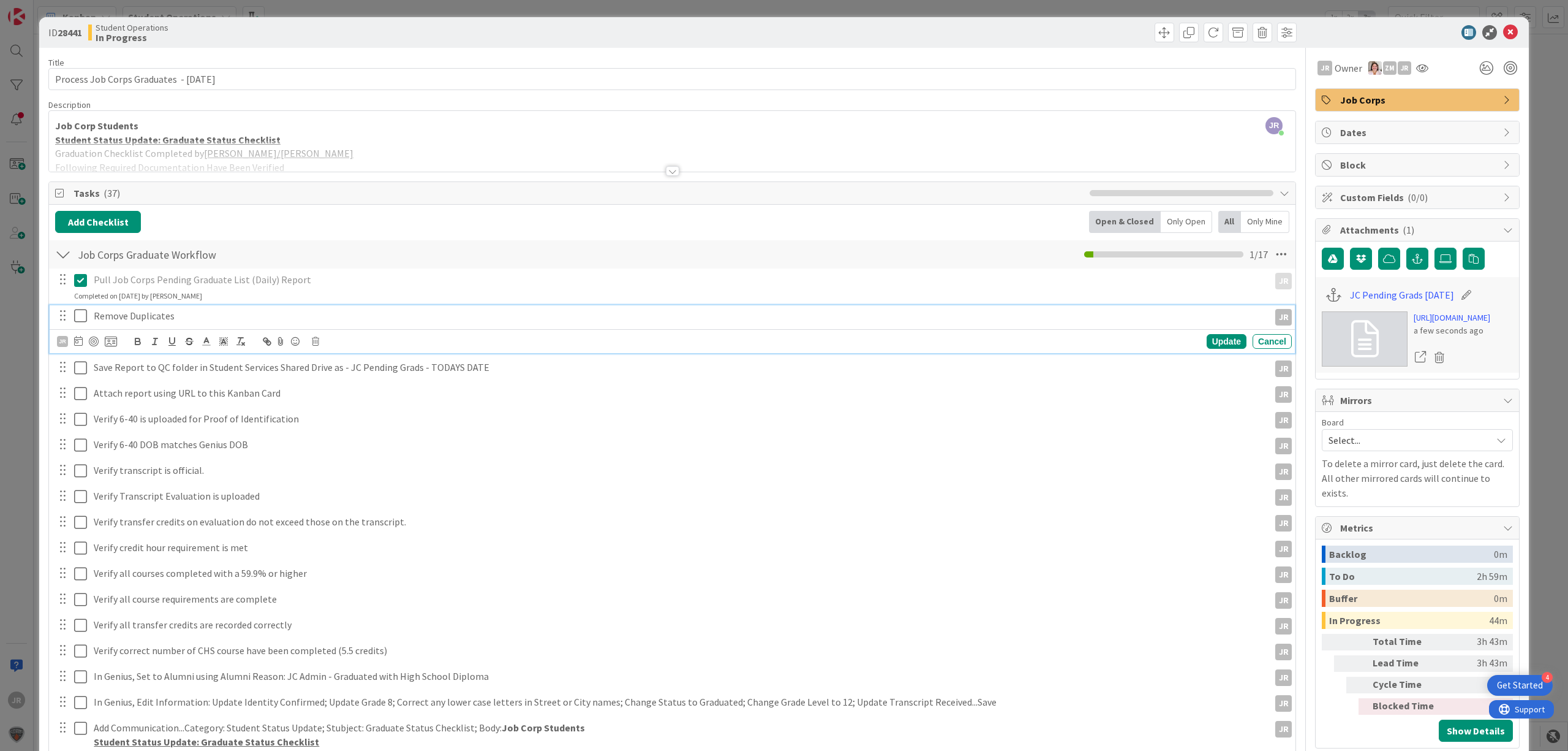
click at [79, 317] on icon at bounding box center [80, 316] width 13 height 15
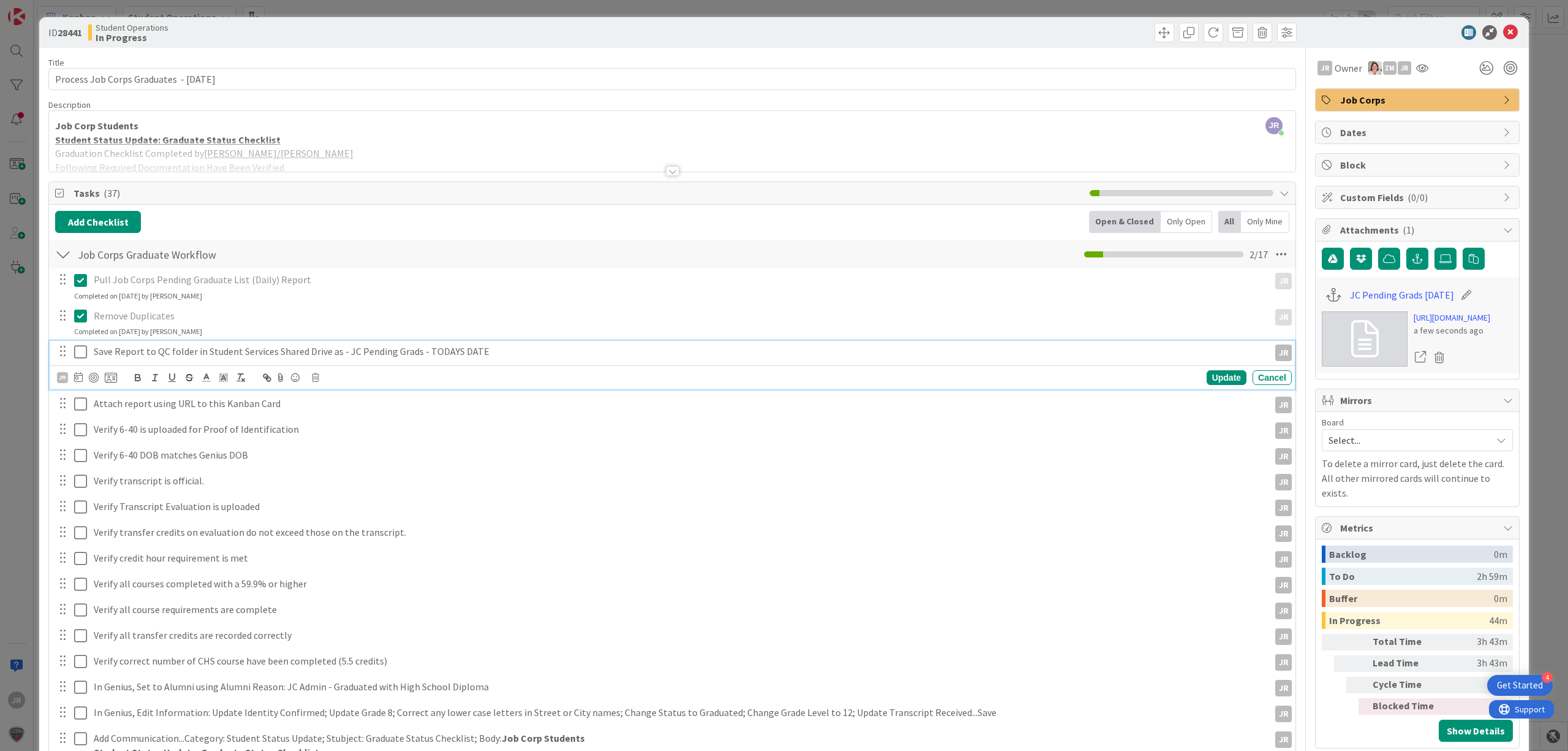
click at [83, 351] on icon at bounding box center [80, 352] width 13 height 15
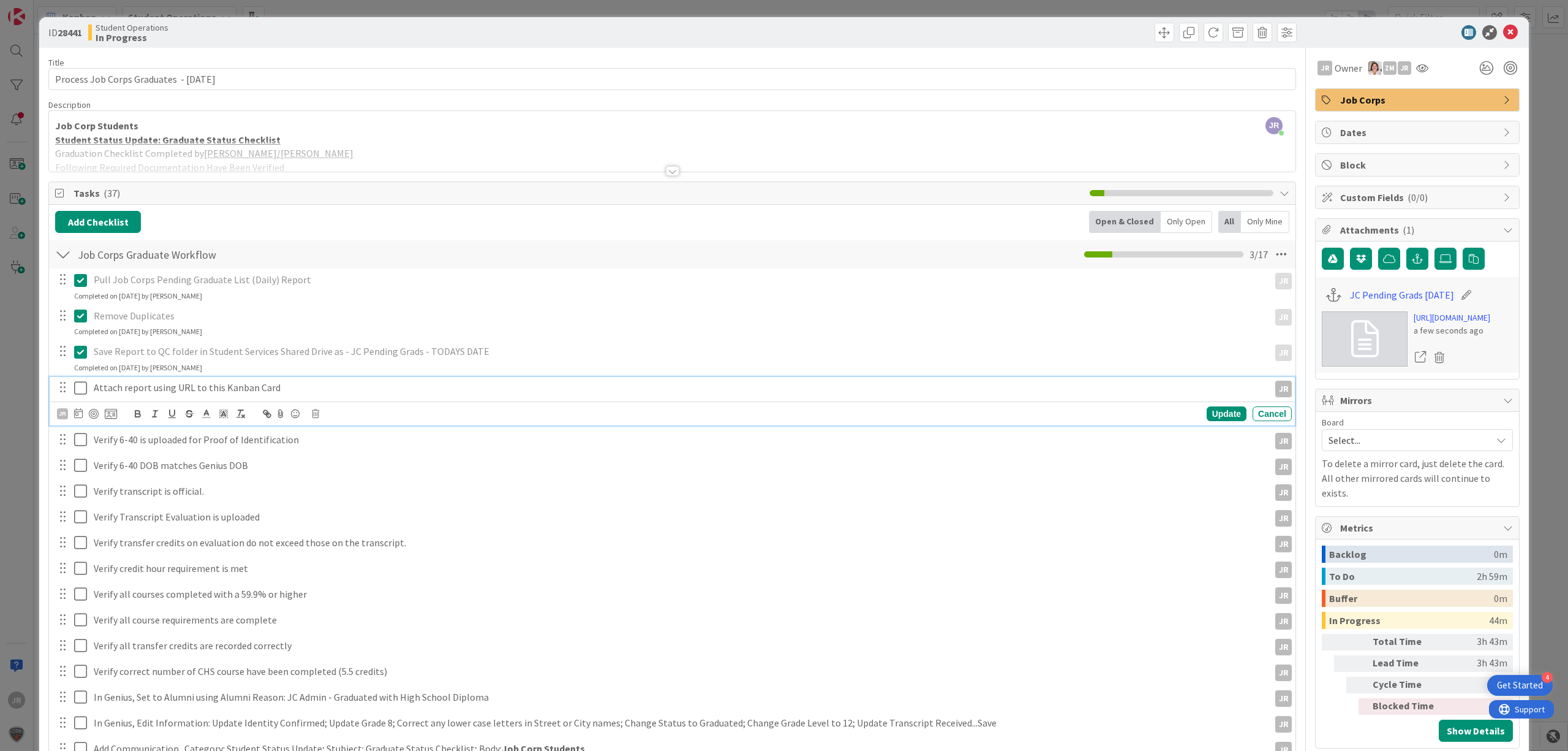
click at [82, 386] on icon at bounding box center [80, 388] width 13 height 15
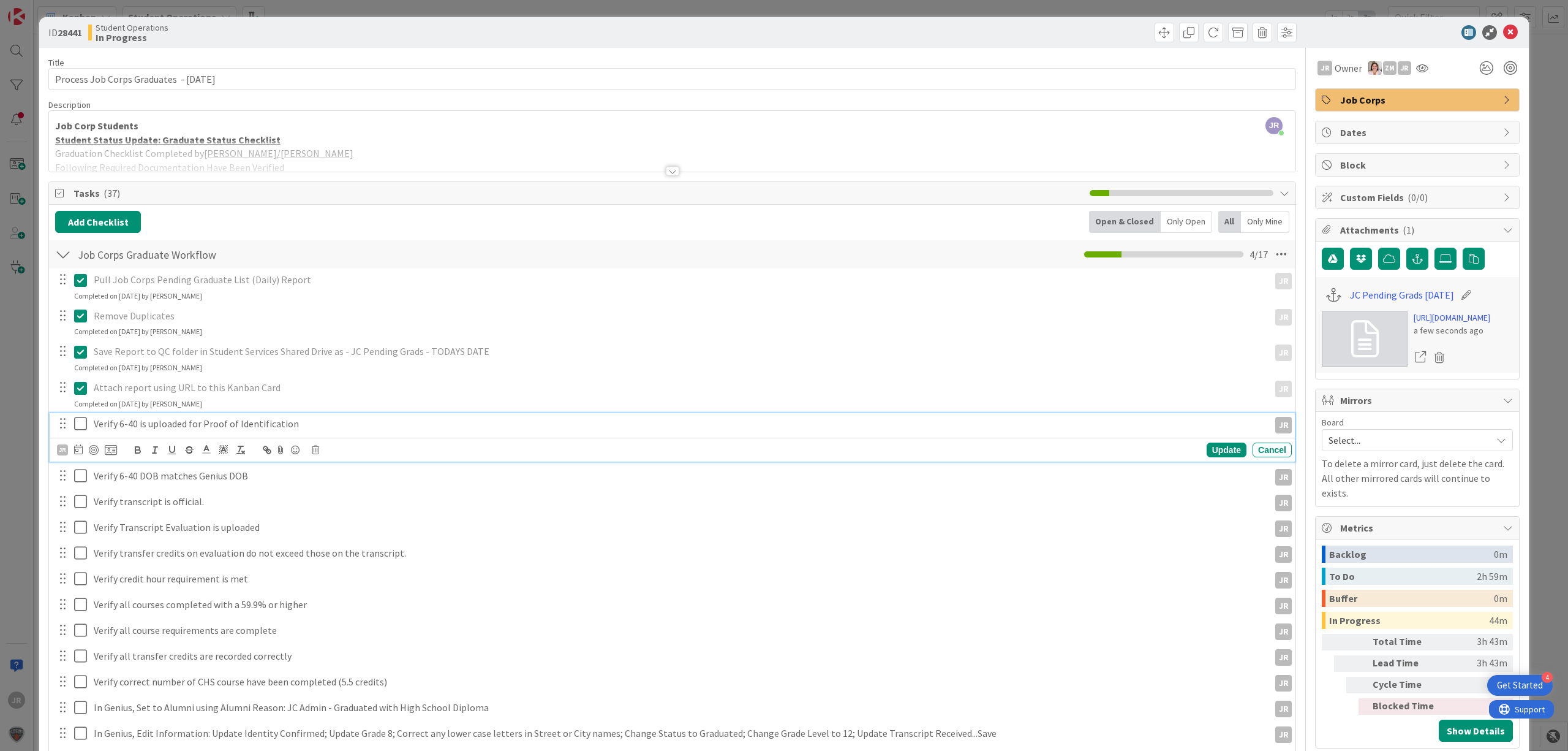
drag, startPoint x: 82, startPoint y: 424, endPoint x: 82, endPoint y: 434, distance: 10.0
click at [82, 426] on icon at bounding box center [80, 423] width 13 height 15
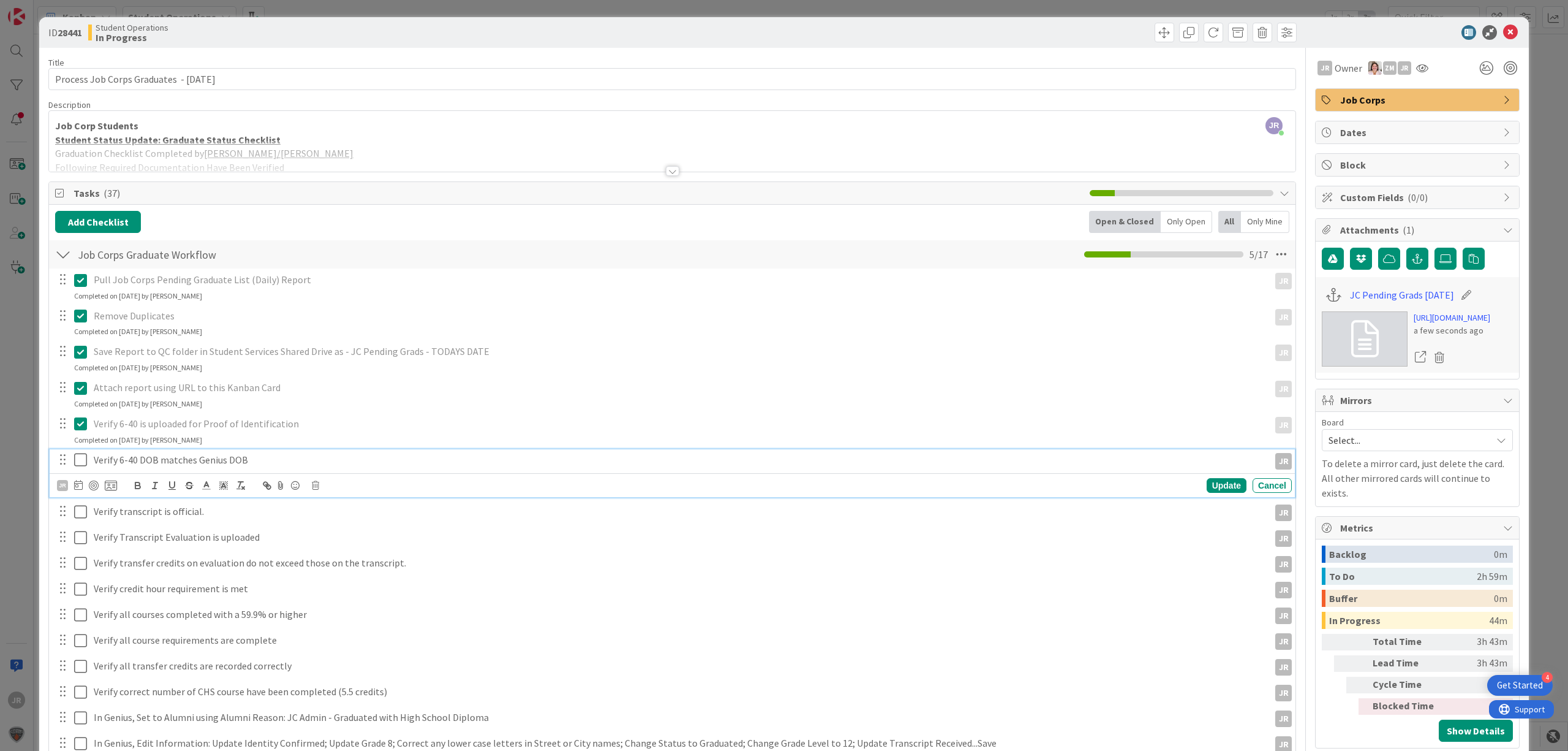
click at [79, 458] on icon at bounding box center [80, 460] width 13 height 15
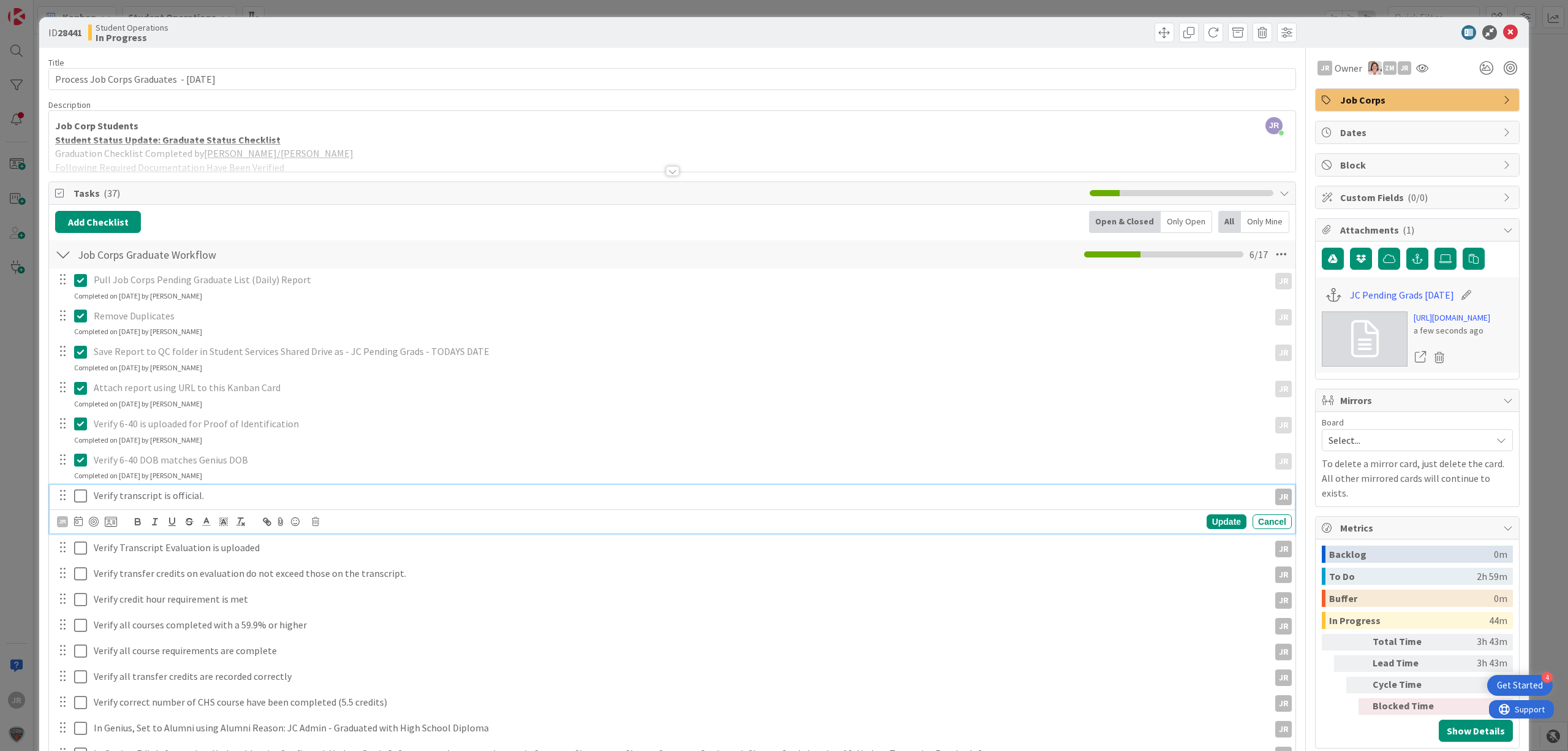
click at [76, 499] on icon at bounding box center [80, 496] width 13 height 15
click at [79, 533] on icon at bounding box center [80, 532] width 13 height 15
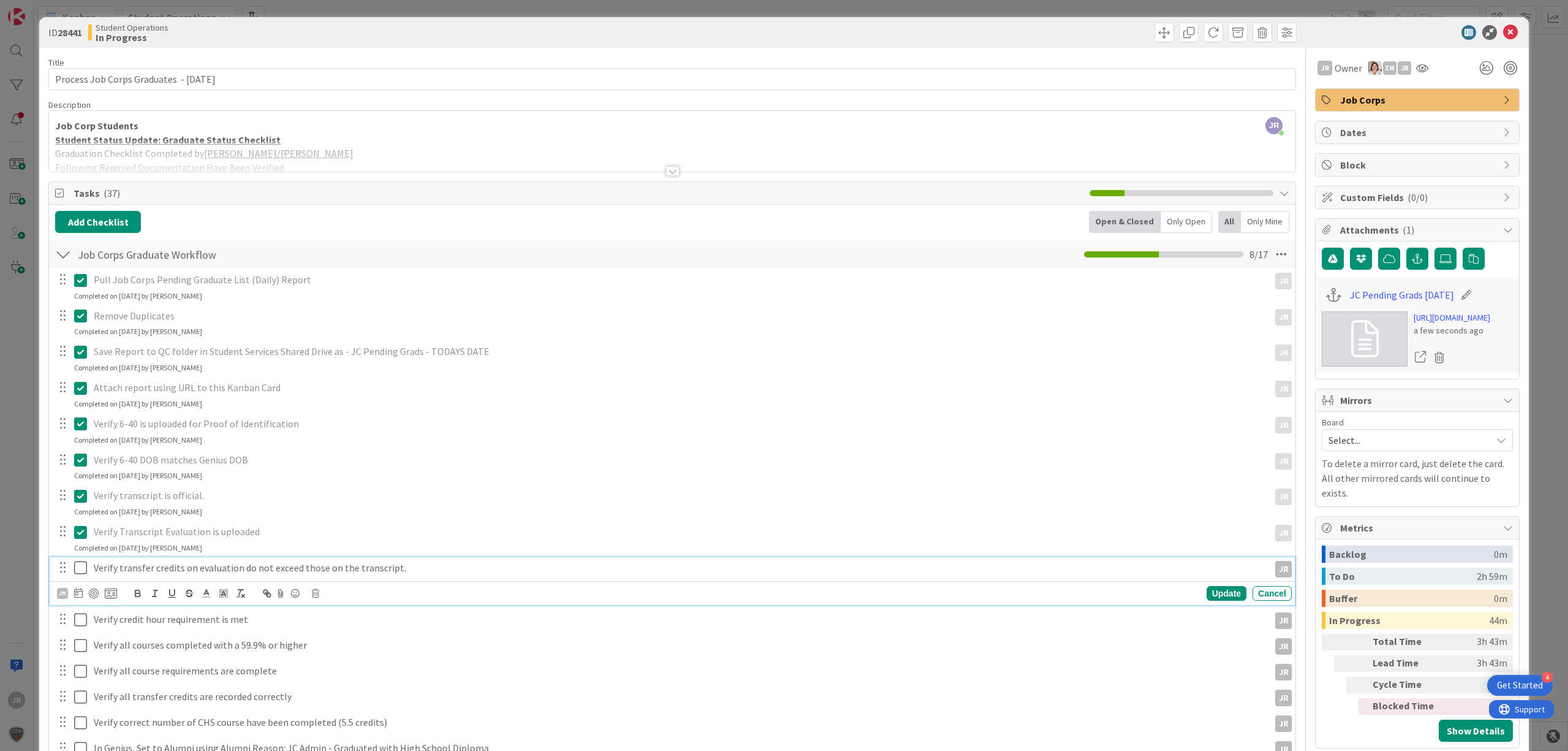
click at [79, 568] on icon at bounding box center [80, 568] width 13 height 15
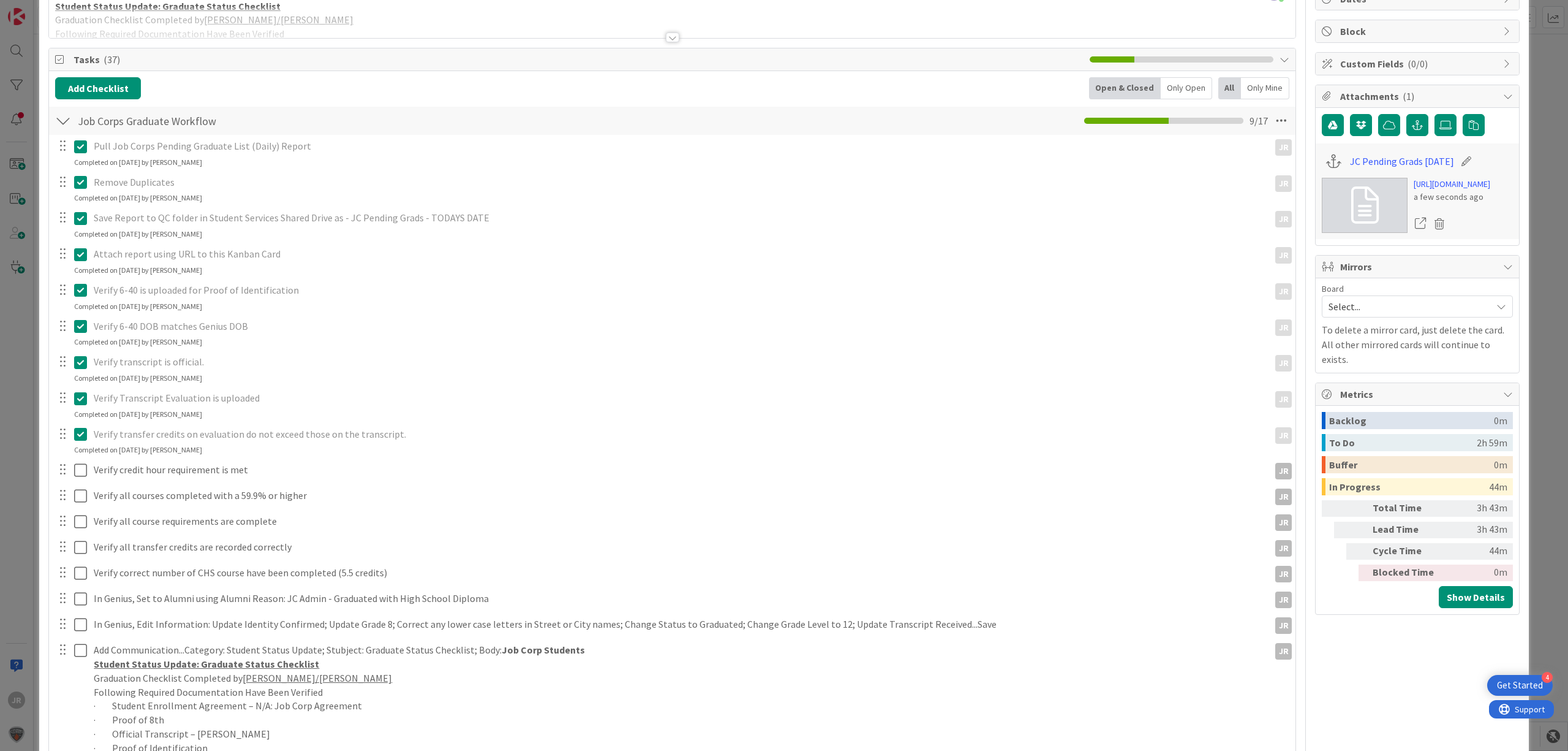
scroll to position [163, 0]
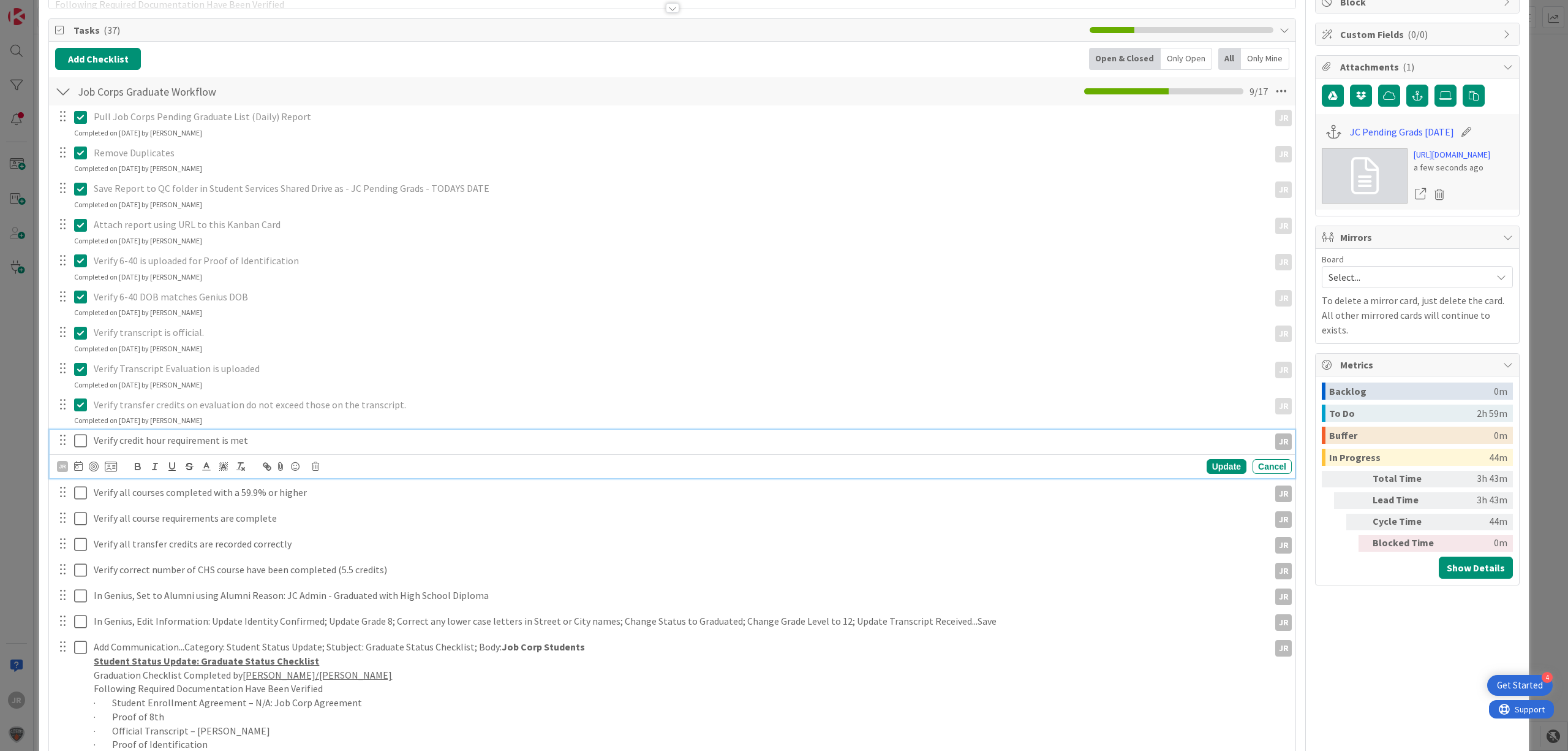
click at [83, 440] on icon at bounding box center [80, 440] width 13 height 15
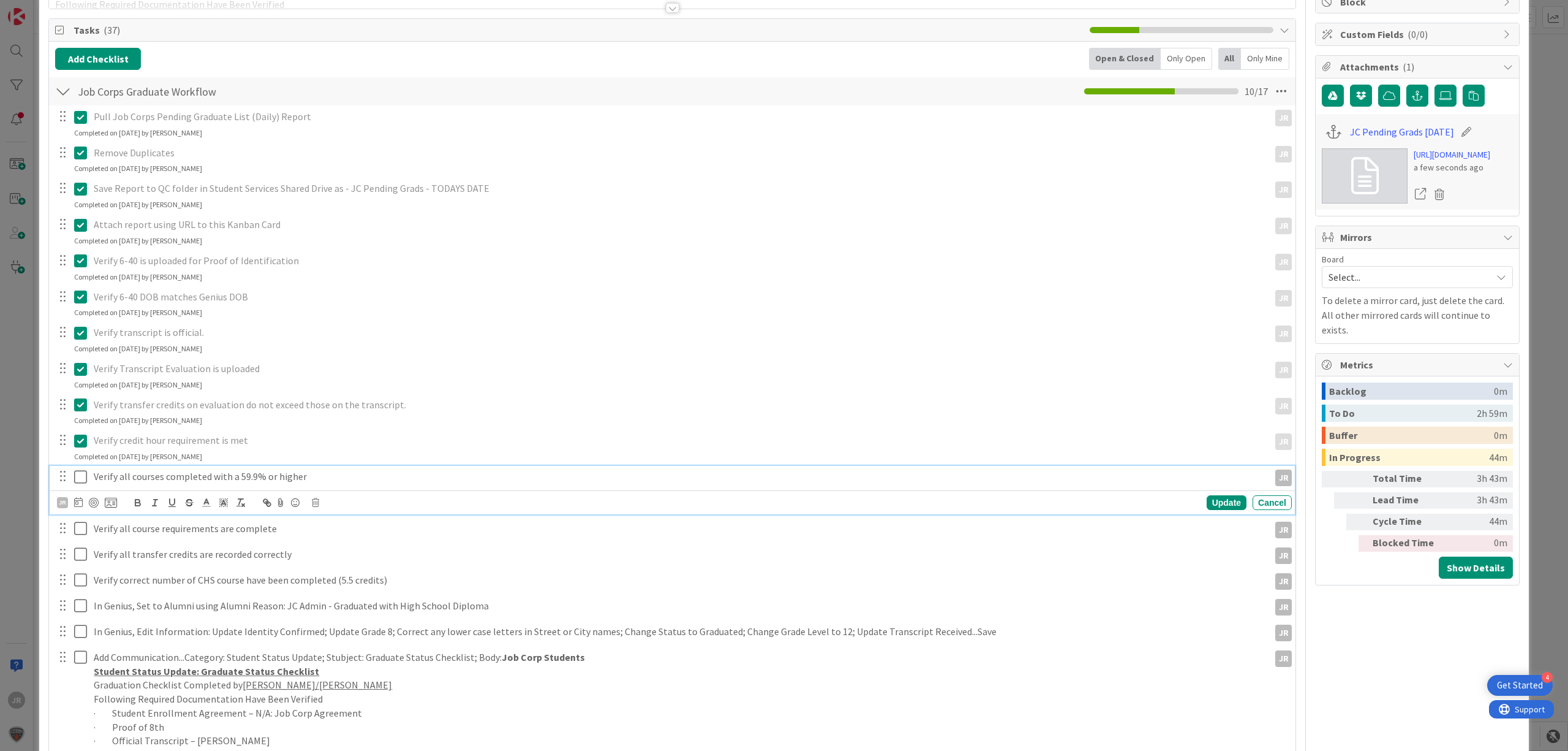
click at [82, 484] on icon at bounding box center [80, 477] width 13 height 15
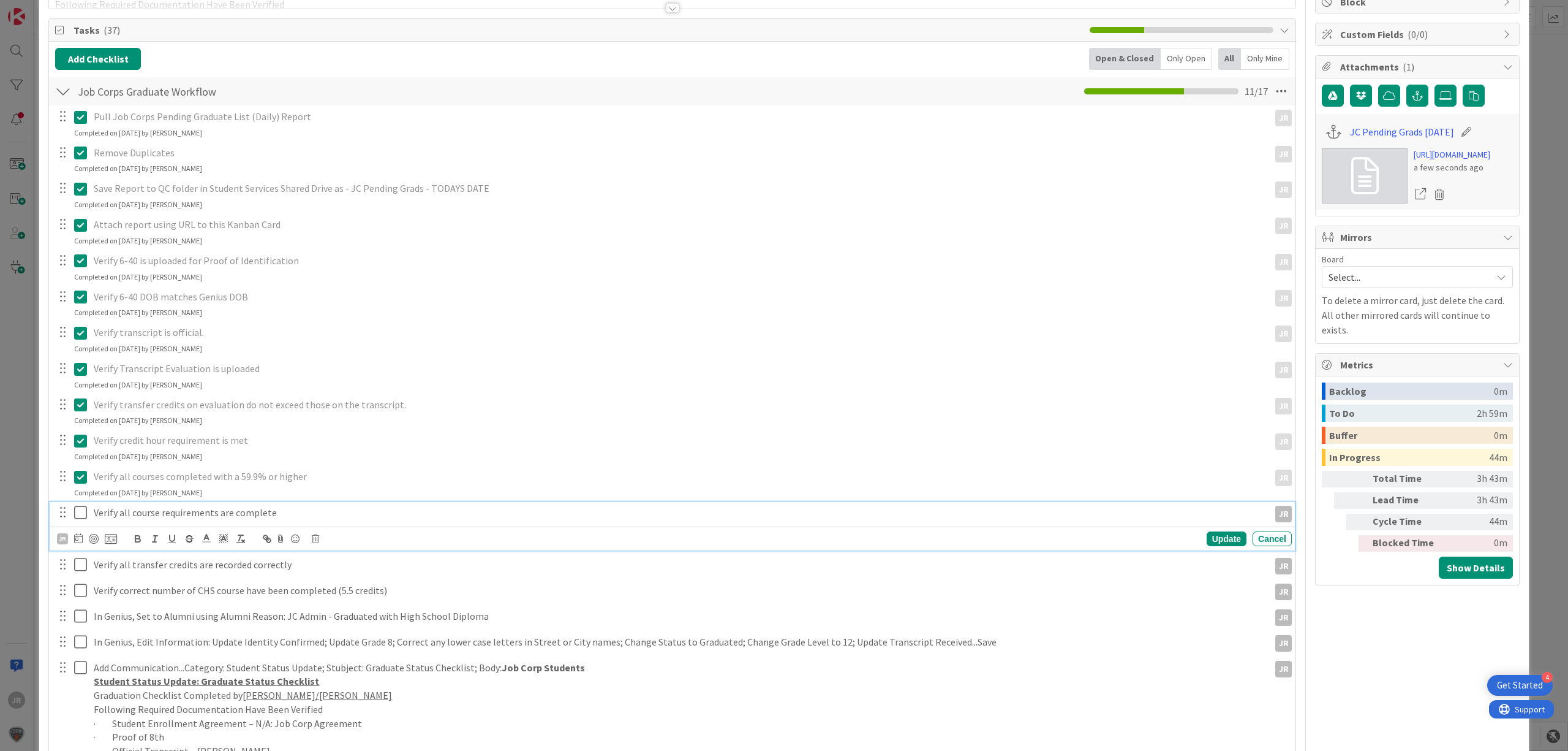
click at [82, 518] on icon at bounding box center [80, 513] width 13 height 15
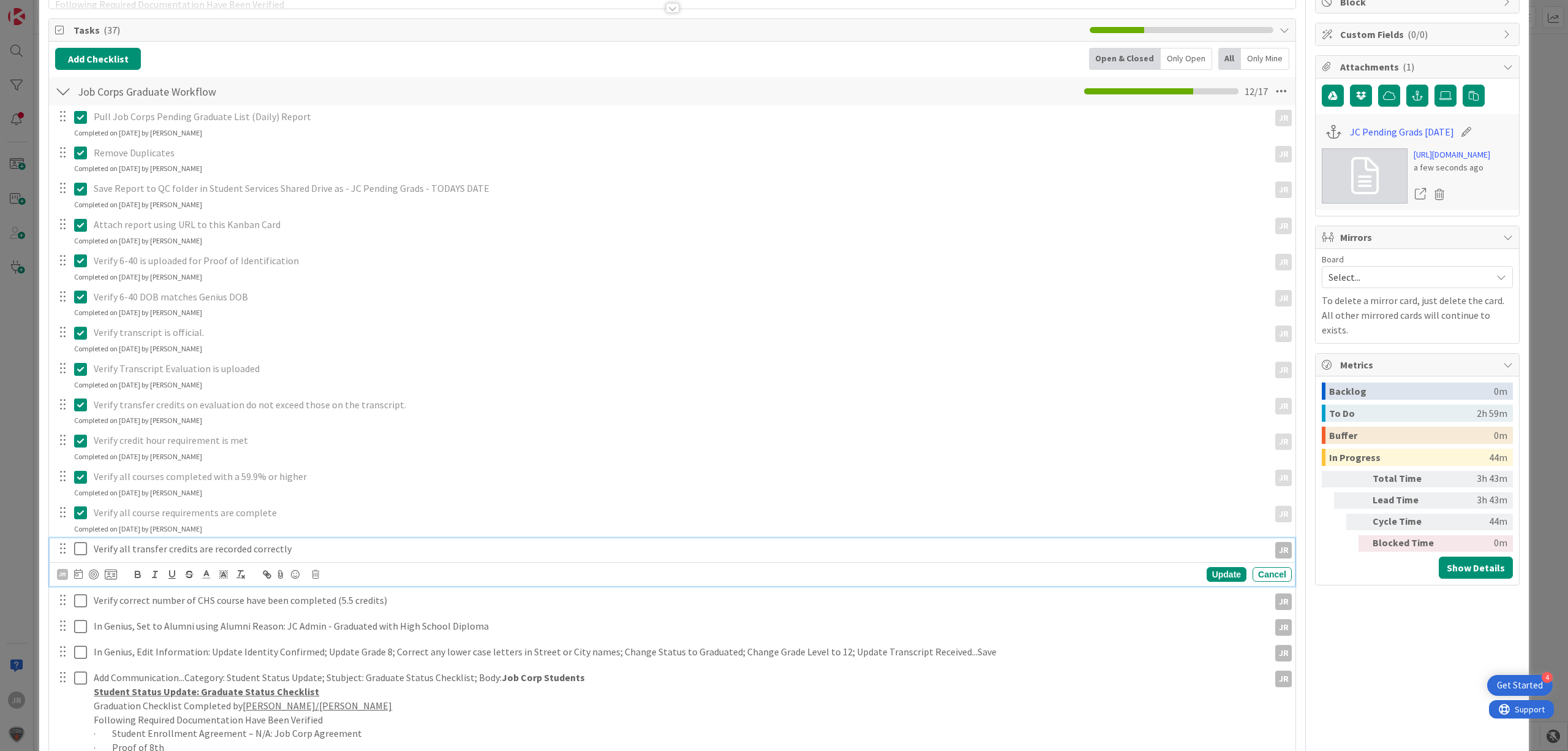
click at [82, 554] on icon at bounding box center [80, 549] width 13 height 15
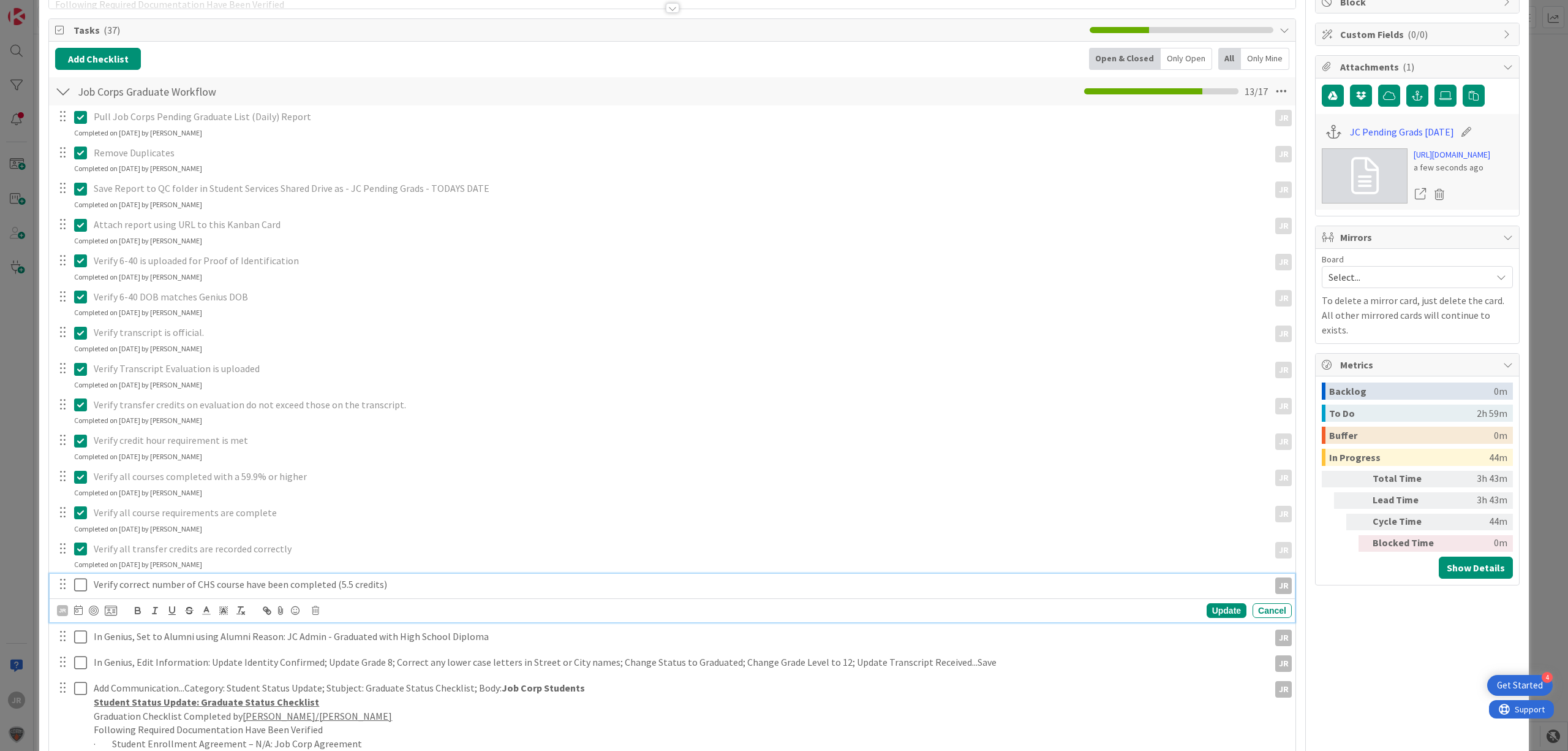
click at [82, 581] on icon at bounding box center [80, 585] width 13 height 15
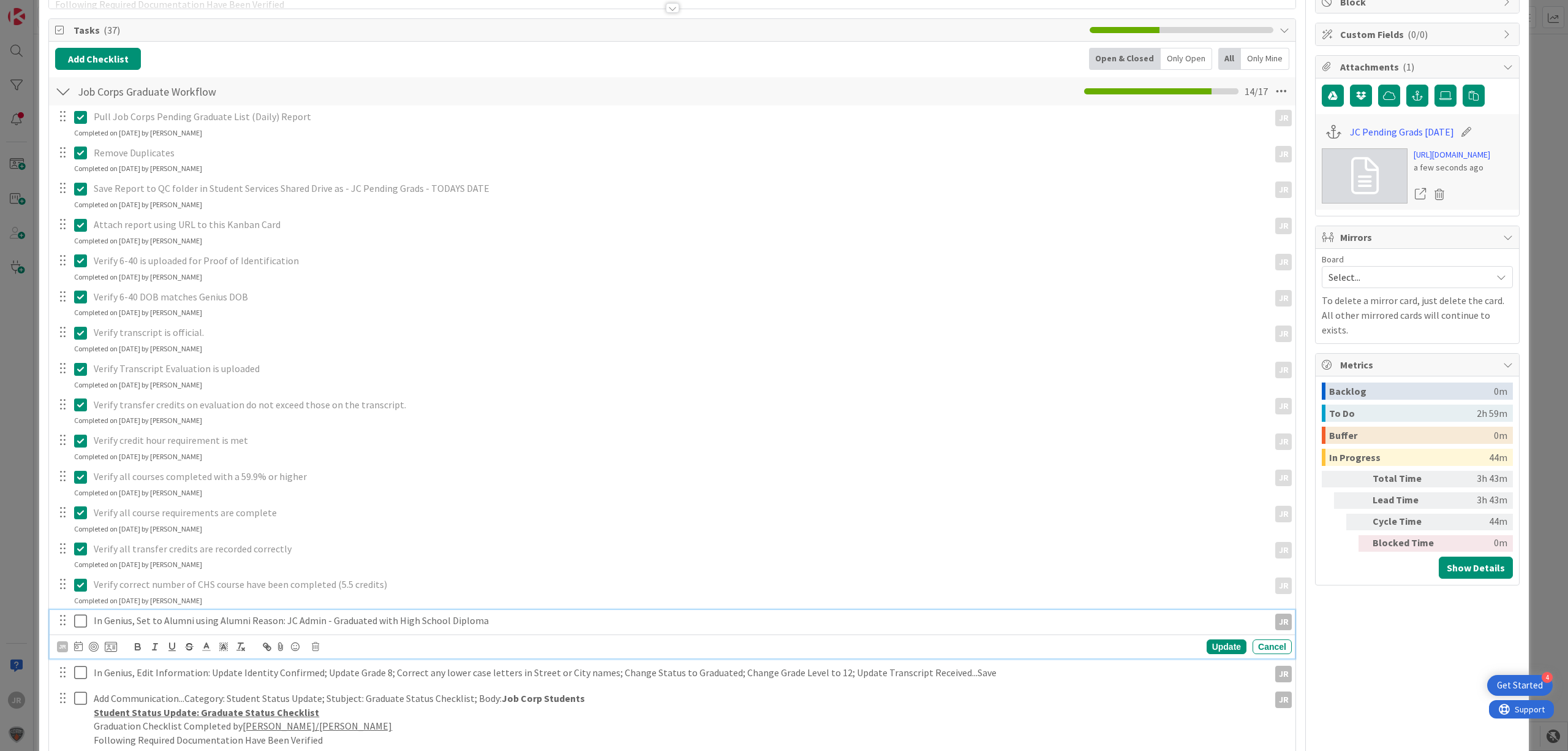
click at [82, 620] on icon at bounding box center [80, 621] width 13 height 15
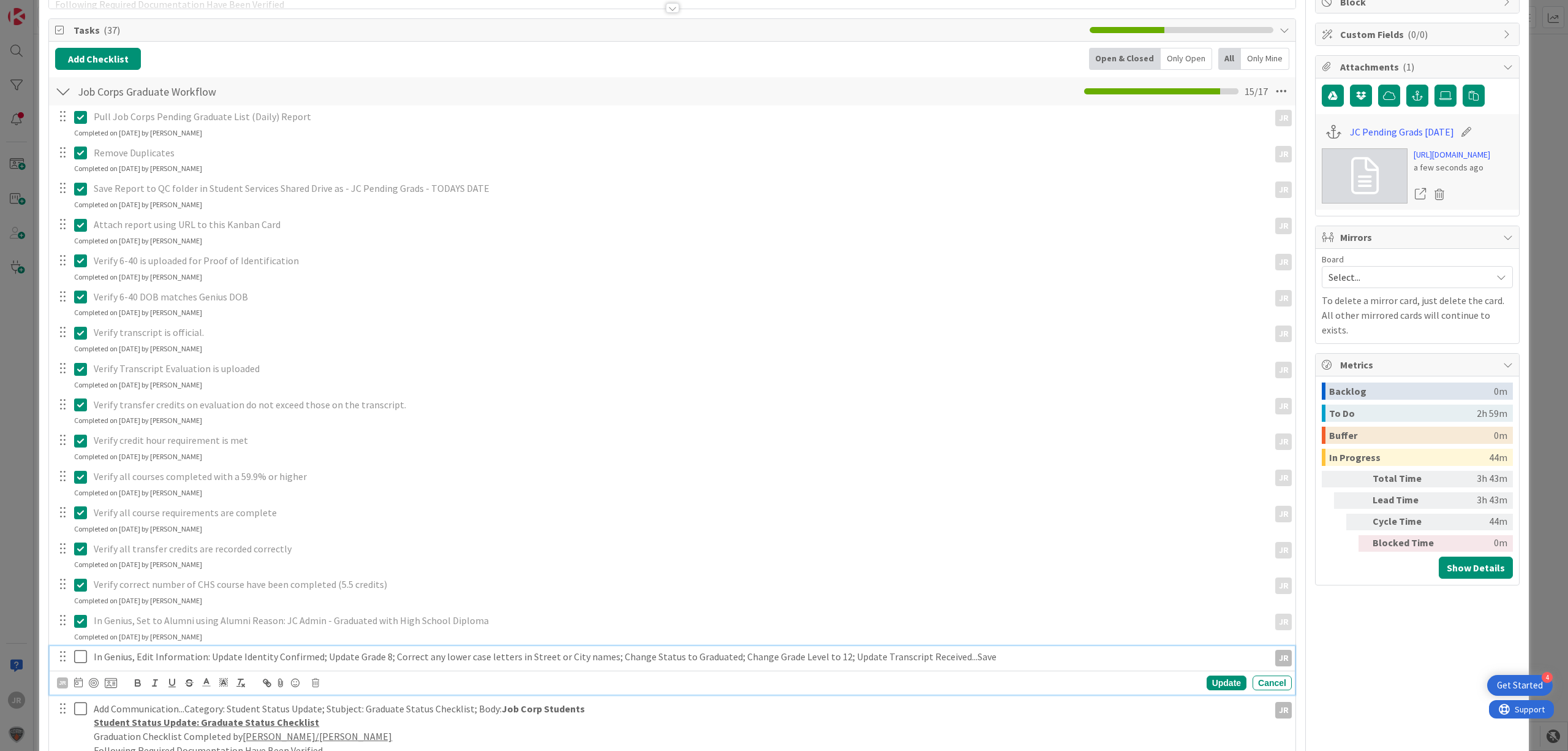
click at [82, 657] on icon at bounding box center [80, 657] width 13 height 15
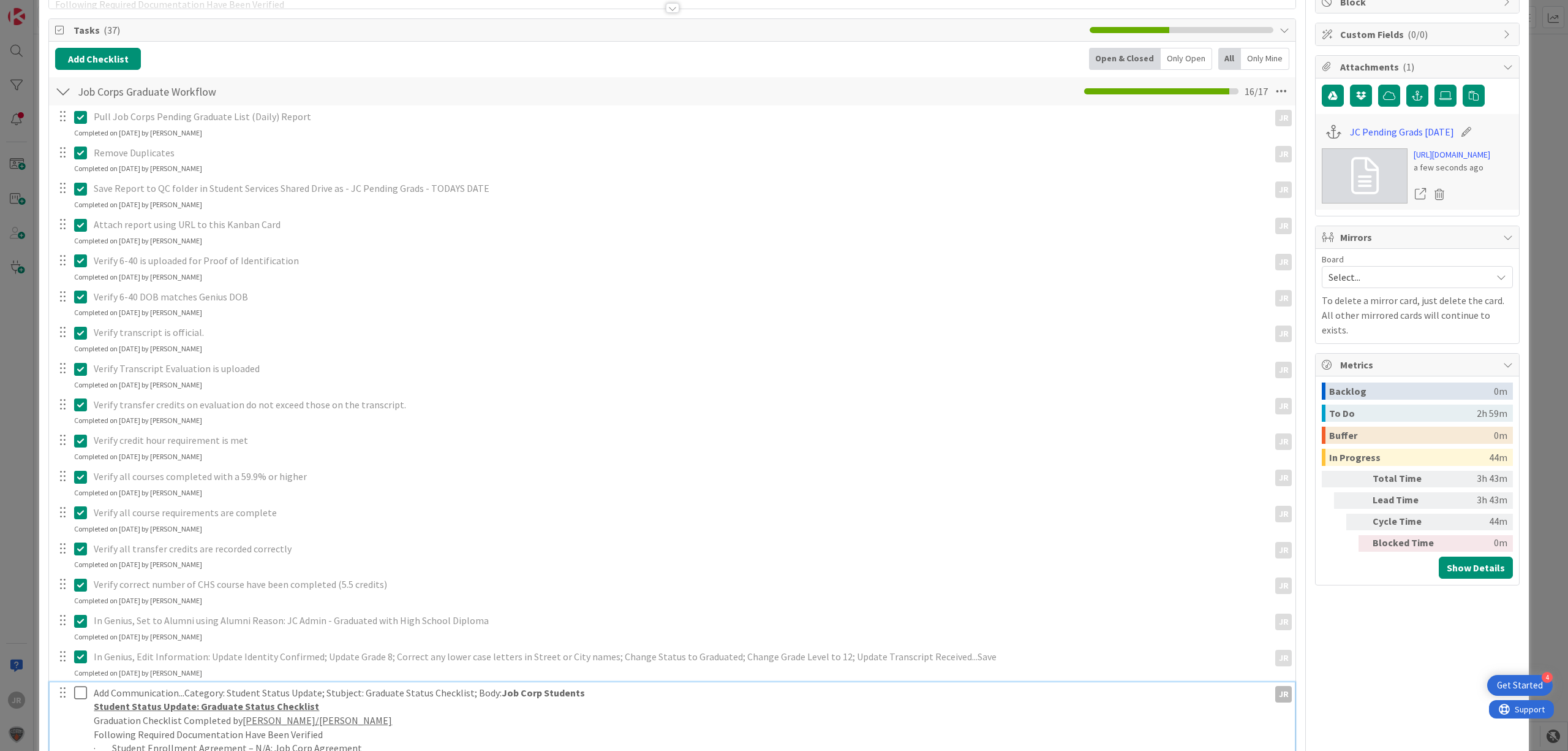
click at [79, 699] on icon at bounding box center [80, 692] width 13 height 15
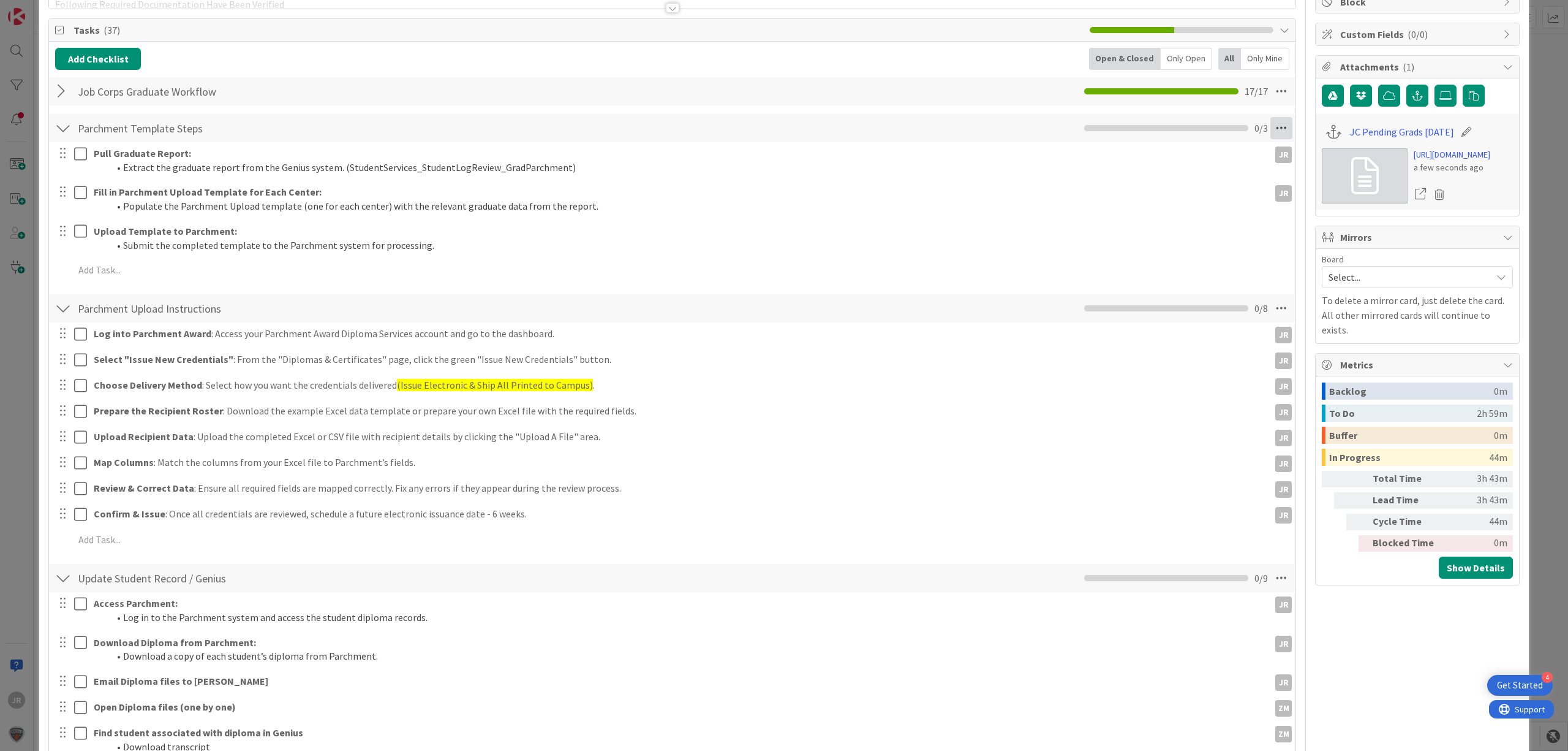
click at [1270, 126] on icon at bounding box center [1281, 129] width 22 height 22
click at [1195, 264] on link "Delete Checklist" at bounding box center [1198, 263] width 184 height 18
click at [1132, 194] on button "Delete" at bounding box center [1141, 188] width 46 height 22
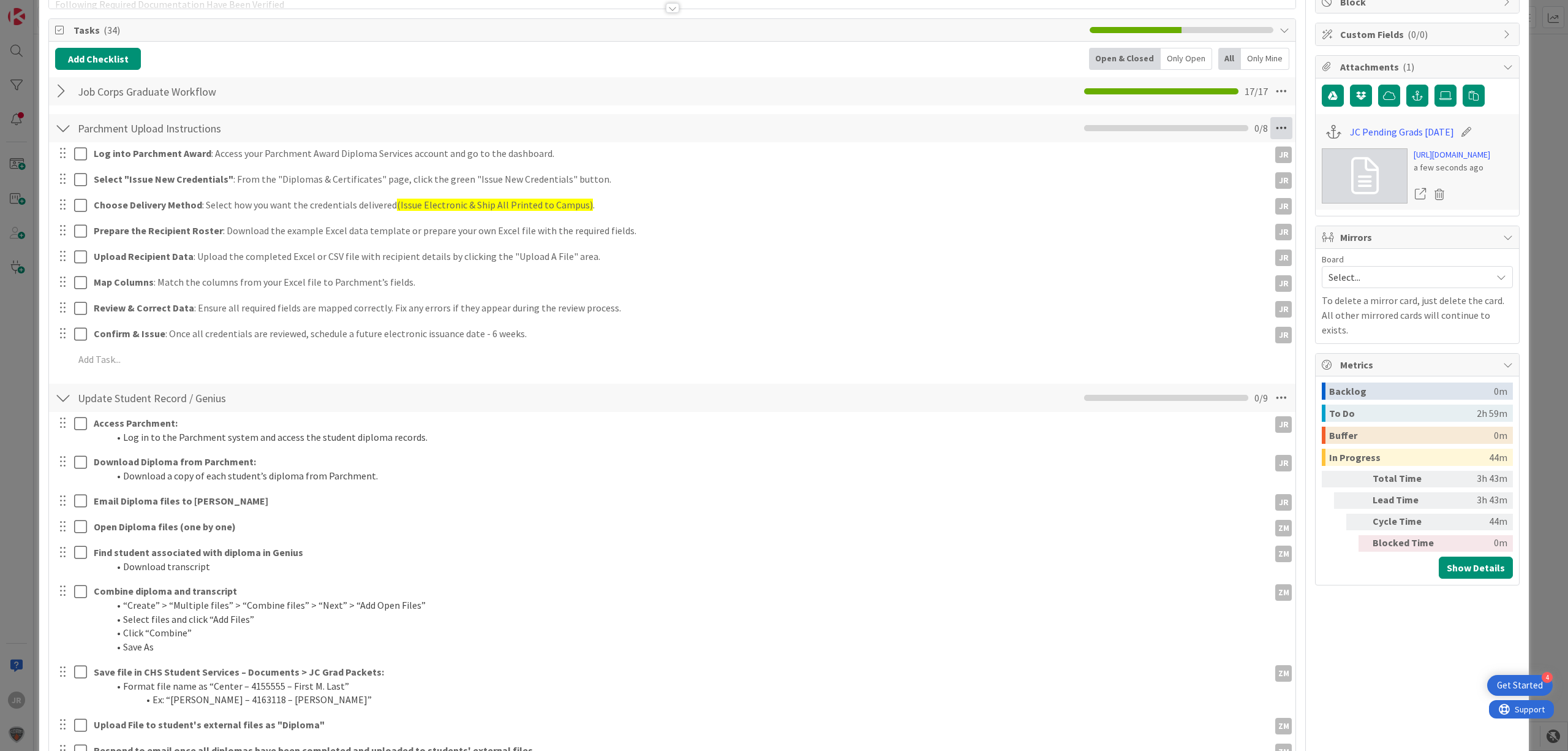
click at [1274, 126] on icon at bounding box center [1281, 129] width 22 height 22
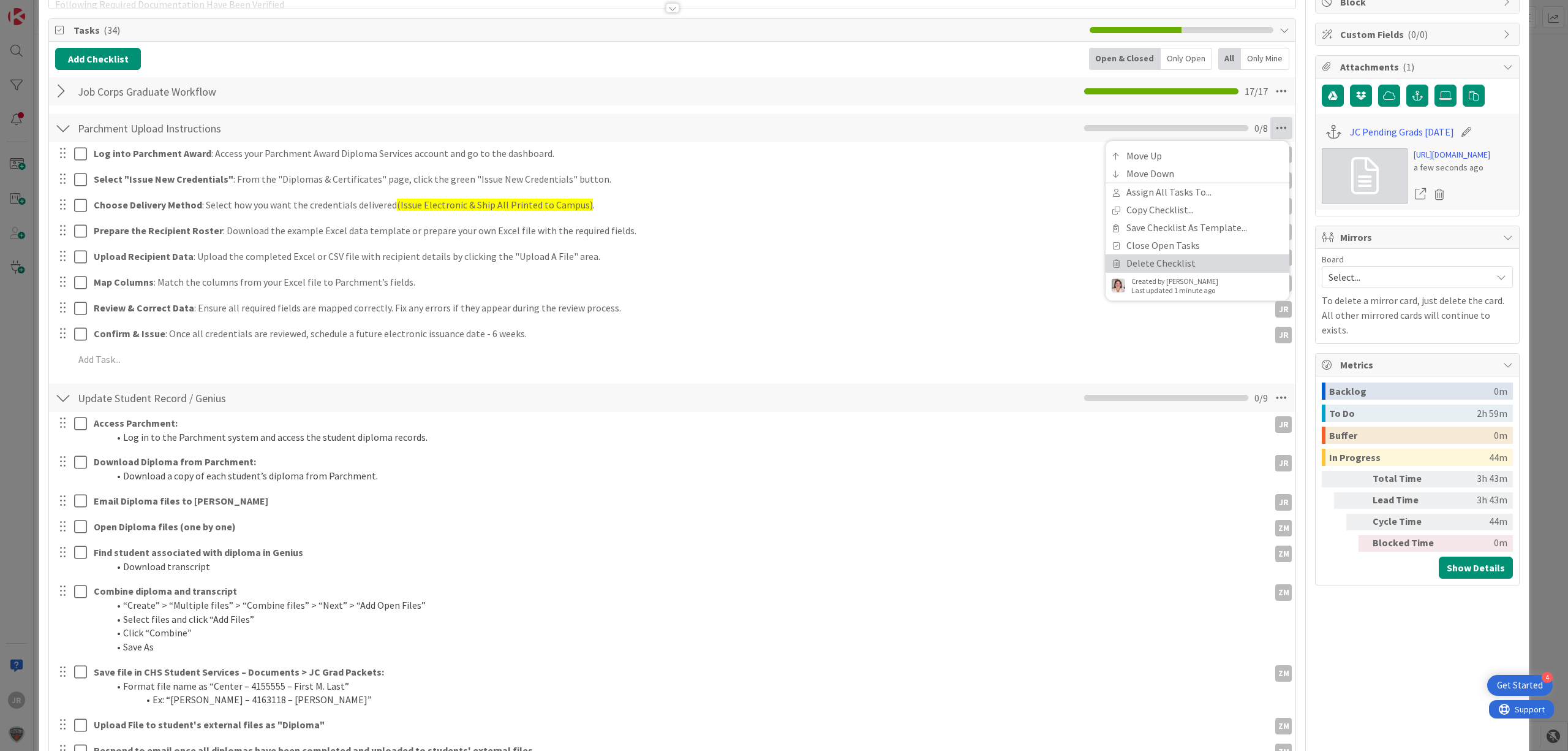
click at [1213, 261] on link "Delete Checklist" at bounding box center [1198, 263] width 184 height 18
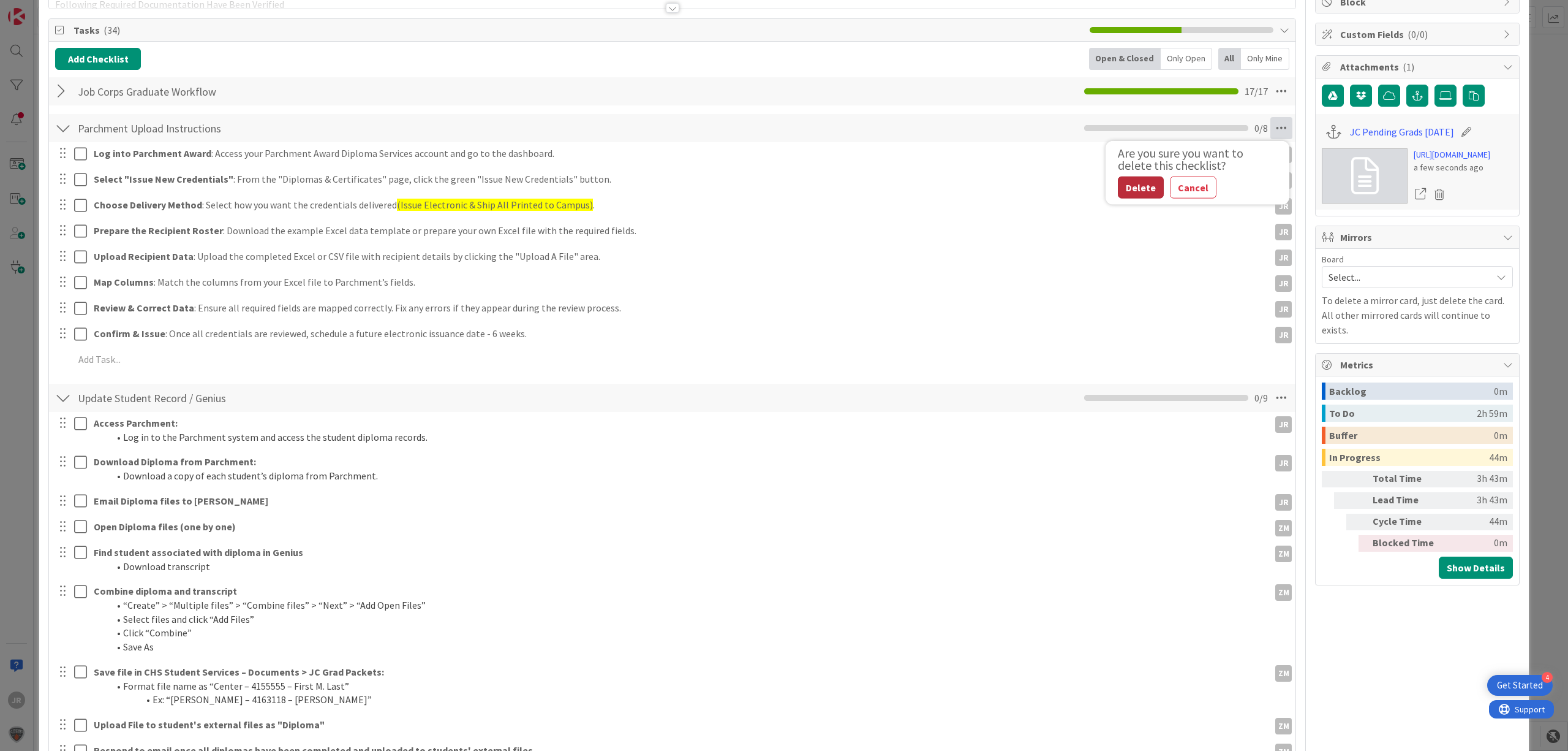
click at [1121, 189] on button "Delete" at bounding box center [1141, 188] width 46 height 22
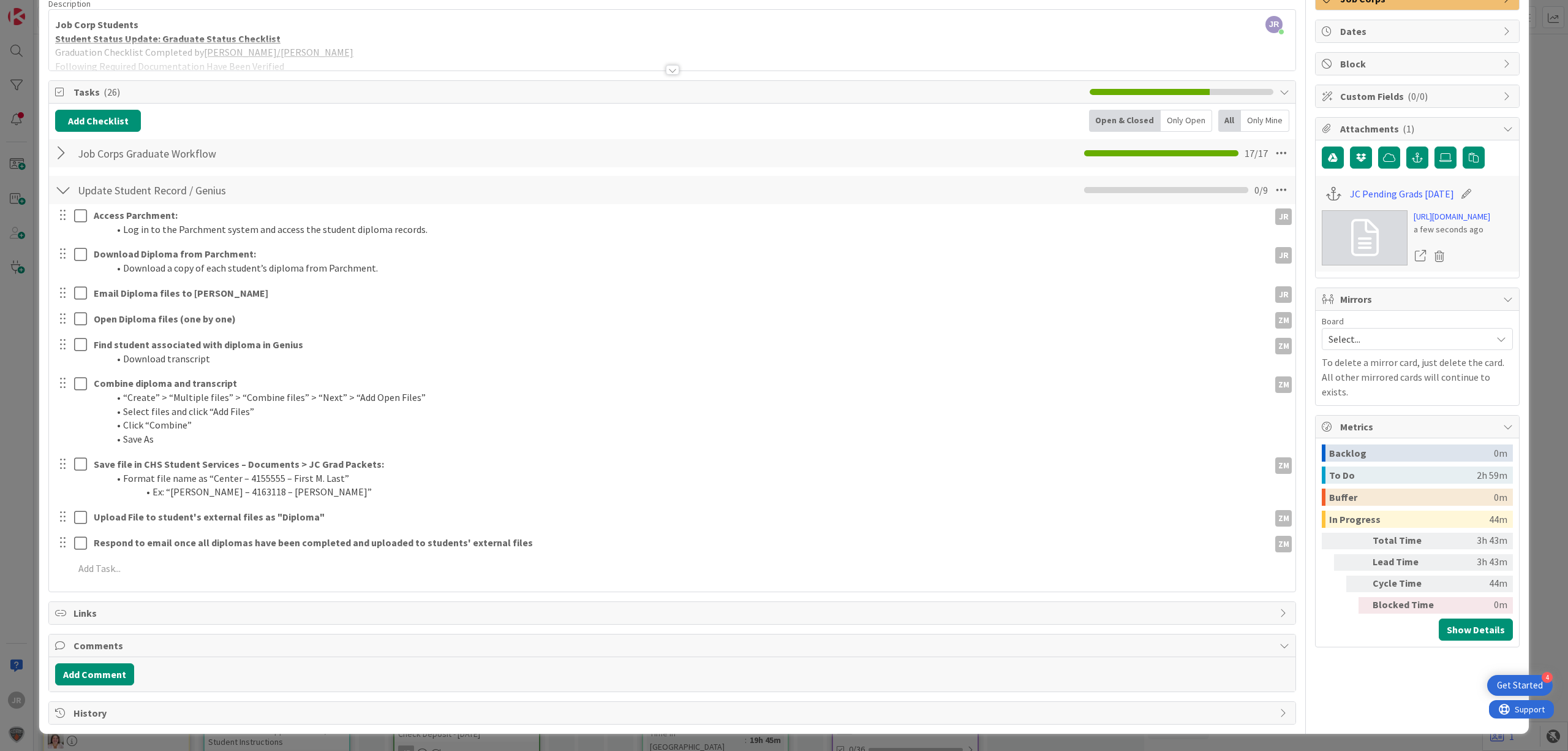
scroll to position [104, 0]
click at [1270, 189] on icon at bounding box center [1281, 190] width 22 height 22
click at [1218, 299] on link "Delete Checklist" at bounding box center [1198, 308] width 184 height 18
click at [1125, 247] on button "Delete" at bounding box center [1141, 250] width 46 height 22
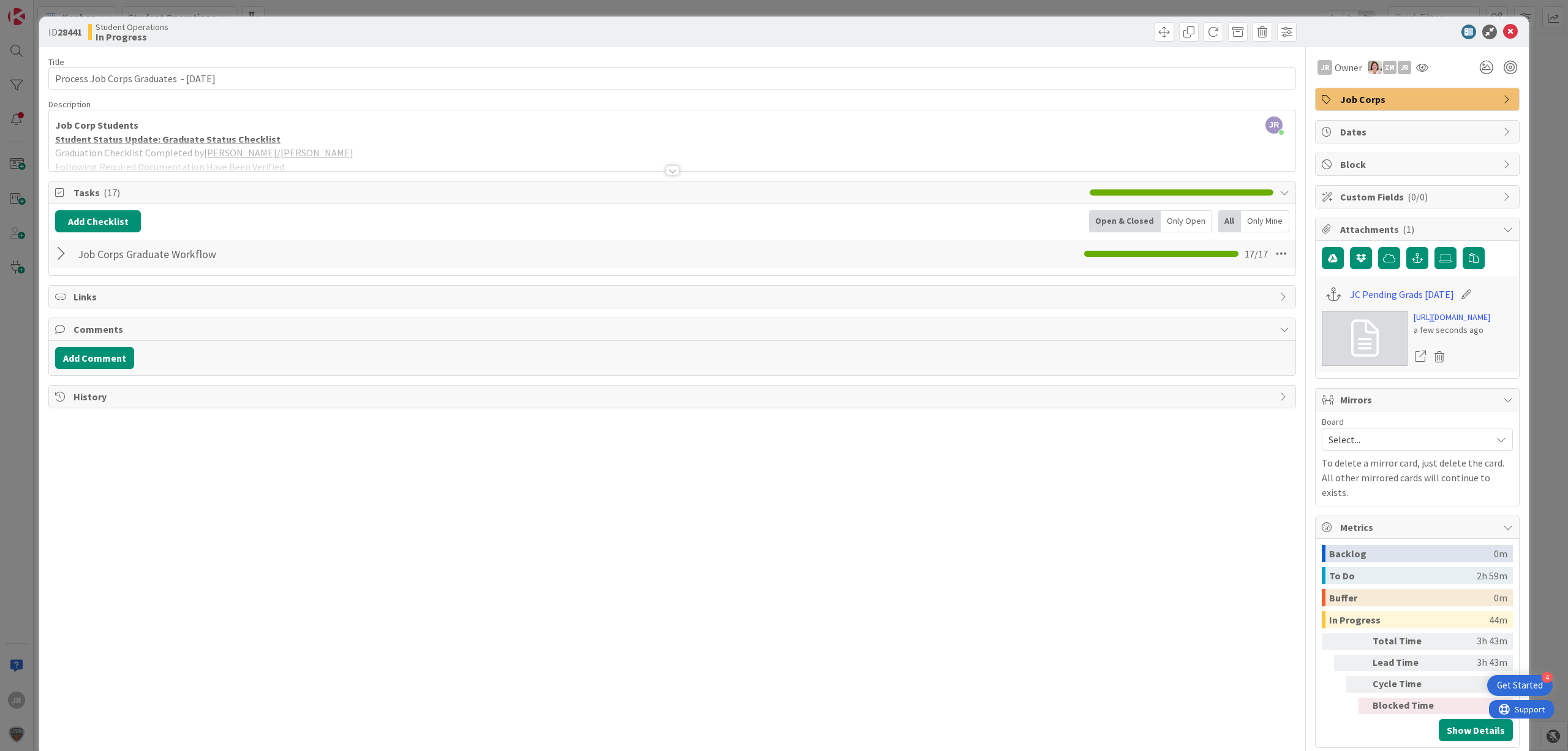
scroll to position [0, 0]
click at [1160, 28] on span at bounding box center [1164, 33] width 19 height 19
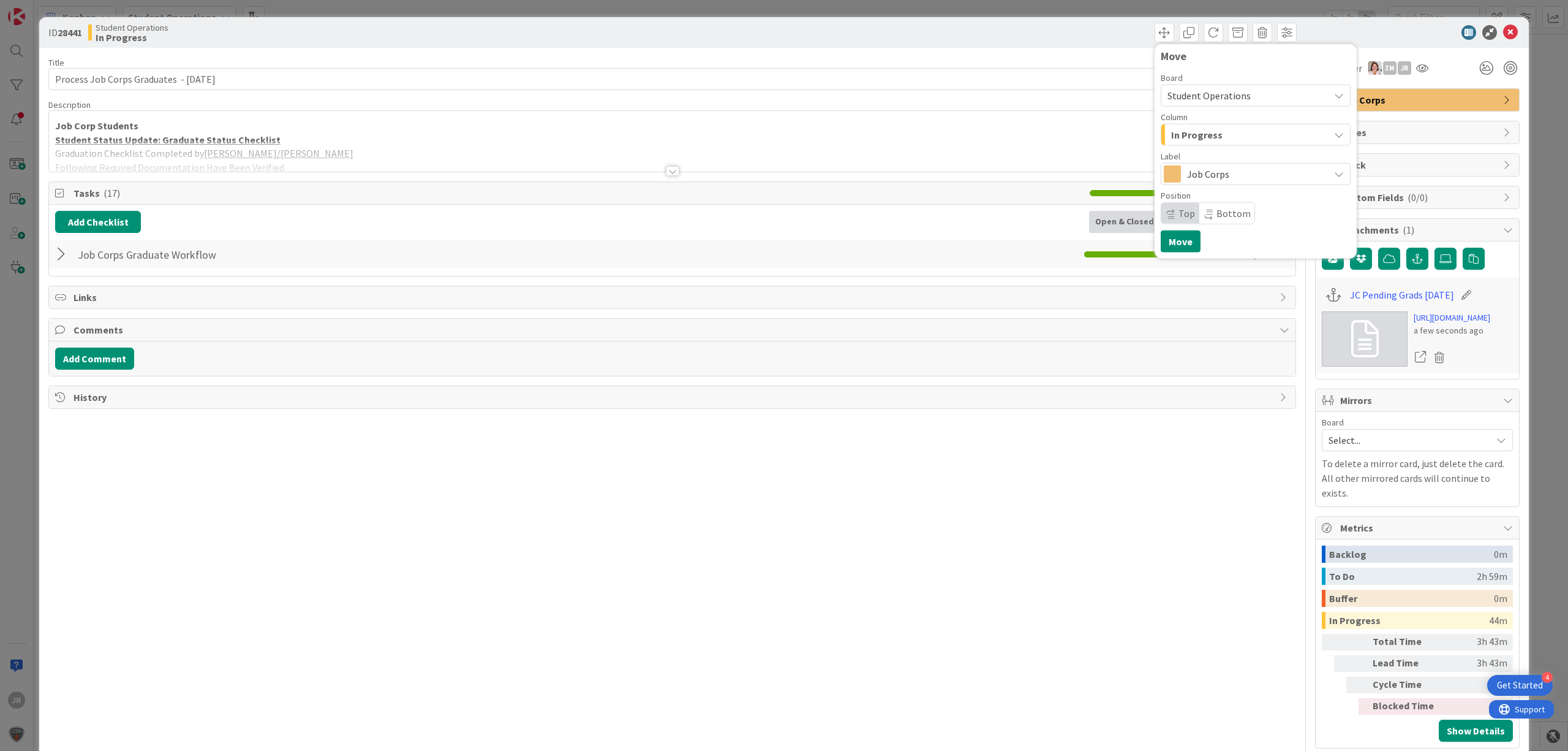
click at [1171, 135] on span "In Progress" at bounding box center [1196, 134] width 51 height 16
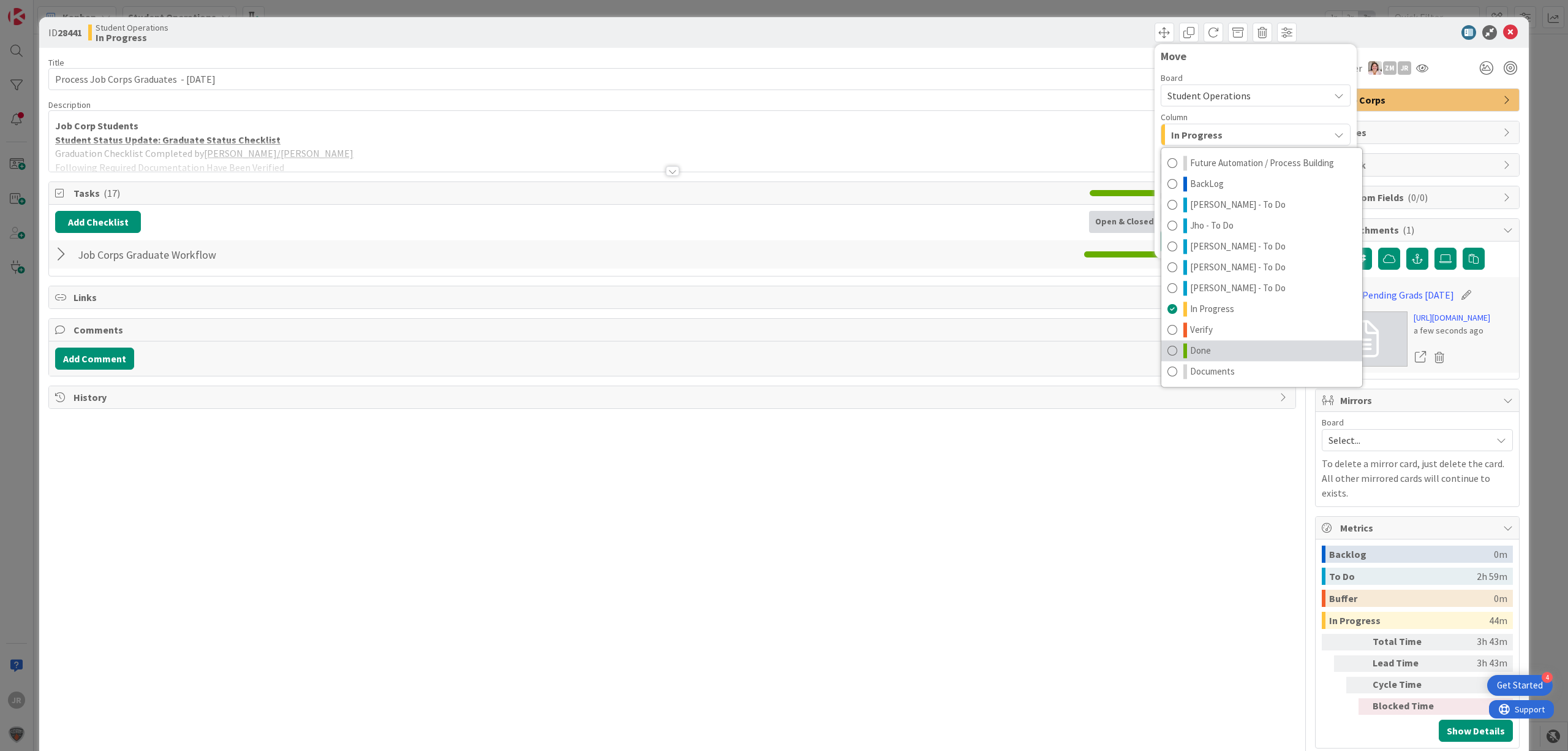
click at [1190, 344] on span "Done" at bounding box center [1200, 351] width 21 height 15
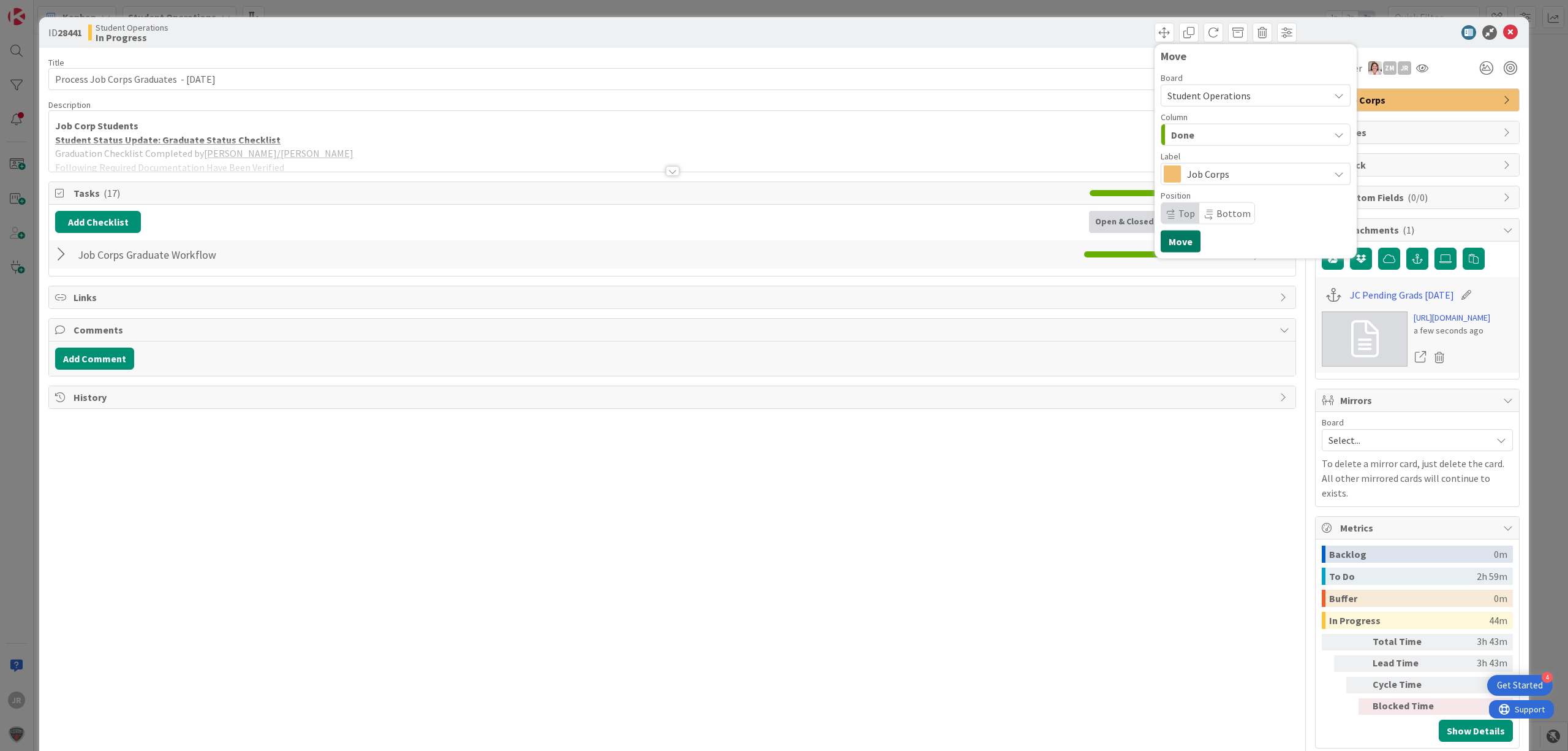
click at [1177, 238] on button "Move" at bounding box center [1180, 241] width 40 height 22
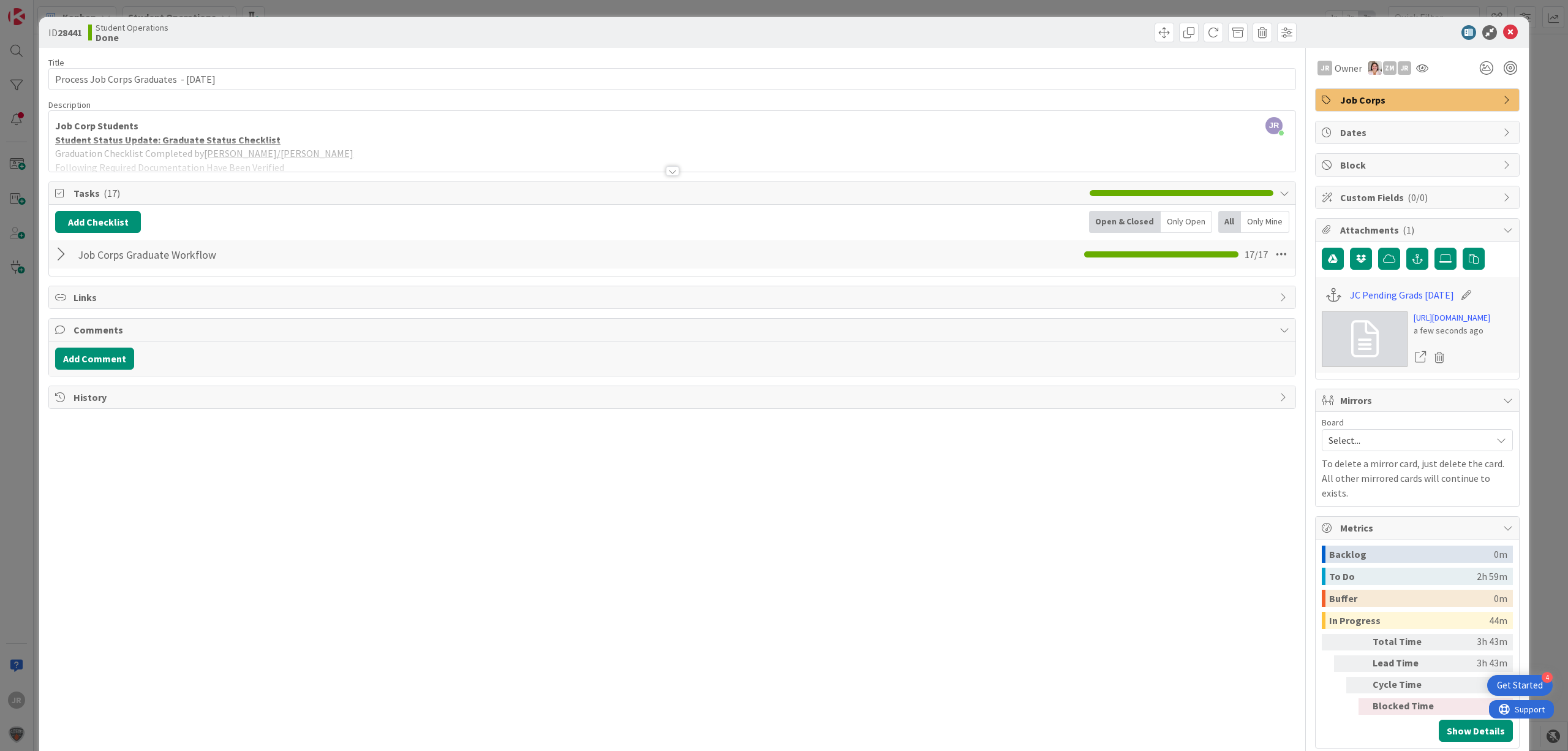
click at [895, 10] on div "ID 28441 Student Operations Done Move Move Title 41 / 128 Process Job Corps Gra…" at bounding box center [784, 375] width 1568 height 751
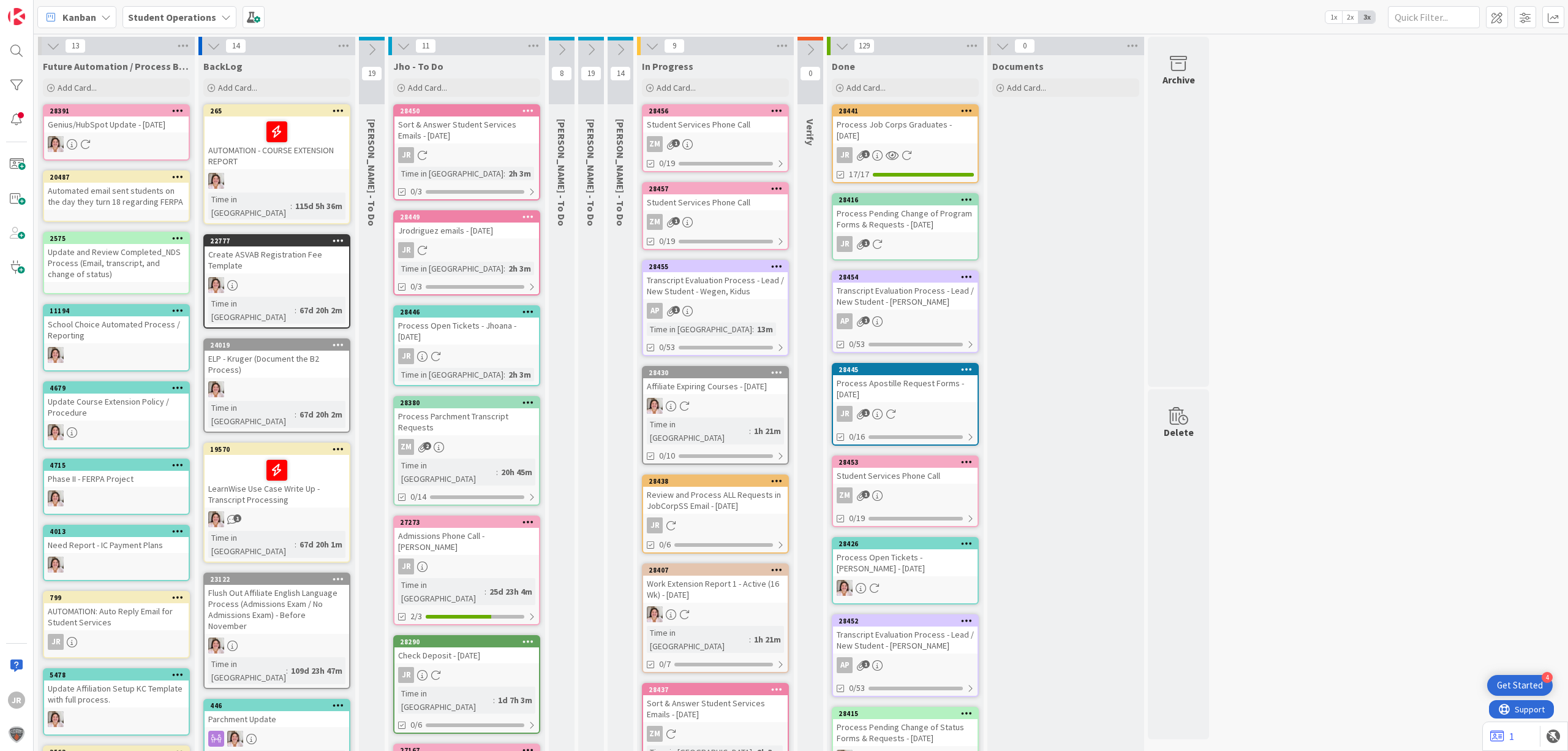
click at [690, 487] on div "Review and Process ALL Requests in JobCorpSS Email - [DATE]" at bounding box center [715, 500] width 145 height 27
